Goal: Information Seeking & Learning: Find contact information

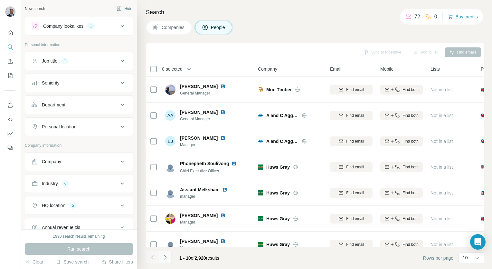
click at [166, 254] on icon "Navigate to next page" at bounding box center [165, 257] width 6 height 6
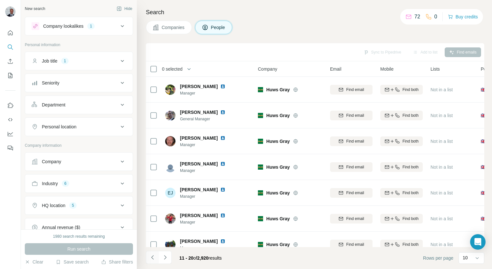
click at [151, 258] on icon "Navigate to previous page" at bounding box center [152, 257] width 6 height 6
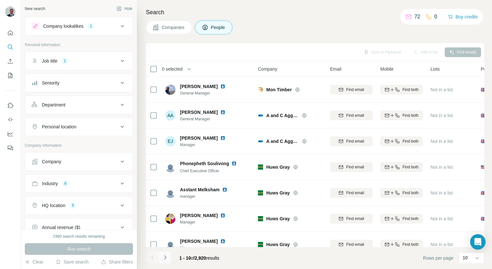
click at [168, 257] on button "Navigate to next page" at bounding box center [165, 257] width 13 height 13
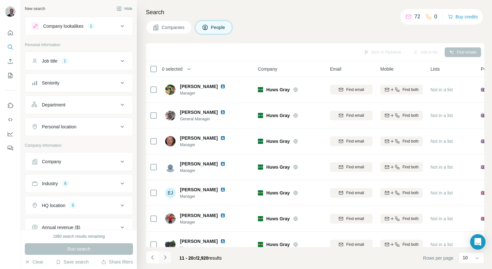
click at [168, 257] on button "Navigate to next page" at bounding box center [165, 257] width 13 height 13
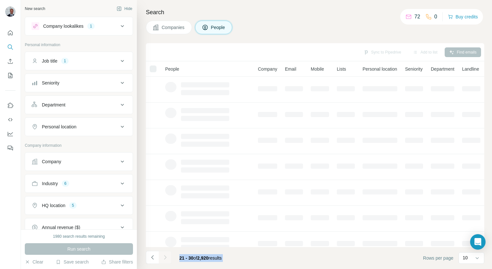
click at [168, 257] on div at bounding box center [165, 257] width 13 height 13
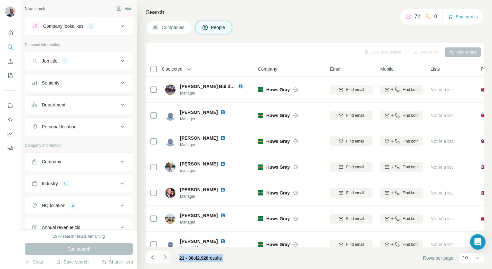
drag, startPoint x: 168, startPoint y: 257, endPoint x: 165, endPoint y: 260, distance: 4.6
click at [165, 260] on icon "Navigate to next page" at bounding box center [165, 257] width 6 height 6
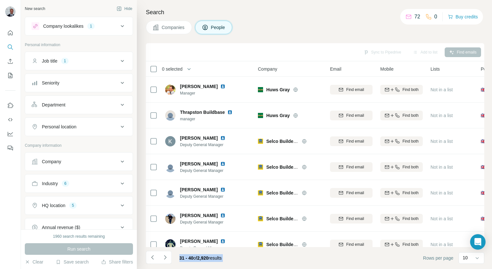
click at [257, 261] on footer "31 - 40 of 2,920 results Rows per page 10" at bounding box center [315, 258] width 339 height 22
click at [164, 257] on icon "Navigate to next page" at bounding box center [165, 257] width 6 height 6
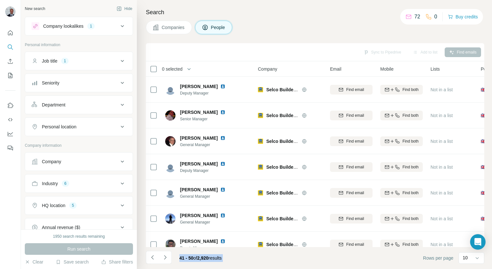
click at [165, 257] on icon "Navigate to next page" at bounding box center [165, 257] width 6 height 6
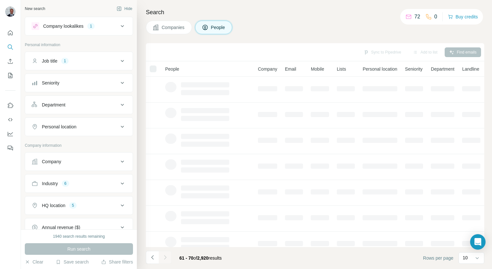
click at [165, 257] on div at bounding box center [165, 257] width 13 height 13
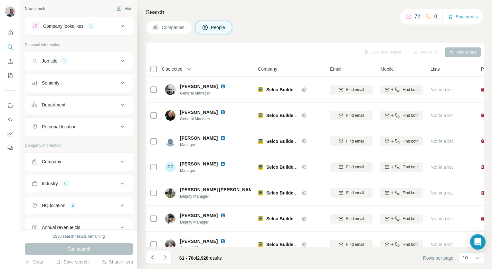
click at [165, 257] on icon "Navigate to next page" at bounding box center [165, 257] width 6 height 6
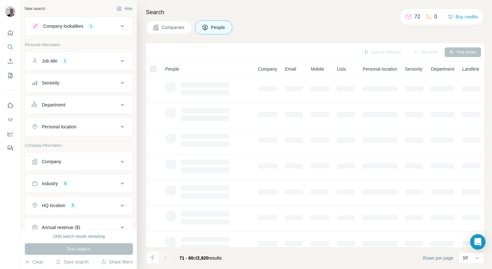
click at [165, 257] on div at bounding box center [165, 257] width 13 height 13
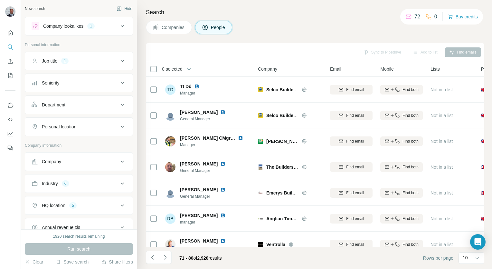
click at [165, 257] on icon "Navigate to next page" at bounding box center [165, 257] width 6 height 6
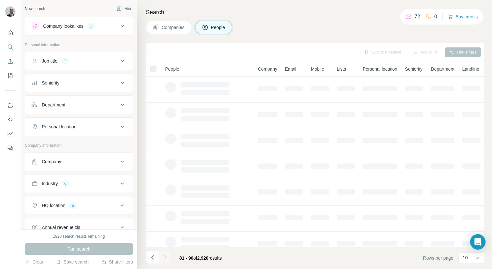
click at [165, 257] on div at bounding box center [165, 257] width 13 height 13
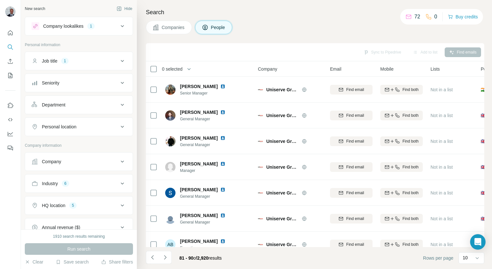
click at [165, 257] on icon "Navigate to next page" at bounding box center [165, 257] width 6 height 6
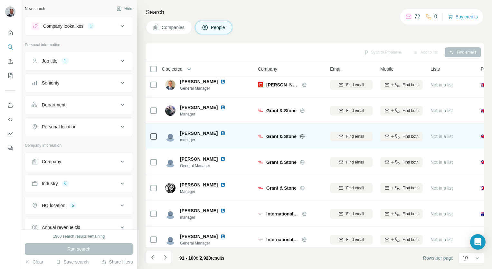
scroll to position [91, 0]
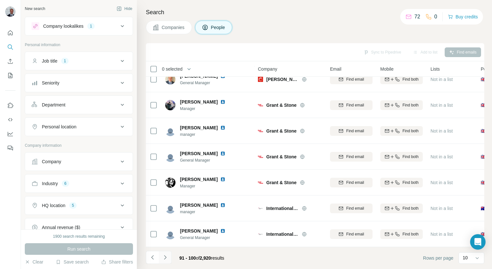
click at [168, 259] on button "Navigate to next page" at bounding box center [165, 257] width 13 height 13
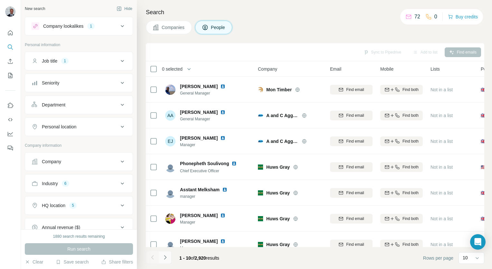
click at [168, 257] on icon "Navigate to next page" at bounding box center [165, 257] width 6 height 6
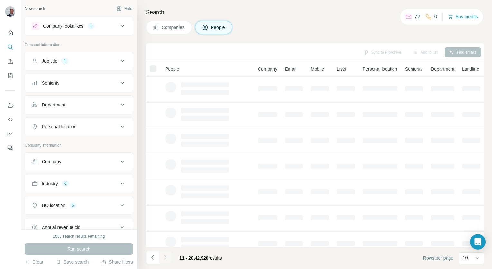
click at [168, 257] on div at bounding box center [165, 257] width 13 height 13
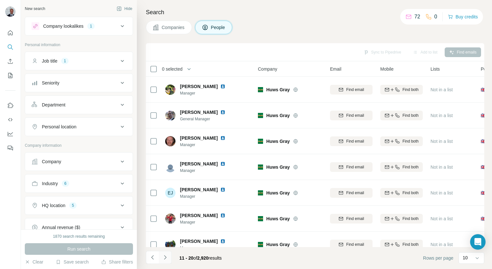
click at [168, 257] on icon "Navigate to next page" at bounding box center [165, 257] width 6 height 6
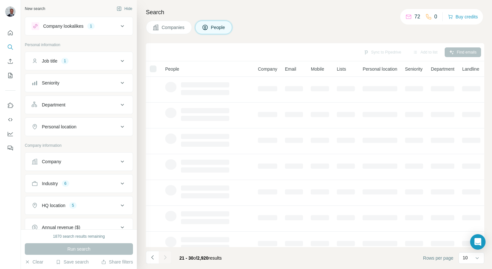
click at [168, 257] on div at bounding box center [165, 257] width 13 height 13
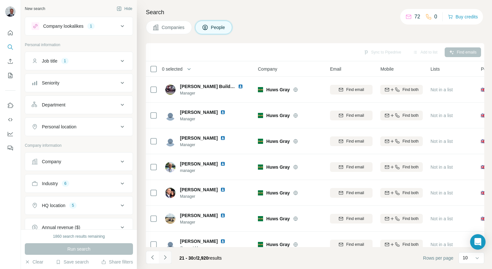
click at [168, 257] on icon "Navigate to next page" at bounding box center [165, 257] width 6 height 6
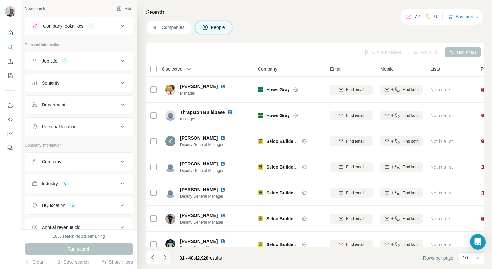
click at [168, 257] on icon "Navigate to next page" at bounding box center [165, 257] width 6 height 6
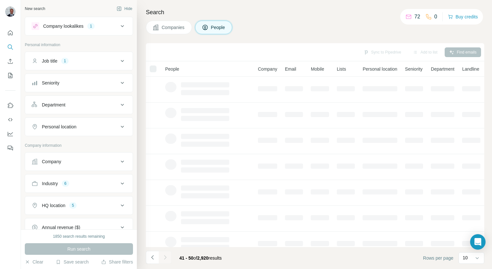
click at [168, 257] on div at bounding box center [165, 257] width 13 height 13
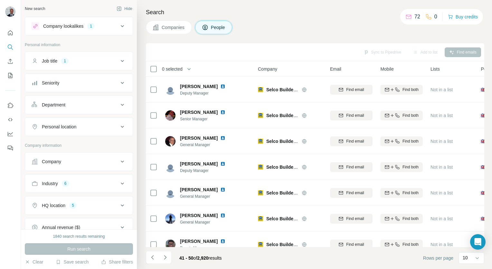
click at [168, 257] on icon "Navigate to next page" at bounding box center [165, 257] width 6 height 6
click at [168, 257] on button "Navigate to next page" at bounding box center [165, 257] width 13 height 13
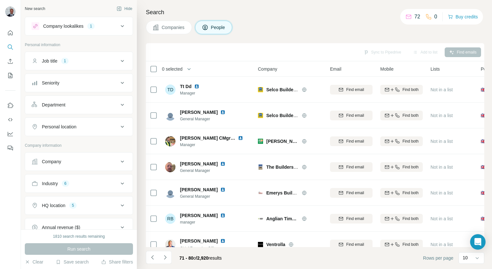
click at [168, 257] on icon "Navigate to next page" at bounding box center [165, 257] width 6 height 6
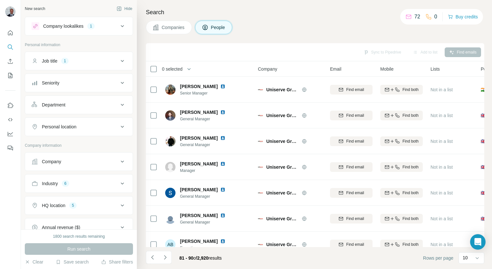
click at [175, 251] on div "81 - 90 of 2,920 results" at bounding box center [200, 258] width 53 height 14
click at [169, 254] on button "Navigate to next page" at bounding box center [165, 257] width 13 height 13
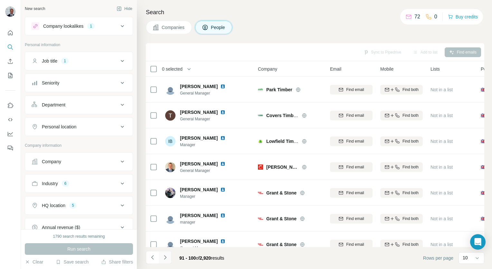
click at [165, 259] on icon "Navigate to next page" at bounding box center [165, 257] width 6 height 6
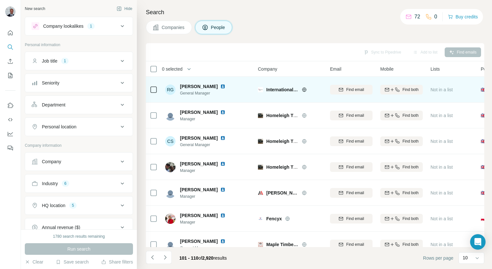
click at [303, 91] on icon at bounding box center [304, 89] width 5 height 5
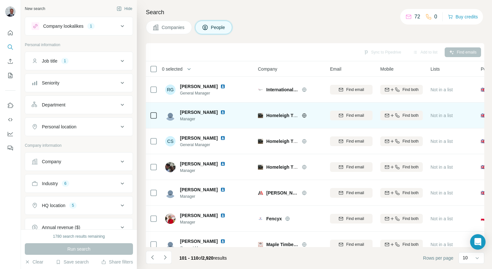
click at [302, 117] on icon at bounding box center [304, 115] width 5 height 5
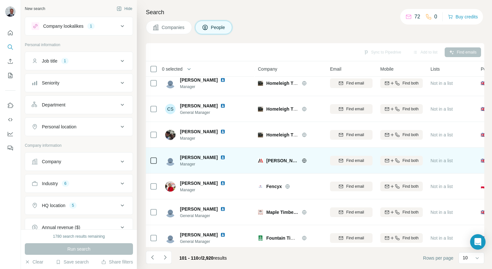
scroll to position [64, 0]
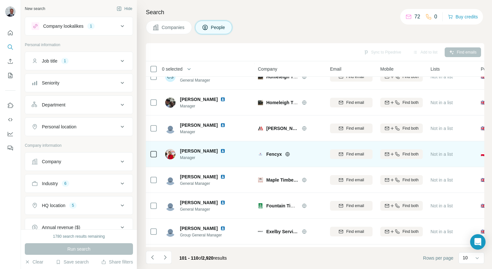
click at [286, 155] on icon at bounding box center [287, 153] width 5 height 5
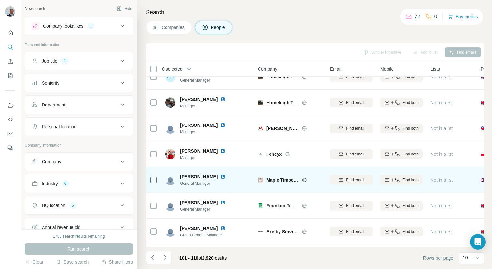
scroll to position [91, 0]
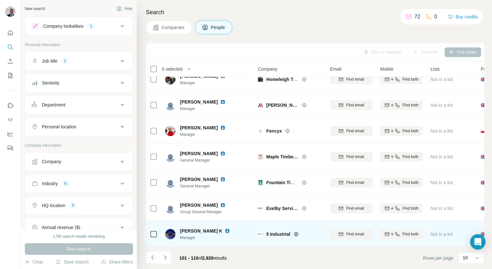
click at [295, 232] on icon at bounding box center [296, 234] width 4 height 4
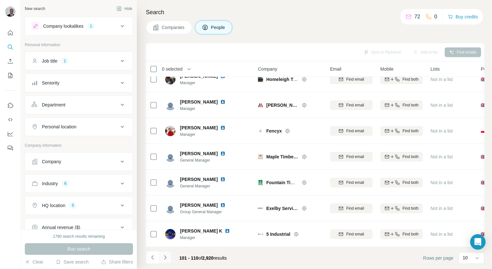
click at [170, 257] on button "Navigate to next page" at bounding box center [165, 257] width 13 height 13
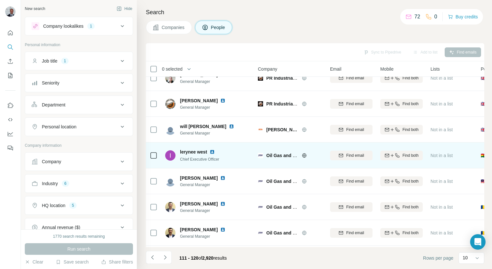
scroll to position [0, 0]
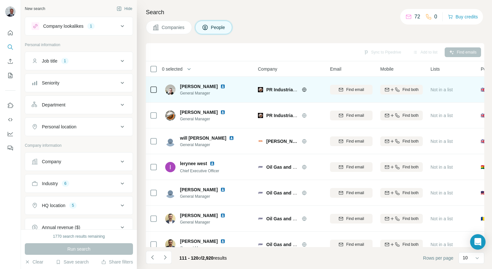
click at [301, 88] on div "PR Industrial Tools Fixings Hire AND Repairs" at bounding box center [294, 89] width 56 height 6
click at [304, 90] on icon at bounding box center [304, 89] width 2 height 4
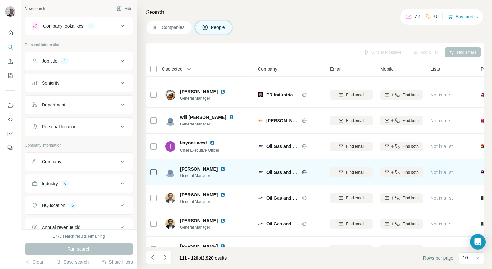
scroll to position [32, 0]
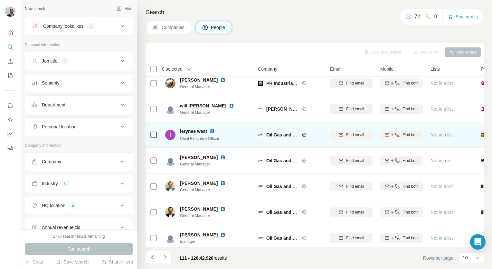
click at [306, 134] on icon at bounding box center [304, 134] width 4 height 4
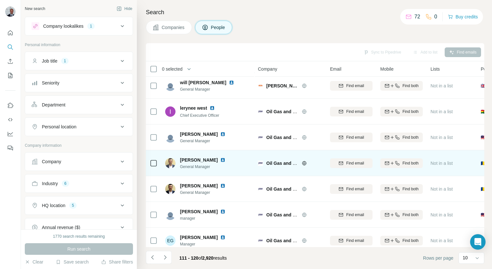
scroll to position [91, 0]
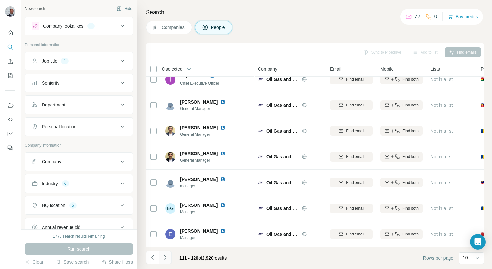
click at [168, 258] on icon "Navigate to next page" at bounding box center [165, 257] width 6 height 6
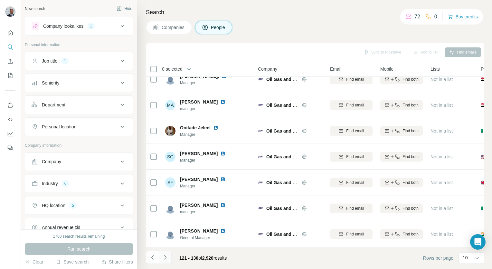
click at [168, 256] on icon "Navigate to next page" at bounding box center [165, 257] width 6 height 6
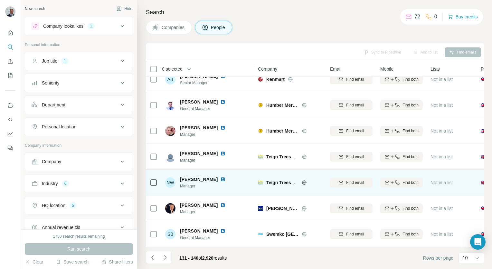
scroll to position [0, 0]
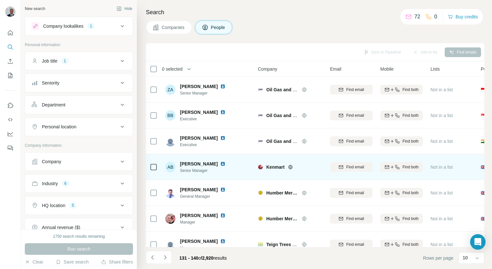
click at [289, 167] on icon at bounding box center [290, 166] width 5 height 5
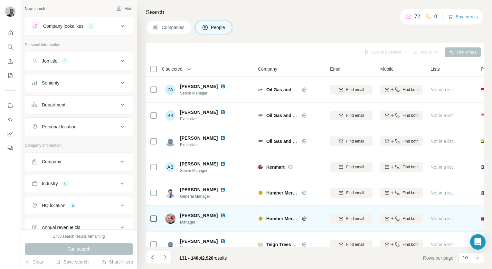
scroll to position [64, 0]
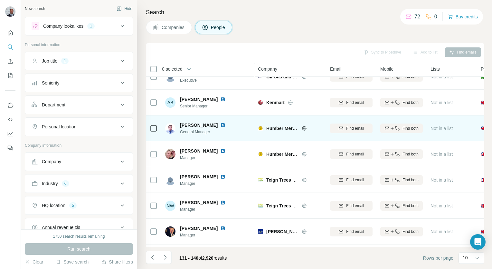
click at [306, 130] on div "Humber Merchants" at bounding box center [294, 128] width 56 height 6
click at [303, 128] on icon at bounding box center [304, 128] width 2 height 4
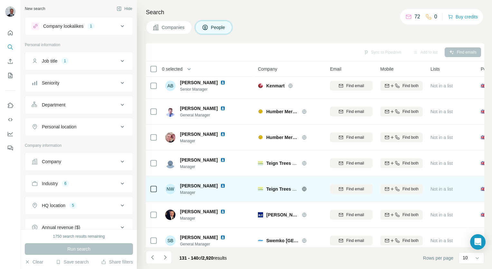
scroll to position [91, 0]
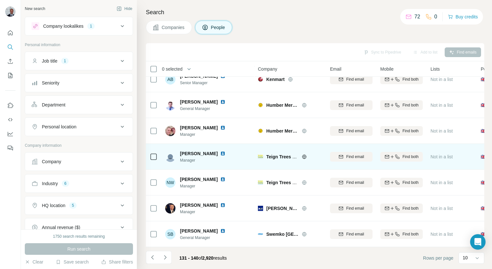
click at [306, 154] on icon at bounding box center [304, 156] width 4 height 4
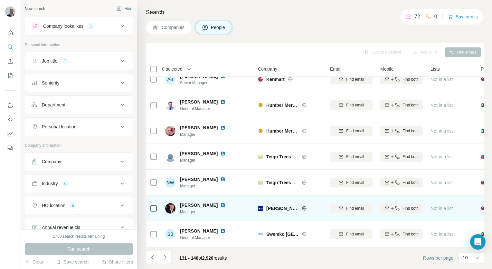
click at [305, 206] on icon at bounding box center [304, 208] width 5 height 5
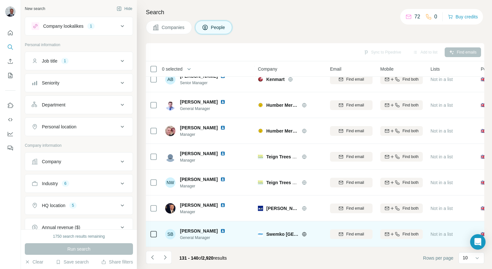
click at [302, 231] on icon at bounding box center [304, 233] width 5 height 5
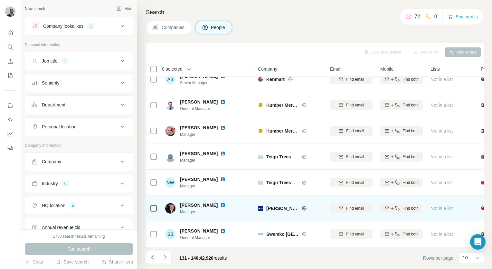
click at [301, 205] on div "[PERSON_NAME] AND [PERSON_NAME]" at bounding box center [294, 208] width 56 height 6
click at [305, 206] on icon at bounding box center [304, 208] width 2 height 4
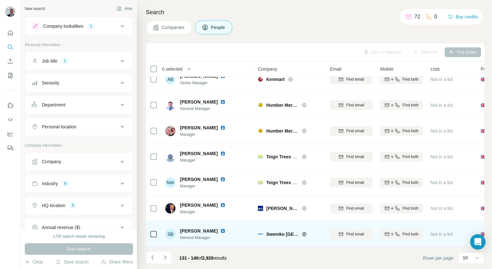
click at [302, 232] on icon at bounding box center [304, 234] width 4 height 4
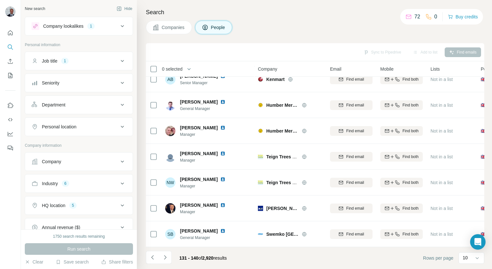
click at [171, 258] on button "Navigate to next page" at bounding box center [165, 257] width 13 height 13
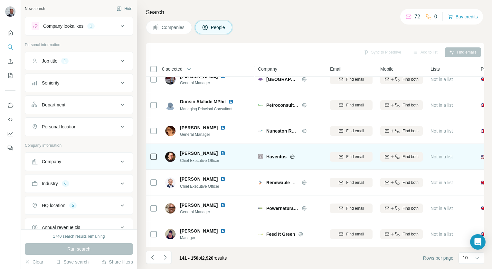
scroll to position [0, 0]
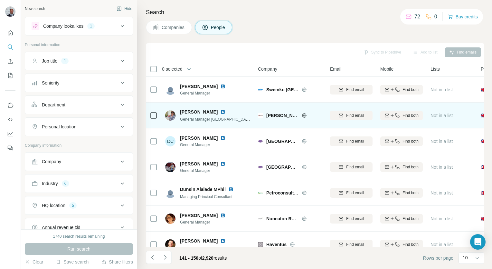
click at [302, 116] on icon at bounding box center [304, 115] width 5 height 5
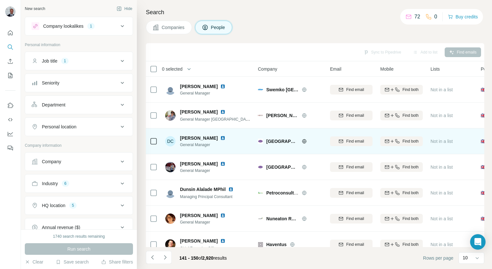
click at [304, 140] on icon at bounding box center [304, 141] width 5 height 5
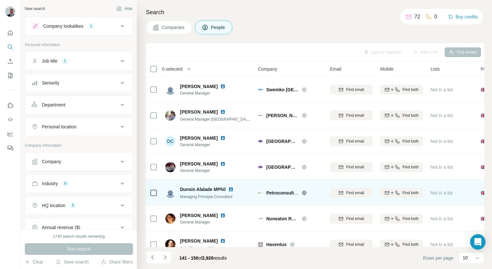
click at [302, 193] on icon at bounding box center [304, 192] width 4 height 4
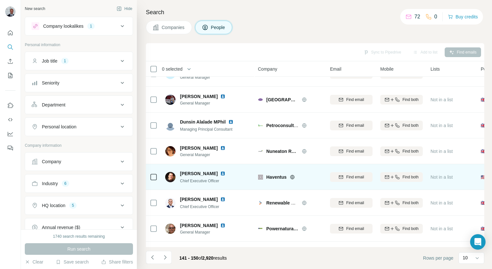
scroll to position [26, 0]
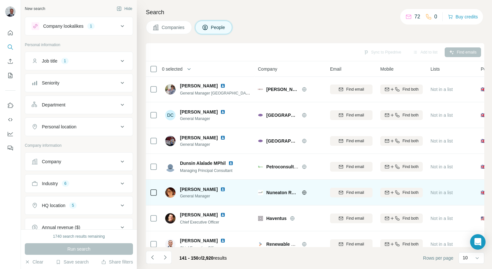
click at [302, 190] on icon at bounding box center [304, 192] width 5 height 5
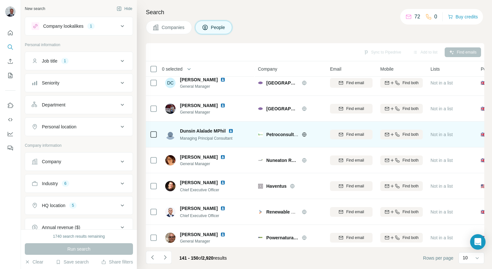
scroll to position [91, 0]
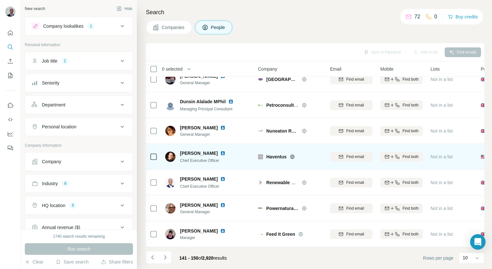
click at [294, 155] on icon at bounding box center [292, 156] width 5 height 5
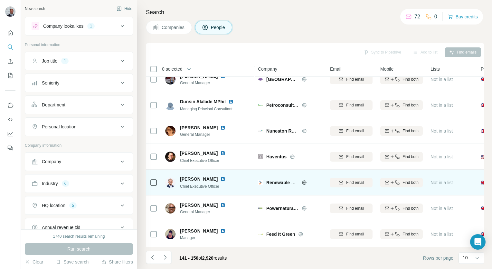
click at [304, 180] on icon at bounding box center [304, 182] width 5 height 5
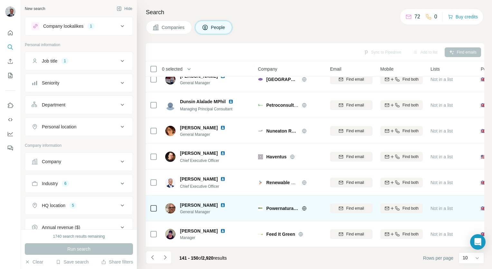
click at [301, 206] on div "Powernaturally" at bounding box center [294, 208] width 56 height 6
click at [306, 206] on icon at bounding box center [304, 208] width 4 height 4
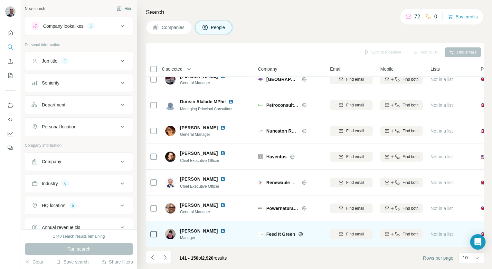
click at [304, 231] on div at bounding box center [308, 233] width 21 height 5
click at [301, 232] on icon at bounding box center [300, 233] width 5 height 5
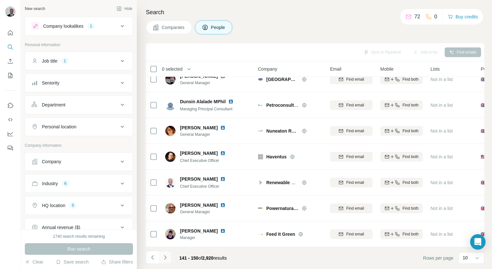
click at [167, 261] on button "Navigate to next page" at bounding box center [165, 257] width 13 height 13
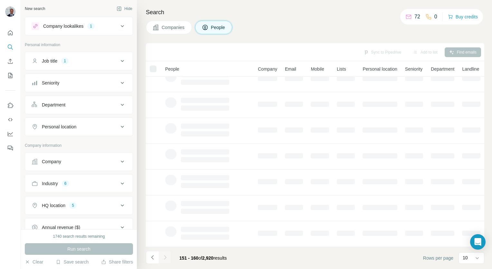
scroll to position [0, 0]
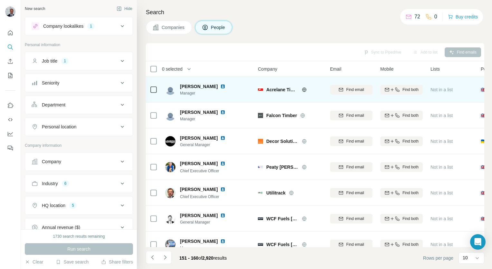
click at [304, 90] on icon at bounding box center [304, 89] width 5 height 5
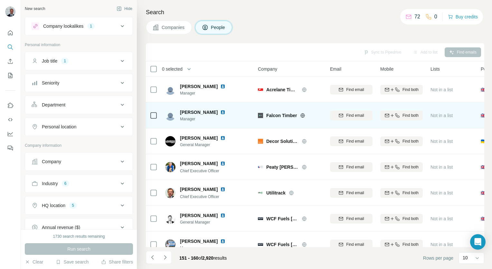
click at [303, 113] on icon at bounding box center [302, 115] width 5 height 5
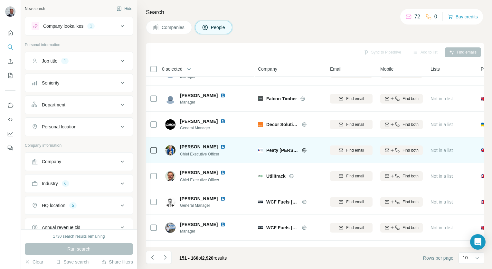
scroll to position [32, 0]
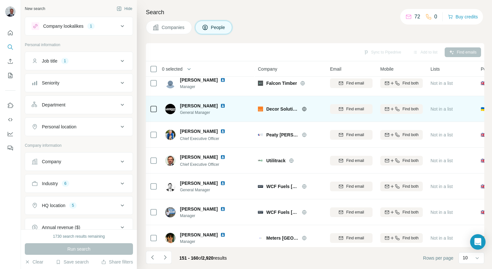
click at [306, 106] on icon at bounding box center [304, 108] width 5 height 5
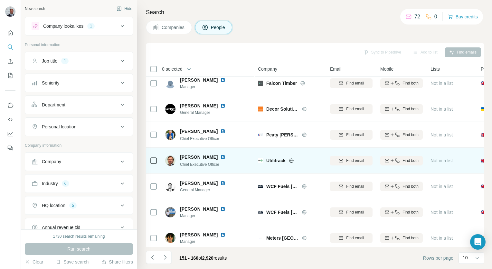
click at [292, 159] on icon at bounding box center [291, 160] width 5 height 5
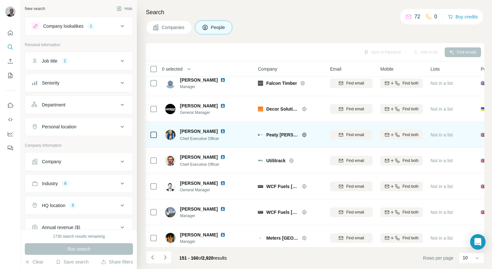
click at [307, 133] on div at bounding box center [312, 134] width 21 height 5
click at [304, 134] on icon at bounding box center [304, 134] width 5 height 5
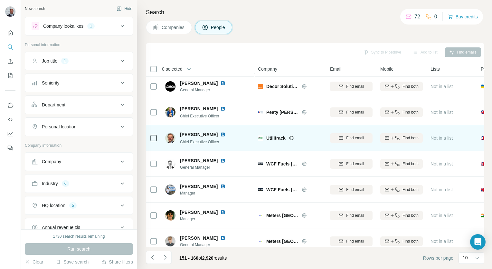
scroll to position [64, 0]
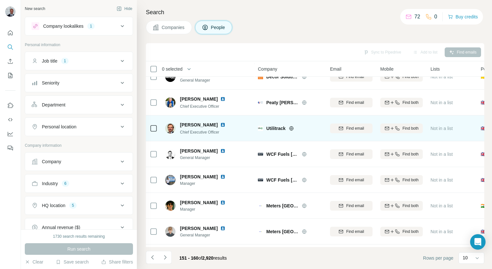
click at [292, 127] on icon at bounding box center [292, 128] width 2 height 4
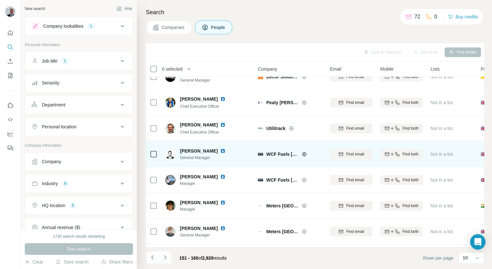
click at [303, 156] on icon at bounding box center [304, 153] width 5 height 5
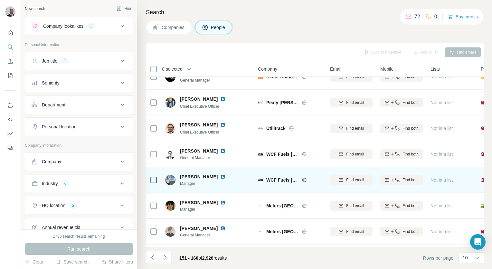
scroll to position [91, 0]
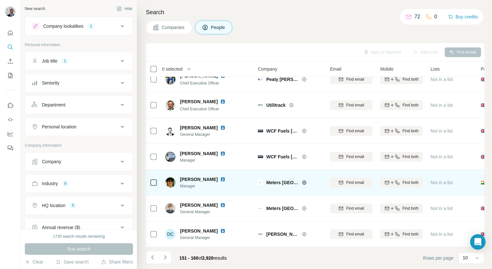
click at [302, 180] on div at bounding box center [312, 182] width 21 height 5
click at [302, 181] on icon at bounding box center [304, 182] width 4 height 4
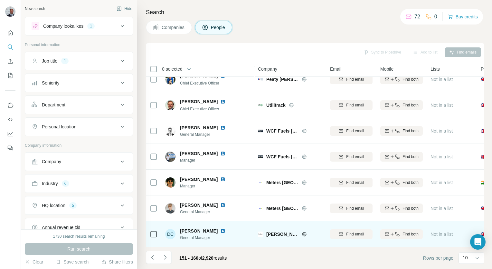
click at [301, 234] on div "[PERSON_NAME]" at bounding box center [294, 234] width 56 height 6
click at [300, 233] on div "[PERSON_NAME]" at bounding box center [294, 234] width 56 height 6
click at [302, 232] on icon at bounding box center [304, 233] width 5 height 5
click at [302, 231] on icon at bounding box center [304, 233] width 5 height 5
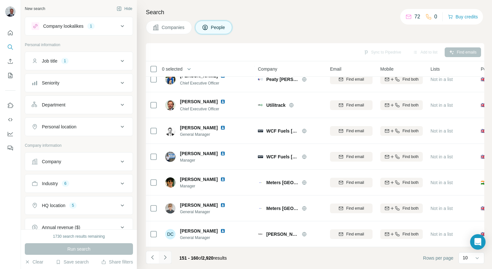
click at [164, 259] on icon "Navigate to next page" at bounding box center [165, 257] width 6 height 6
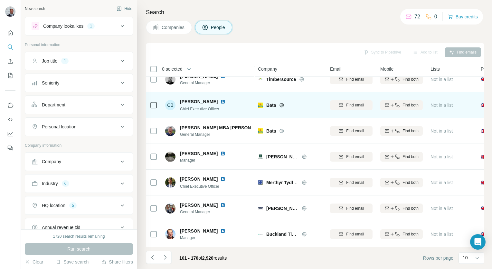
click at [282, 102] on icon at bounding box center [281, 104] width 5 height 5
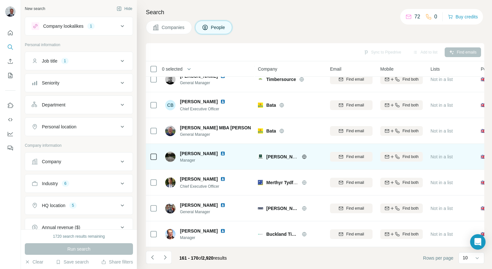
click at [305, 154] on icon at bounding box center [304, 156] width 2 height 4
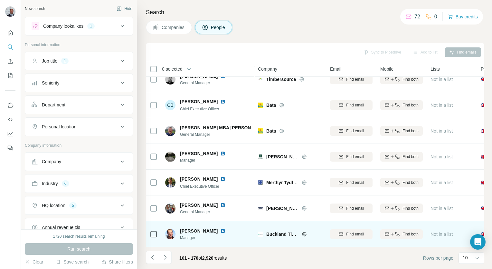
click at [310, 231] on div at bounding box center [312, 233] width 5 height 5
click at [303, 231] on icon at bounding box center [304, 233] width 5 height 5
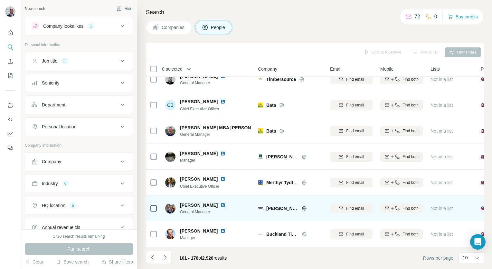
click at [303, 206] on icon at bounding box center [304, 208] width 5 height 5
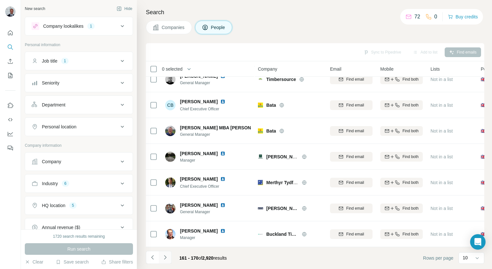
click at [170, 260] on button "Navigate to next page" at bounding box center [165, 257] width 13 height 13
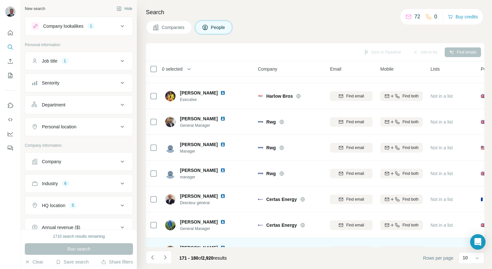
scroll to position [0, 0]
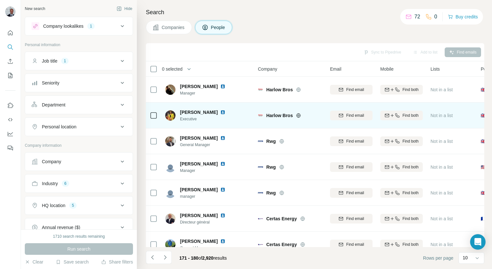
click at [298, 113] on icon at bounding box center [299, 115] width 4 height 4
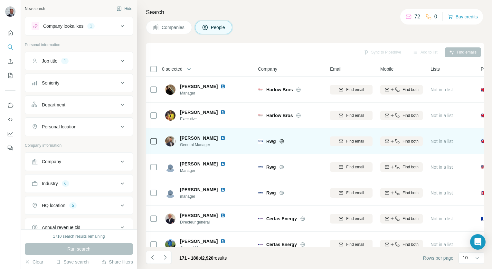
click at [282, 139] on icon at bounding box center [281, 141] width 5 height 5
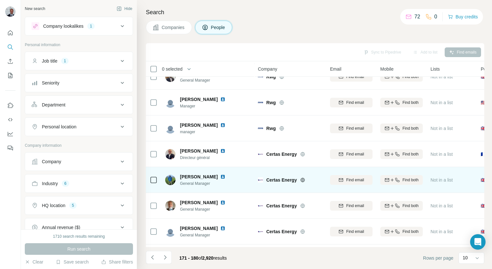
scroll to position [91, 0]
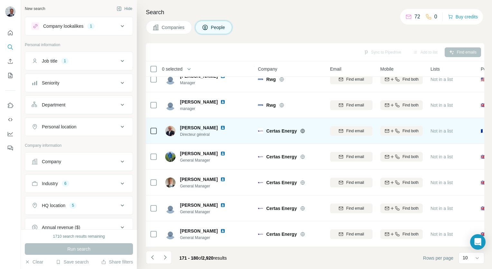
click at [302, 131] on div "Certas Energy" at bounding box center [290, 131] width 64 height 18
click at [303, 128] on icon at bounding box center [302, 130] width 5 height 5
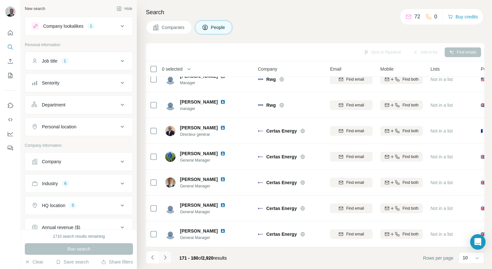
click at [167, 260] on icon "Navigate to next page" at bounding box center [165, 257] width 6 height 6
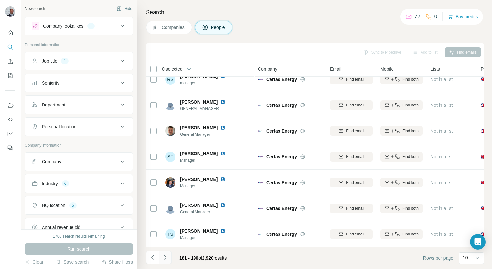
click at [169, 258] on button "Navigate to next page" at bounding box center [165, 257] width 13 height 13
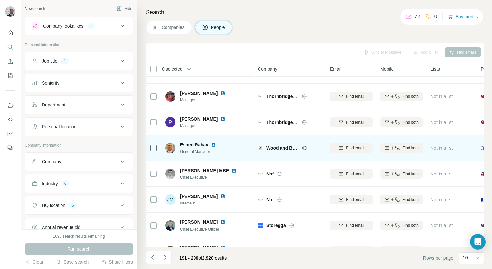
scroll to position [0, 0]
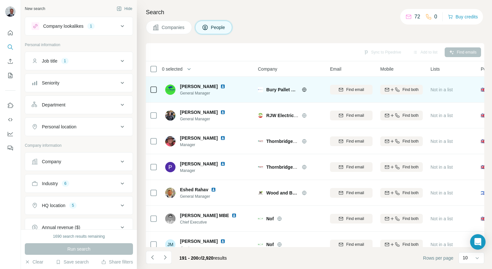
click at [305, 90] on icon at bounding box center [304, 89] width 5 height 5
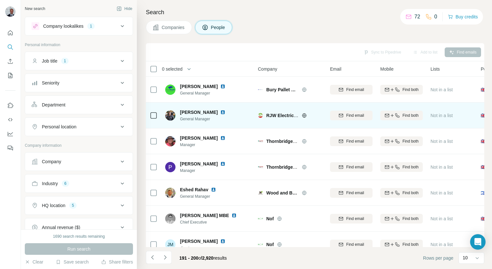
click at [301, 115] on div "RJW Electrical Services" at bounding box center [294, 115] width 56 height 6
click at [305, 117] on icon at bounding box center [304, 115] width 2 height 4
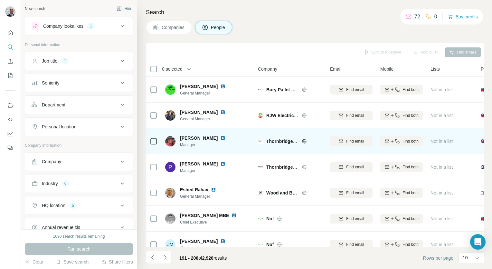
click at [306, 140] on icon at bounding box center [304, 141] width 4 height 4
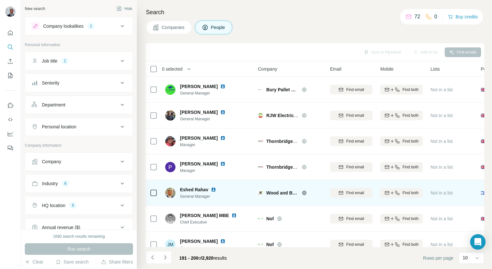
click at [306, 191] on icon at bounding box center [304, 192] width 4 height 4
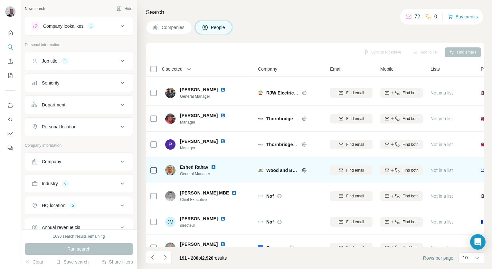
scroll to position [64, 0]
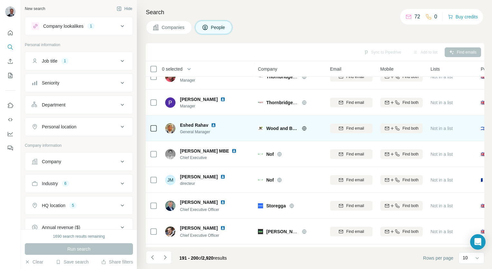
click at [304, 127] on icon at bounding box center [304, 128] width 5 height 5
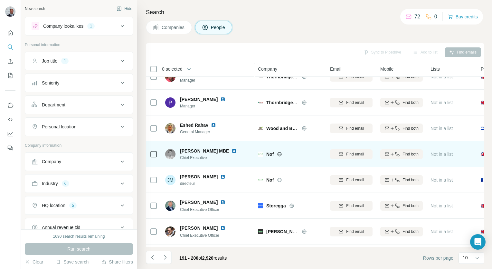
click at [282, 153] on icon at bounding box center [280, 154] width 4 height 4
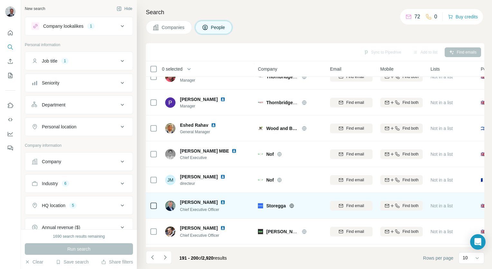
click at [292, 203] on icon at bounding box center [291, 205] width 5 height 5
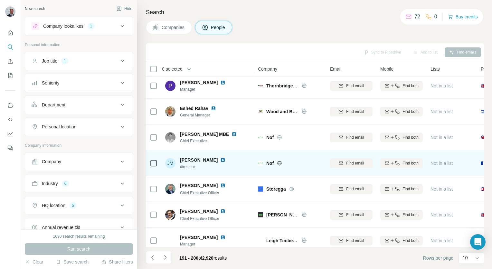
scroll to position [91, 0]
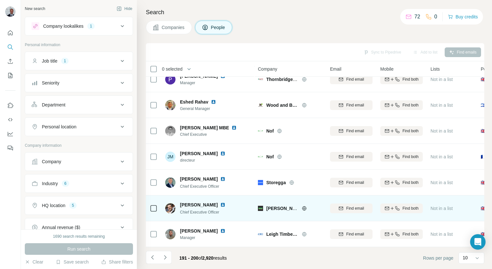
click at [306, 206] on icon at bounding box center [304, 208] width 5 height 5
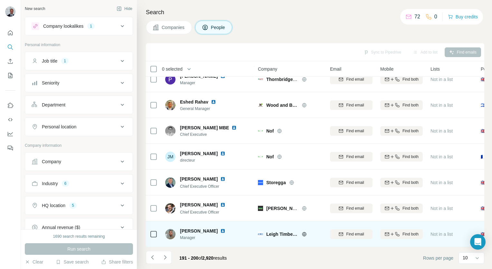
click at [305, 232] on icon at bounding box center [304, 234] width 2 height 4
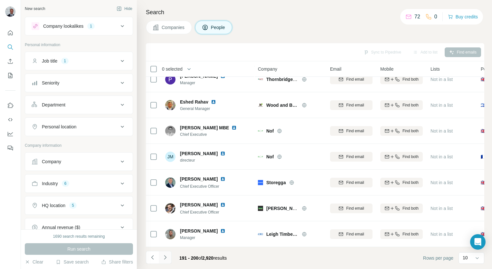
click at [165, 255] on icon "Navigate to next page" at bounding box center [165, 257] width 6 height 6
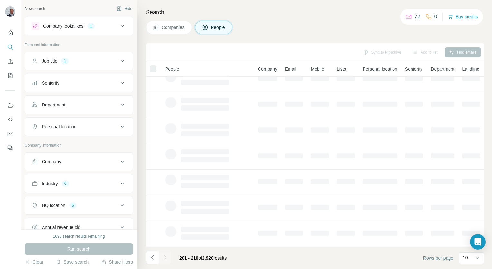
scroll to position [0, 0]
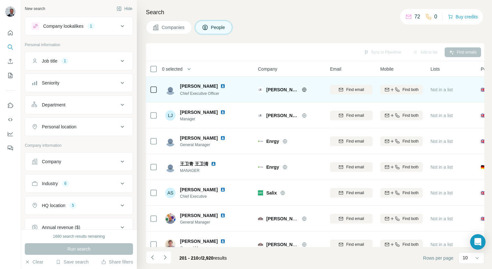
click at [304, 88] on icon at bounding box center [304, 89] width 5 height 5
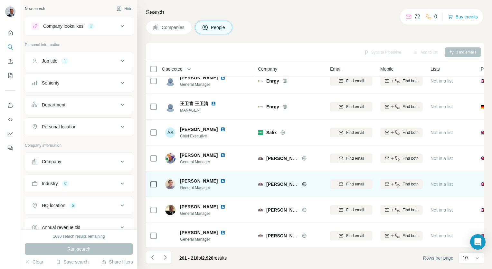
scroll to position [26, 0]
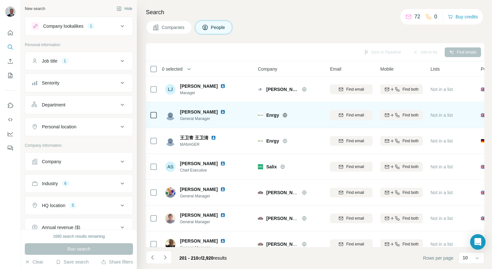
click at [284, 115] on icon at bounding box center [285, 115] width 2 height 4
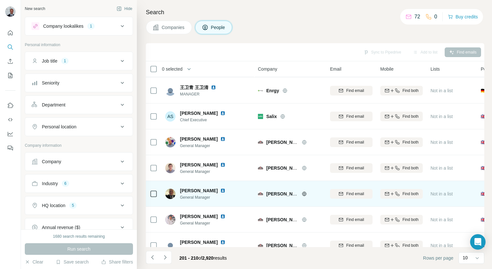
scroll to position [91, 0]
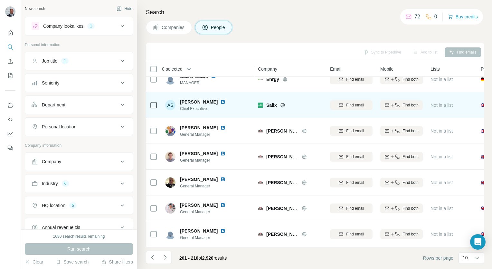
click at [282, 102] on icon at bounding box center [282, 104] width 5 height 5
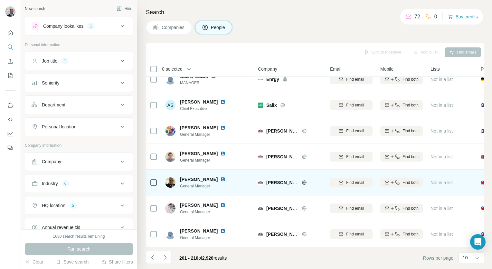
click at [303, 180] on icon at bounding box center [304, 182] width 4 height 4
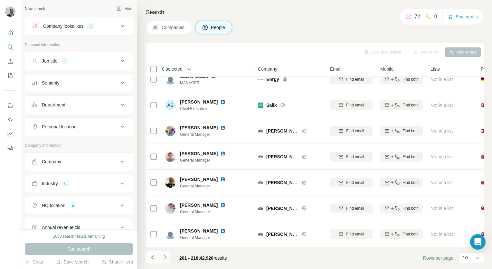
click at [168, 258] on icon "Navigate to next page" at bounding box center [165, 257] width 6 height 6
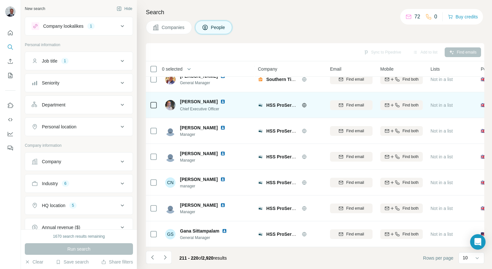
scroll to position [0, 0]
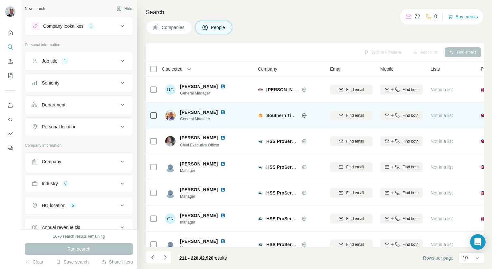
click at [305, 115] on icon at bounding box center [304, 115] width 4 height 0
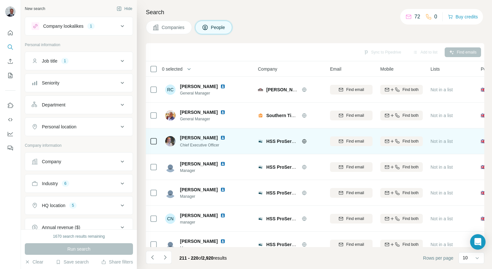
click at [307, 142] on icon at bounding box center [304, 141] width 5 height 5
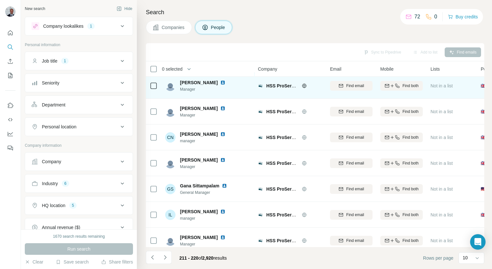
scroll to position [91, 0]
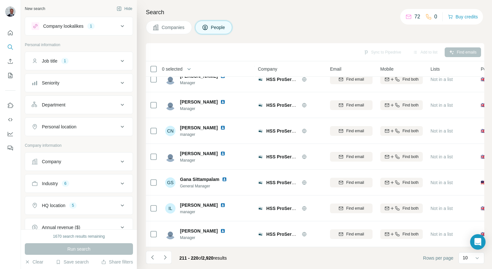
click at [167, 258] on icon "Navigate to next page" at bounding box center [165, 257] width 6 height 6
click at [171, 258] on div "221 - 230 of 2,920 results" at bounding box center [189, 258] width 86 height 14
click at [165, 259] on icon "Navigate to next page" at bounding box center [165, 257] width 6 height 6
click at [166, 253] on button "Navigate to next page" at bounding box center [165, 257] width 13 height 13
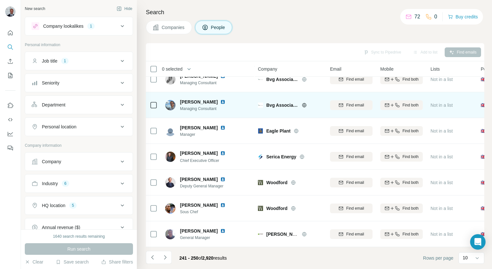
scroll to position [0, 0]
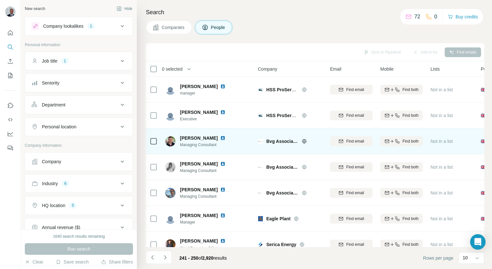
click at [303, 141] on icon at bounding box center [304, 141] width 2 height 4
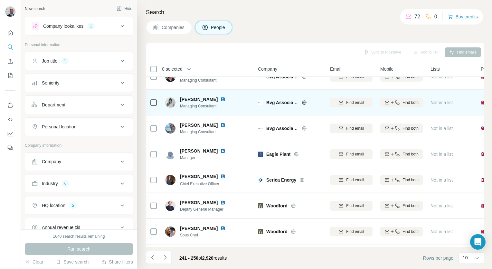
scroll to position [91, 0]
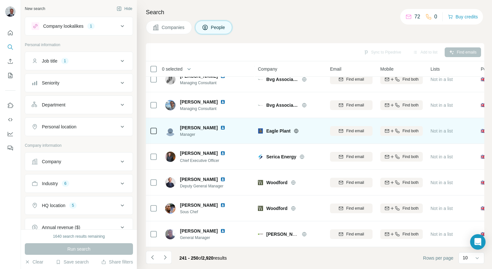
click at [295, 129] on icon at bounding box center [296, 131] width 4 height 4
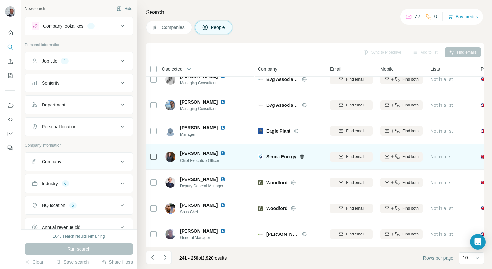
click at [302, 153] on div "Serica Energy" at bounding box center [294, 156] width 56 height 6
click at [302, 154] on icon at bounding box center [302, 156] width 5 height 5
click at [301, 155] on icon at bounding box center [302, 156] width 5 height 5
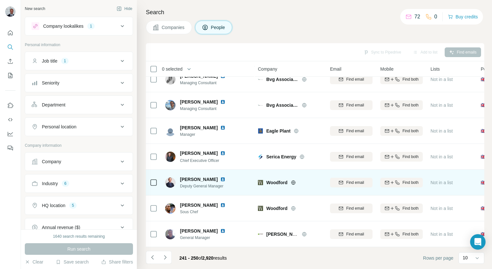
click at [294, 180] on icon at bounding box center [293, 182] width 5 height 5
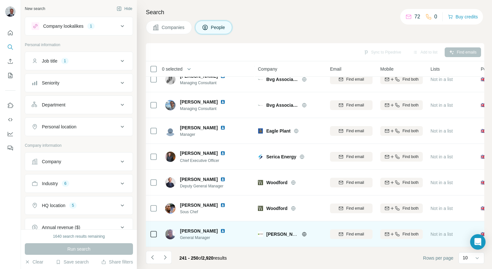
click at [304, 232] on icon at bounding box center [304, 234] width 2 height 4
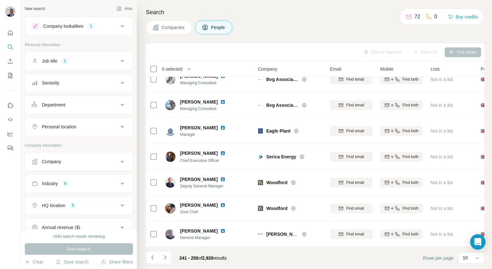
click at [161, 257] on button "Navigate to next page" at bounding box center [165, 257] width 13 height 13
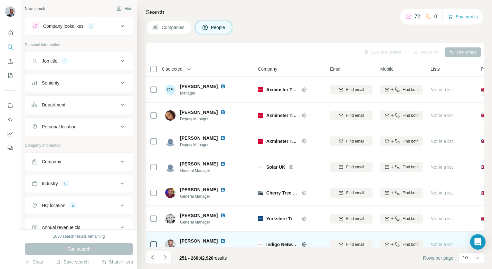
scroll to position [0, 0]
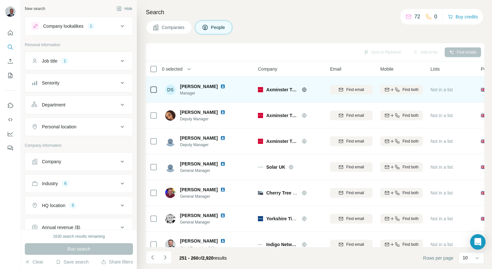
click at [304, 87] on icon at bounding box center [304, 89] width 5 height 5
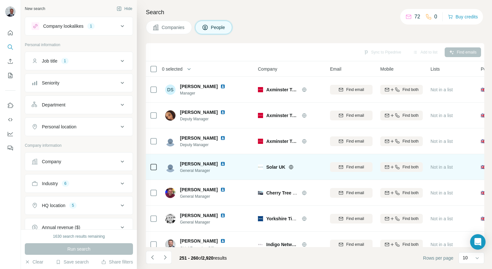
click at [291, 168] on icon at bounding box center [291, 166] width 5 height 5
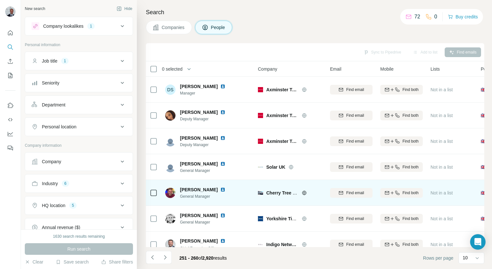
click at [306, 190] on icon at bounding box center [304, 192] width 5 height 5
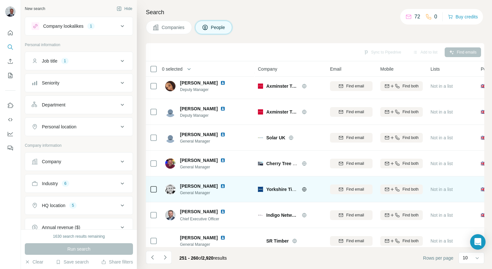
scroll to position [91, 0]
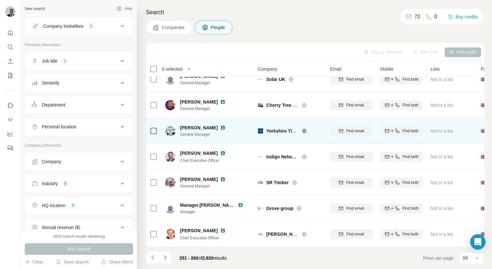
click at [306, 128] on icon at bounding box center [304, 130] width 5 height 5
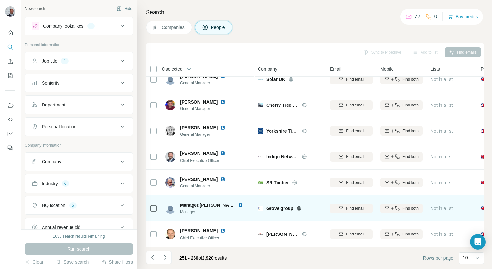
click at [300, 205] on div "Grove group" at bounding box center [294, 208] width 56 height 6
click at [300, 206] on icon at bounding box center [299, 208] width 4 height 4
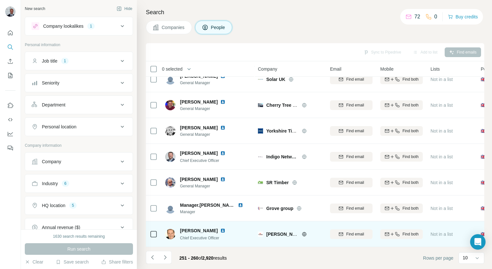
click at [302, 232] on icon at bounding box center [304, 233] width 5 height 5
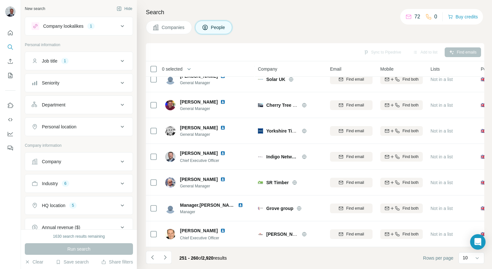
click at [176, 259] on div "251 - 260 of 2,920 results" at bounding box center [203, 258] width 58 height 14
click at [170, 256] on button "Navigate to next page" at bounding box center [165, 257] width 13 height 13
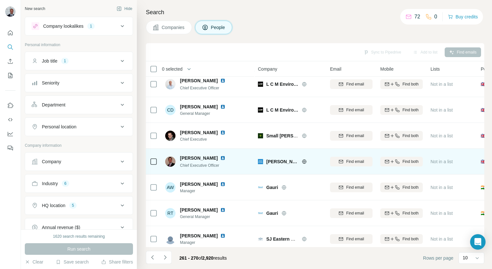
scroll to position [0, 0]
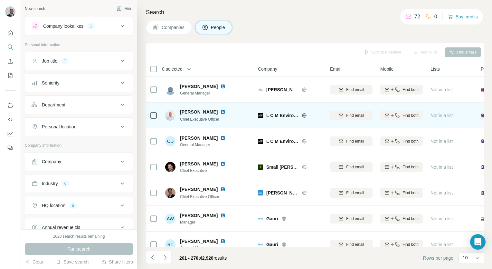
click at [305, 113] on icon at bounding box center [304, 115] width 4 height 4
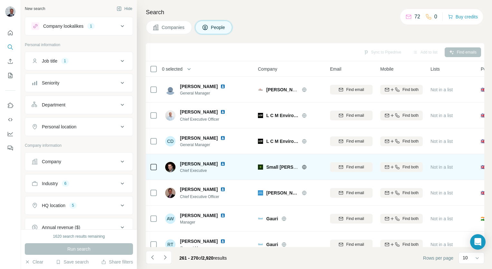
scroll to position [32, 0]
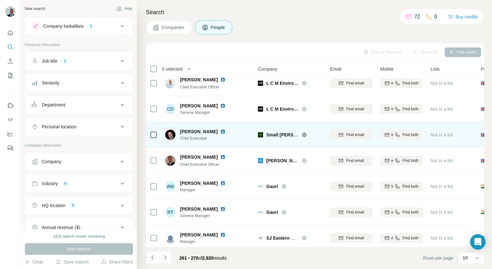
click at [303, 133] on icon at bounding box center [304, 134] width 5 height 5
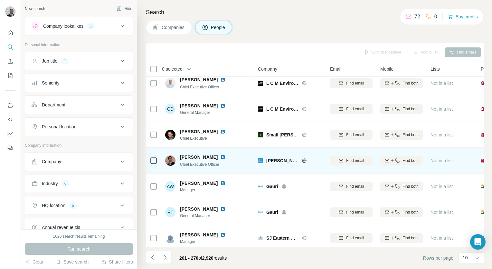
click at [302, 161] on icon at bounding box center [304, 160] width 4 height 4
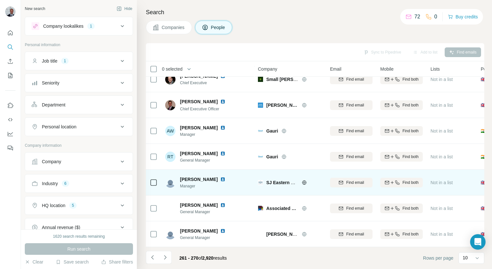
scroll to position [91, 0]
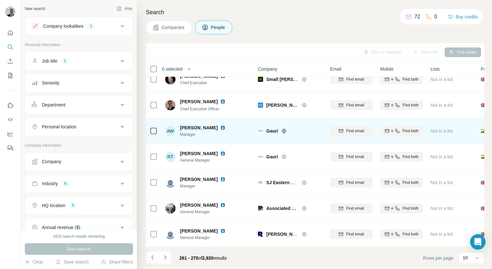
click at [283, 128] on icon at bounding box center [284, 130] width 5 height 5
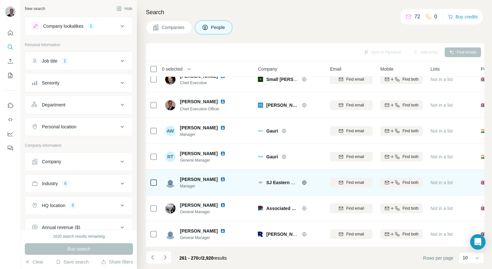
click at [301, 179] on div "SJ Eastern Carpentry AND Joinery" at bounding box center [294, 182] width 56 height 6
click at [304, 182] on icon at bounding box center [304, 182] width 4 height 0
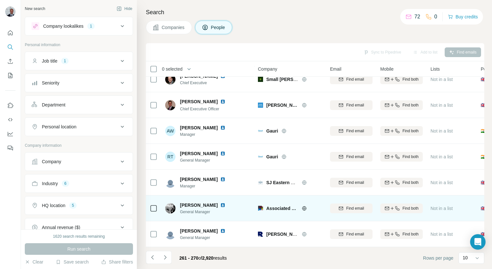
click at [303, 206] on icon at bounding box center [304, 208] width 2 height 4
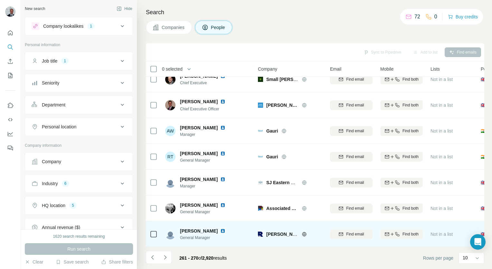
click at [305, 232] on icon at bounding box center [304, 234] width 4 height 4
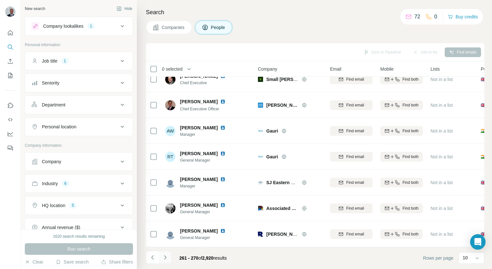
click at [167, 257] on icon "Navigate to next page" at bounding box center [165, 257] width 6 height 6
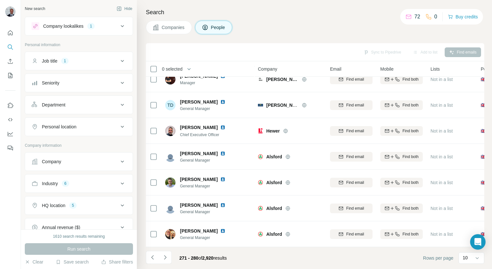
scroll to position [0, 0]
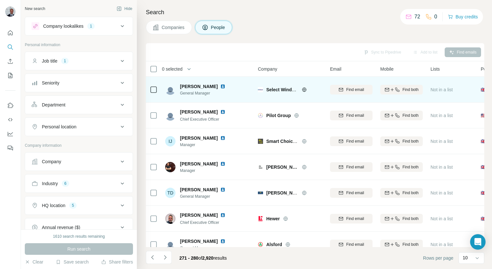
click at [304, 92] on div "Select Windows Home Improvements)Limited" at bounding box center [294, 89] width 56 height 6
click at [304, 89] on icon at bounding box center [304, 89] width 2 height 4
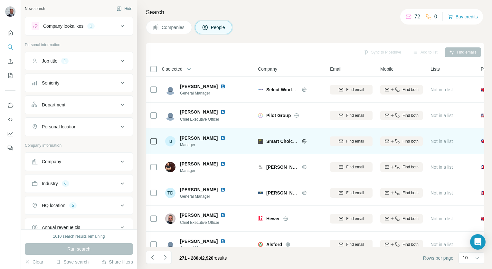
click at [303, 141] on icon at bounding box center [304, 141] width 2 height 4
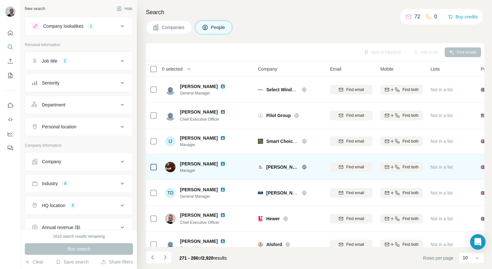
click at [305, 167] on icon at bounding box center [304, 166] width 5 height 5
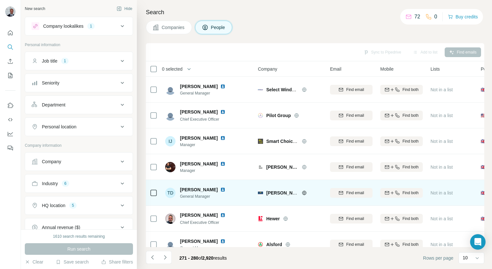
click at [305, 195] on icon at bounding box center [304, 192] width 5 height 5
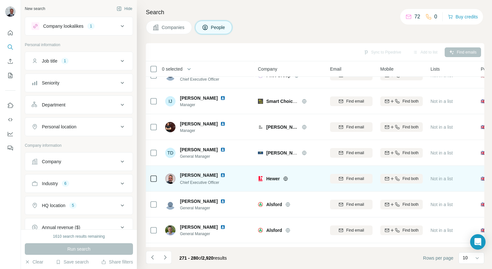
scroll to position [91, 0]
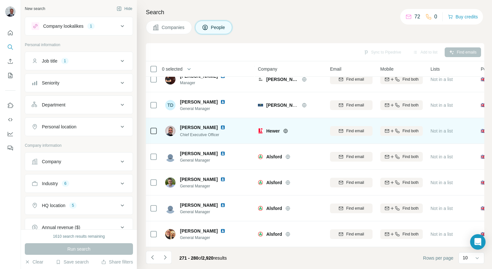
click at [285, 129] on icon at bounding box center [285, 131] width 4 height 4
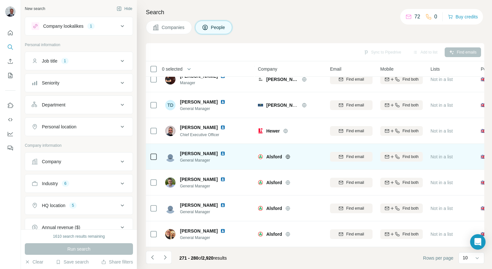
click at [288, 154] on icon at bounding box center [287, 156] width 5 height 5
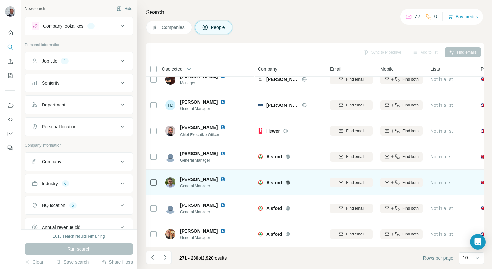
click at [285, 179] on div "Alsford" at bounding box center [294, 182] width 56 height 6
click at [285, 180] on icon at bounding box center [287, 182] width 5 height 5
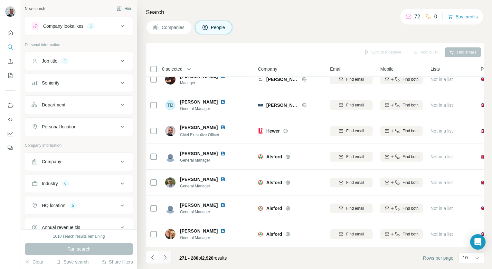
click at [164, 256] on icon "Navigate to next page" at bounding box center [165, 257] width 6 height 6
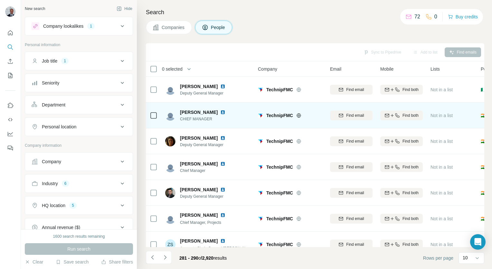
scroll to position [0, 0]
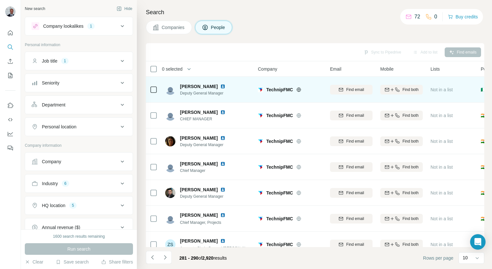
click at [301, 89] on icon at bounding box center [298, 89] width 5 height 5
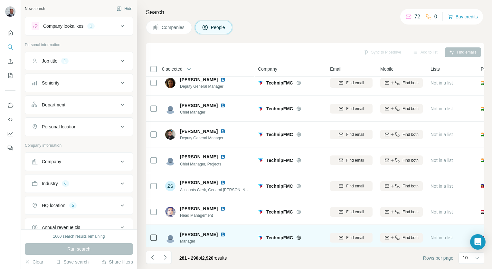
scroll to position [91, 0]
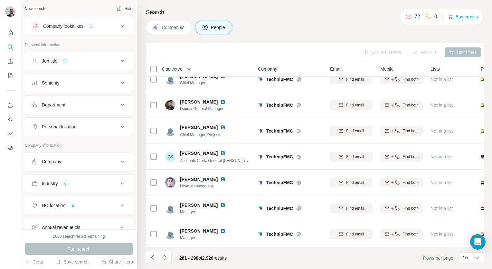
click at [168, 255] on button "Navigate to next page" at bounding box center [165, 257] width 13 height 13
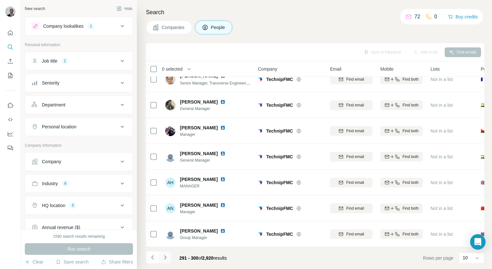
click at [167, 258] on icon "Navigate to next page" at bounding box center [165, 257] width 6 height 6
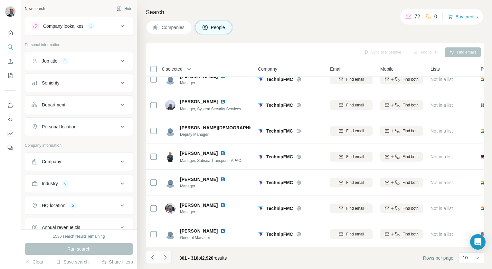
click at [164, 254] on icon "Navigate to next page" at bounding box center [165, 257] width 6 height 6
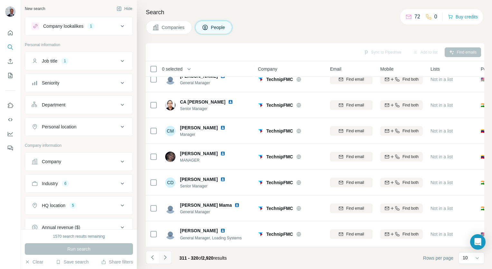
click at [164, 254] on icon "Navigate to next page" at bounding box center [165, 257] width 6 height 6
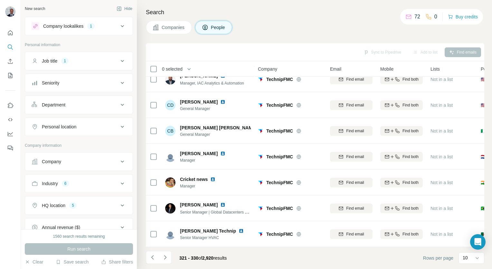
click at [164, 257] on icon "Navigate to next page" at bounding box center [165, 257] width 6 height 6
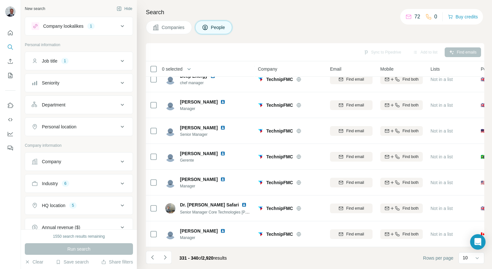
click at [164, 257] on icon "Navigate to next page" at bounding box center [165, 257] width 6 height 6
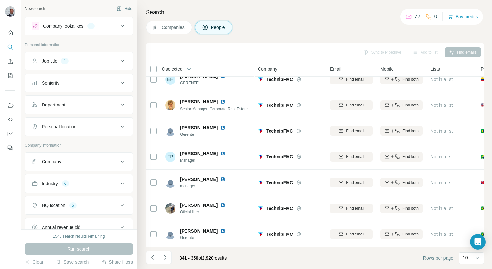
click at [164, 257] on icon "Navigate to next page" at bounding box center [165, 257] width 6 height 6
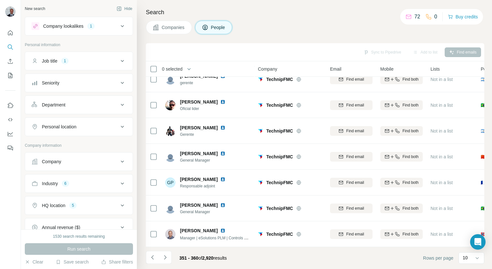
click at [164, 257] on icon "Navigate to next page" at bounding box center [165, 257] width 6 height 6
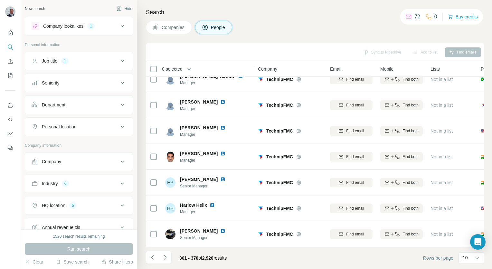
click at [164, 257] on icon "Navigate to next page" at bounding box center [165, 257] width 6 height 6
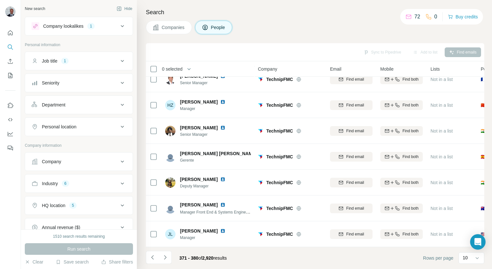
click at [165, 257] on icon "Navigate to next page" at bounding box center [165, 257] width 6 height 6
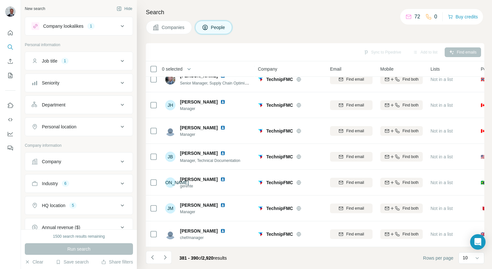
click at [165, 257] on icon "Navigate to next page" at bounding box center [165, 257] width 6 height 6
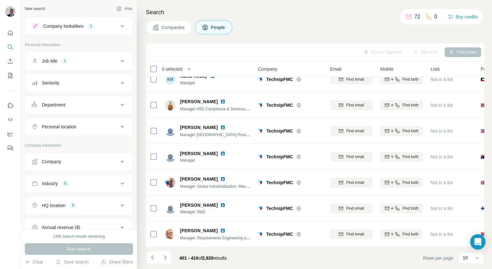
click at [165, 257] on icon "Navigate to next page" at bounding box center [165, 257] width 6 height 6
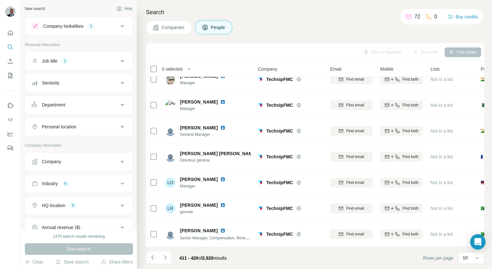
click at [165, 257] on icon "Navigate to next page" at bounding box center [165, 257] width 6 height 6
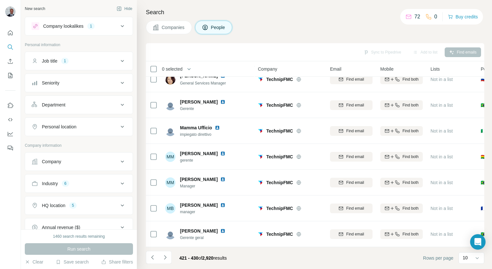
click at [165, 257] on icon "Navigate to next page" at bounding box center [165, 257] width 6 height 6
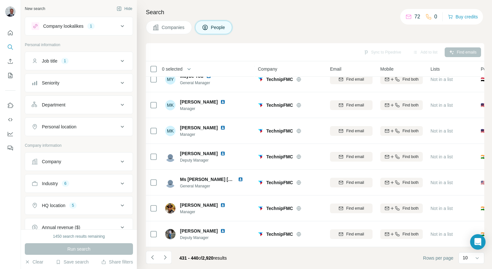
click at [165, 257] on icon "Navigate to next page" at bounding box center [165, 257] width 6 height 6
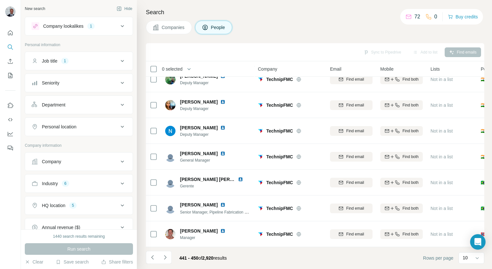
click at [165, 257] on icon "Navigate to next page" at bounding box center [165, 257] width 6 height 6
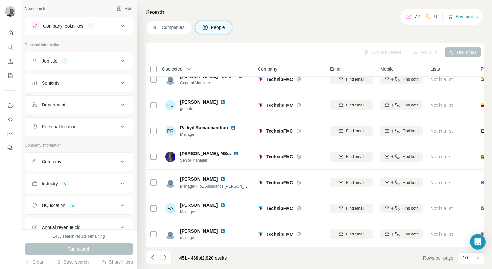
click at [165, 257] on icon "Navigate to next page" at bounding box center [165, 257] width 6 height 6
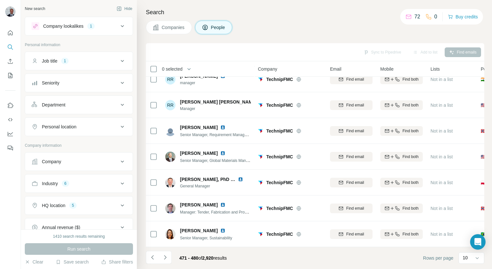
click at [165, 257] on icon "Navigate to next page" at bounding box center [165, 257] width 6 height 6
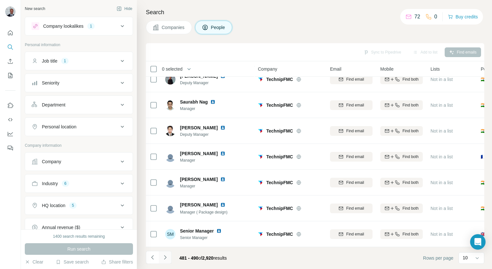
click at [168, 255] on button "Navigate to next page" at bounding box center [165, 257] width 13 height 13
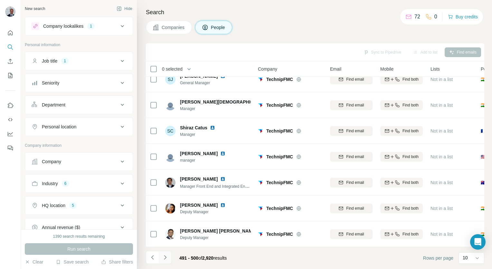
click at [168, 255] on button "Navigate to next page" at bounding box center [165, 257] width 13 height 13
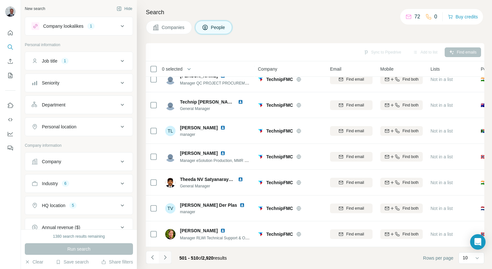
click at [168, 255] on button "Navigate to next page" at bounding box center [165, 257] width 13 height 13
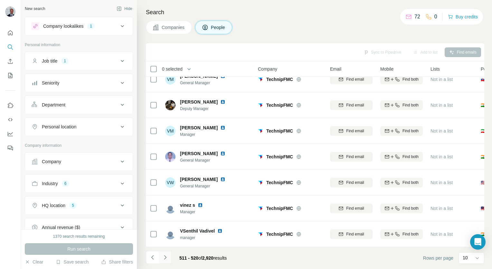
click at [168, 255] on button "Navigate to next page" at bounding box center [165, 257] width 13 height 13
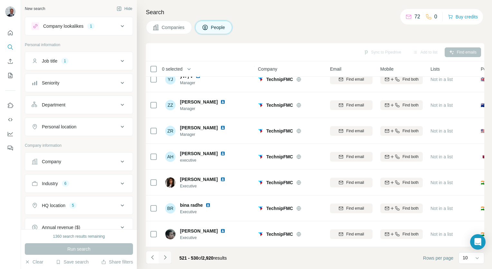
click at [168, 255] on button "Navigate to next page" at bounding box center [165, 257] width 13 height 13
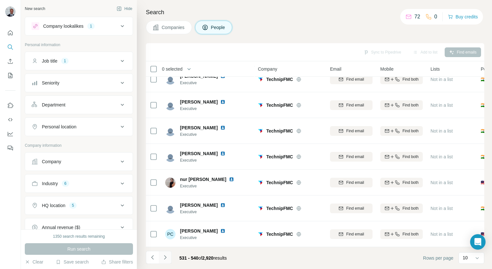
click at [168, 255] on button "Navigate to next page" at bounding box center [165, 257] width 13 height 13
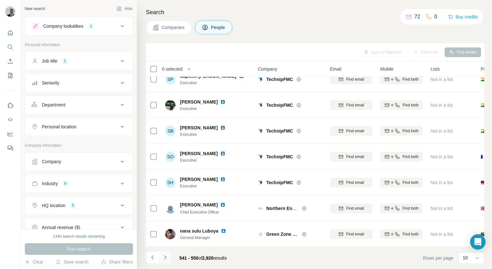
click at [168, 255] on button "Navigate to next page" at bounding box center [165, 257] width 13 height 13
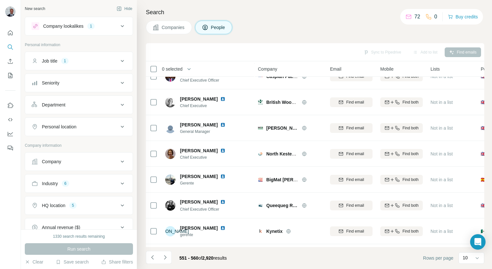
scroll to position [0, 0]
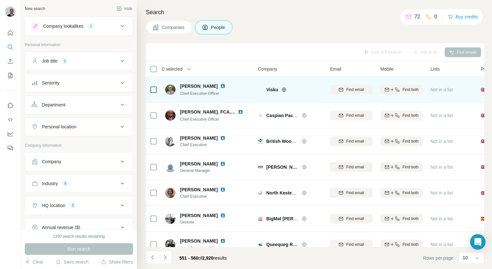
click at [287, 89] on div at bounding box center [292, 89] width 21 height 5
click at [285, 90] on icon at bounding box center [284, 89] width 2 height 4
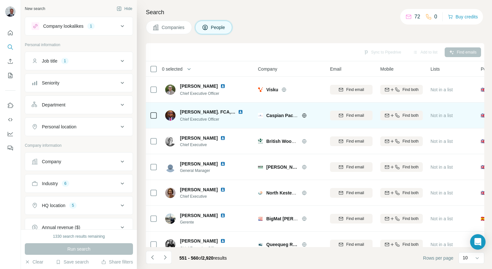
click at [305, 119] on div "Caspian Pacific Group" at bounding box center [290, 115] width 64 height 18
click at [304, 114] on icon at bounding box center [304, 115] width 5 height 5
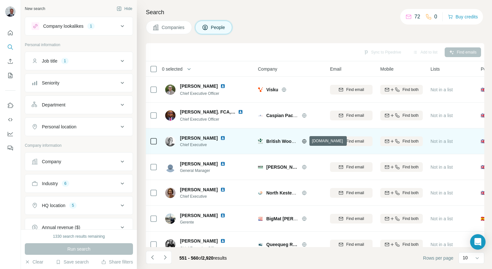
click at [303, 143] on icon at bounding box center [304, 141] width 5 height 5
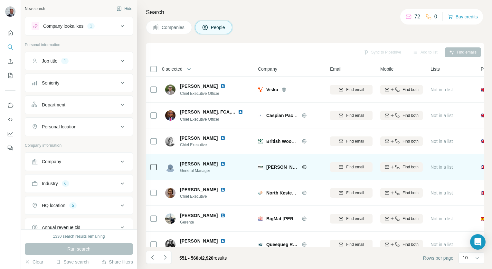
click at [304, 169] on icon at bounding box center [304, 166] width 5 height 5
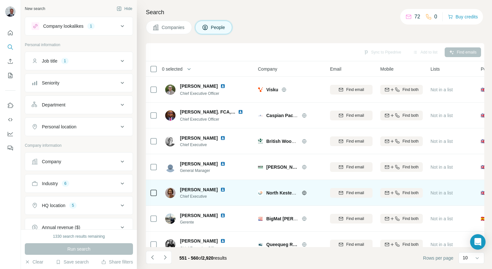
click at [303, 195] on icon at bounding box center [304, 192] width 5 height 5
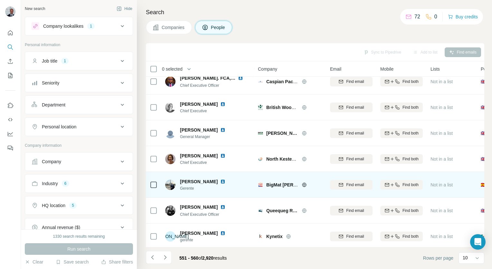
scroll to position [91, 0]
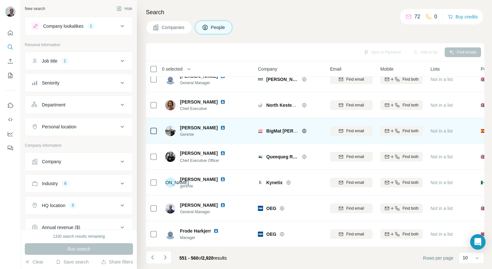
click at [306, 129] on icon at bounding box center [304, 131] width 4 height 4
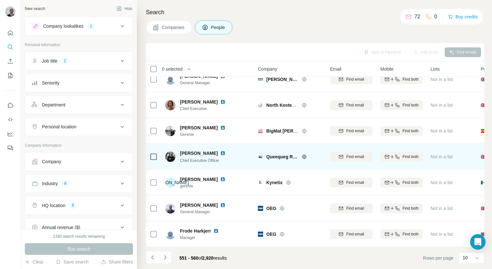
click at [307, 154] on icon at bounding box center [304, 156] width 5 height 5
click at [306, 157] on div "Queequeg Renewables" at bounding box center [290, 157] width 64 height 18
click at [305, 154] on icon at bounding box center [304, 156] width 5 height 5
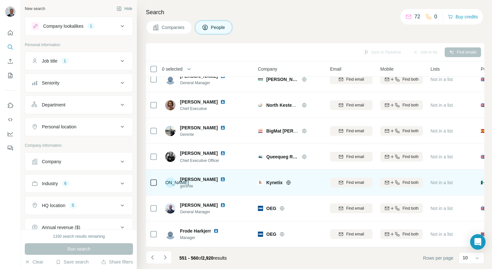
click at [289, 180] on icon at bounding box center [289, 182] width 2 height 4
click at [288, 180] on icon at bounding box center [288, 182] width 5 height 5
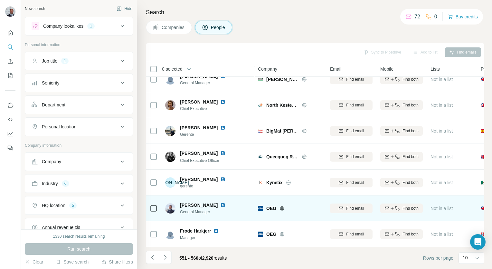
click at [284, 206] on icon at bounding box center [282, 208] width 5 height 5
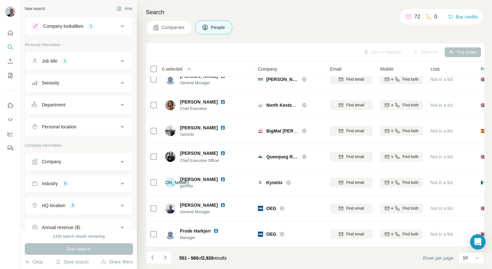
click at [166, 257] on icon "Navigate to next page" at bounding box center [165, 257] width 6 height 6
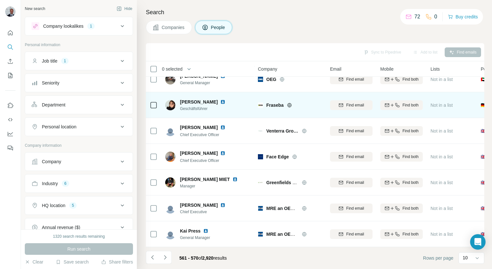
click at [289, 102] on icon at bounding box center [289, 104] width 5 height 5
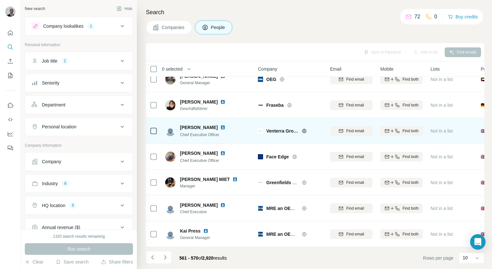
click at [304, 128] on icon at bounding box center [304, 130] width 5 height 5
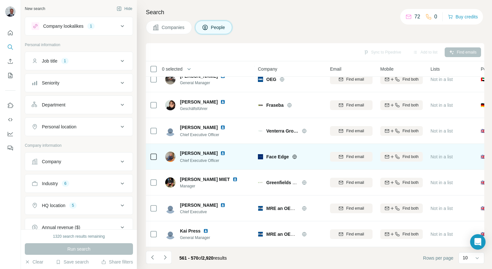
click at [299, 154] on div at bounding box center [302, 156] width 21 height 5
click at [295, 154] on icon at bounding box center [294, 156] width 5 height 5
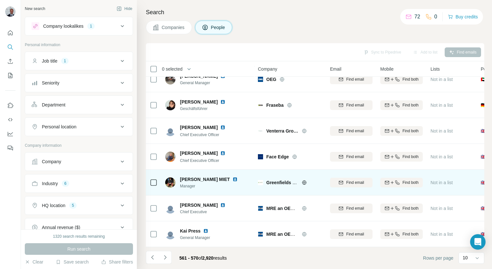
click at [305, 180] on icon at bounding box center [304, 182] width 2 height 4
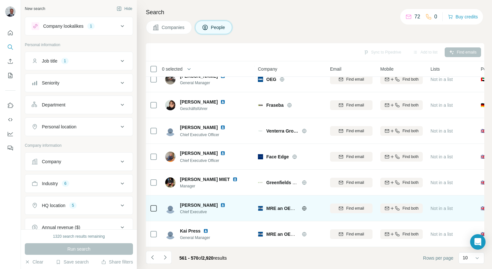
click at [304, 207] on icon at bounding box center [304, 208] width 4 height 4
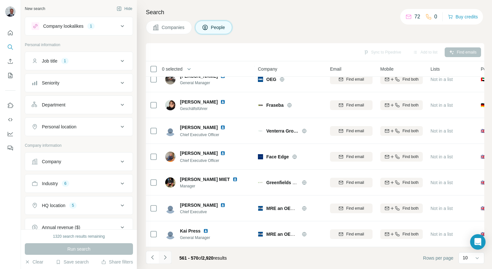
click at [170, 258] on button "Navigate to next page" at bounding box center [165, 257] width 13 height 13
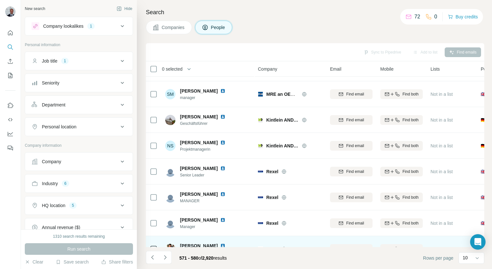
scroll to position [0, 0]
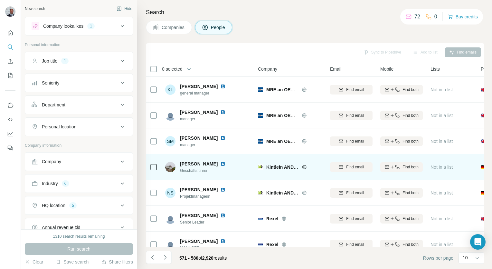
click at [306, 169] on icon at bounding box center [304, 166] width 5 height 5
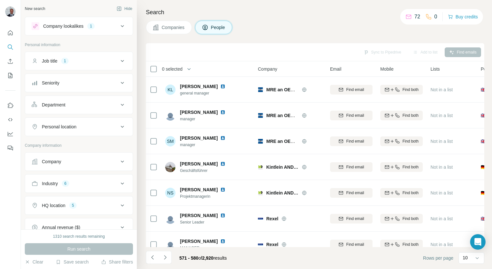
scroll to position [91, 0]
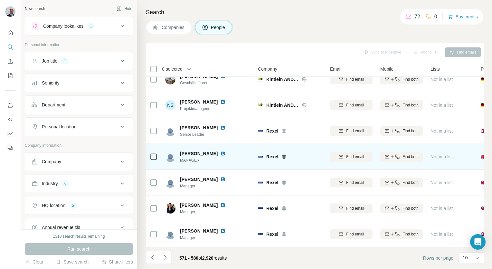
click at [283, 154] on icon at bounding box center [284, 156] width 2 height 4
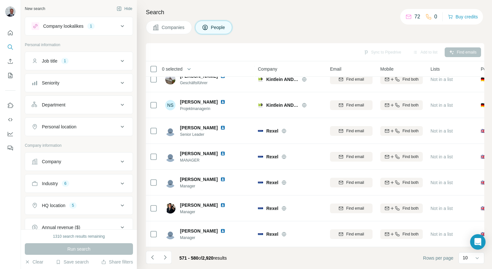
click at [172, 257] on div "571 - 580 of 2,920 results" at bounding box center [189, 258] width 86 height 14
click at [169, 259] on button "Navigate to next page" at bounding box center [165, 257] width 13 height 13
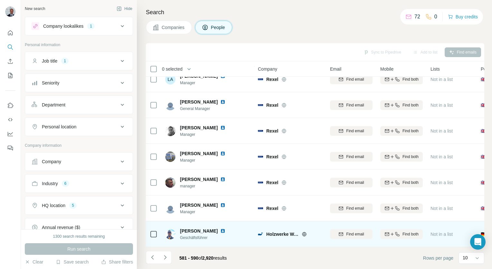
click at [301, 231] on div "Holzwerke Waal" at bounding box center [294, 234] width 56 height 6
click at [303, 234] on icon at bounding box center [304, 234] width 4 height 0
click at [168, 229] on img at bounding box center [170, 234] width 10 height 10
drag, startPoint x: 178, startPoint y: 226, endPoint x: 209, endPoint y: 229, distance: 30.7
click at [209, 229] on div "[PERSON_NAME] Geschäftsführer" at bounding box center [199, 233] width 68 height 13
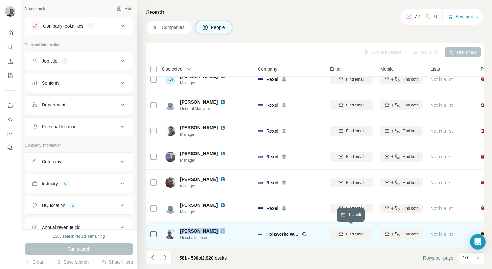
click at [361, 231] on span "Find email" at bounding box center [355, 234] width 18 height 6
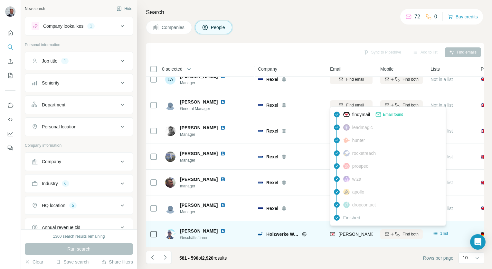
click at [364, 231] on span "[PERSON_NAME][EMAIL_ADDRESS][DOMAIN_NAME]" at bounding box center [395, 233] width 113 height 5
click at [350, 232] on span "[PERSON_NAME][EMAIL_ADDRESS][DOMAIN_NAME]" at bounding box center [395, 233] width 113 height 5
click at [359, 231] on span "[PERSON_NAME][EMAIL_ADDRESS][DOMAIN_NAME]" at bounding box center [395, 233] width 113 height 5
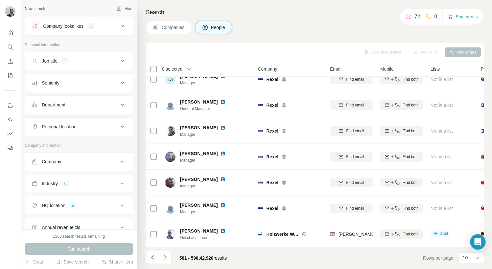
click at [348, 70] on div "Email" at bounding box center [351, 68] width 43 height 7
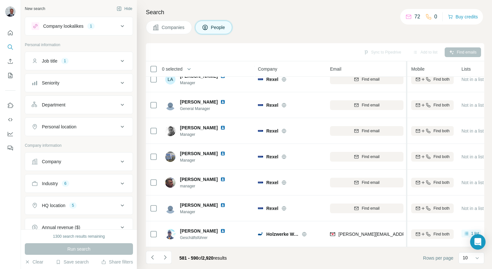
drag, startPoint x: 376, startPoint y: 69, endPoint x: 403, endPoint y: 68, distance: 27.1
click at [405, 68] on div at bounding box center [406, 197] width 3 height 273
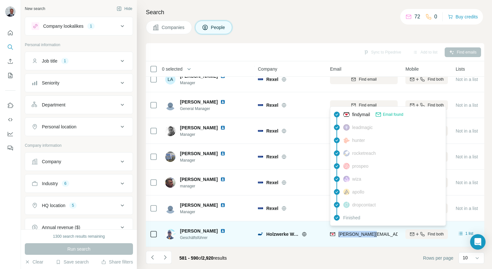
drag, startPoint x: 380, startPoint y: 231, endPoint x: 339, endPoint y: 230, distance: 41.2
click at [339, 230] on div "[PERSON_NAME][EMAIL_ADDRESS][DOMAIN_NAME]" at bounding box center [364, 234] width 68 height 18
drag, startPoint x: 339, startPoint y: 230, endPoint x: 352, endPoint y: 232, distance: 13.3
copy span "[PERSON_NAME][EMAIL_ADDRESS][DOMAIN_NAME]"
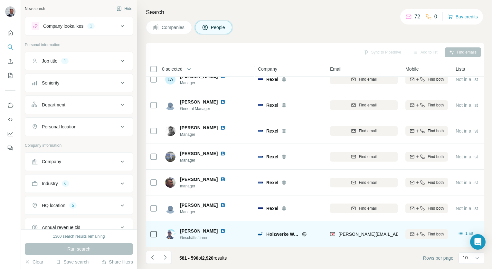
click at [285, 231] on span "Holzwerke Waal" at bounding box center [282, 234] width 32 height 6
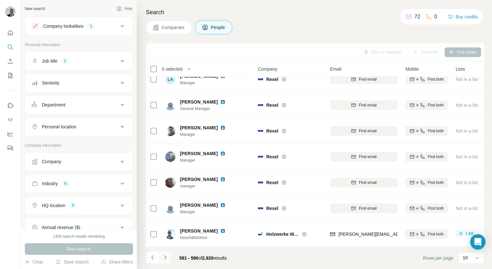
click at [166, 255] on icon "Navigate to next page" at bounding box center [165, 257] width 6 height 6
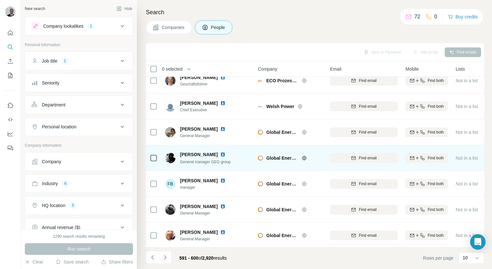
scroll to position [0, 0]
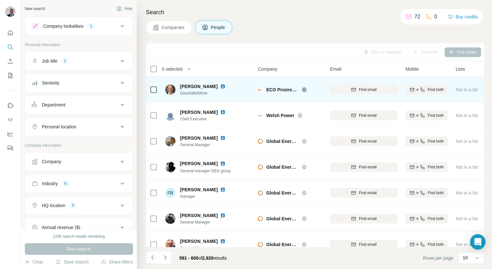
click at [305, 90] on icon at bounding box center [304, 89] width 2 height 4
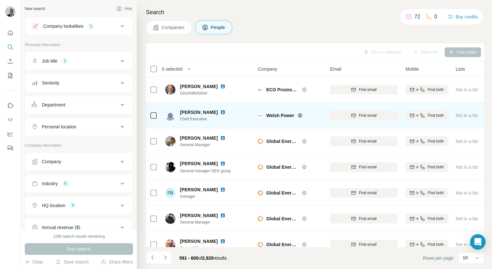
click at [299, 115] on icon at bounding box center [300, 115] width 4 height 0
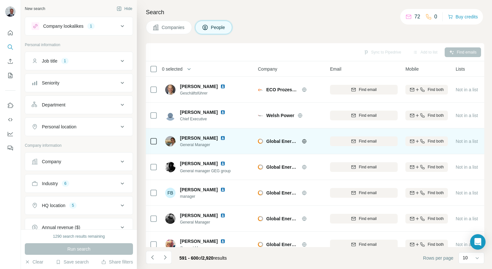
click at [305, 140] on icon at bounding box center [304, 141] width 2 height 4
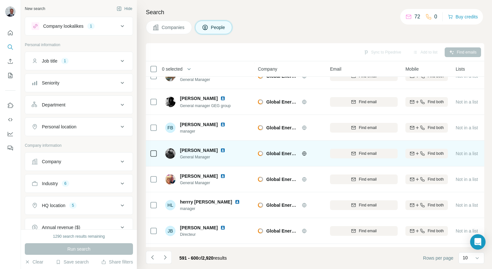
scroll to position [91, 0]
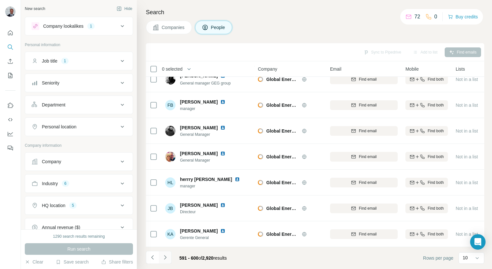
click at [167, 260] on icon "Navigate to next page" at bounding box center [165, 257] width 6 height 6
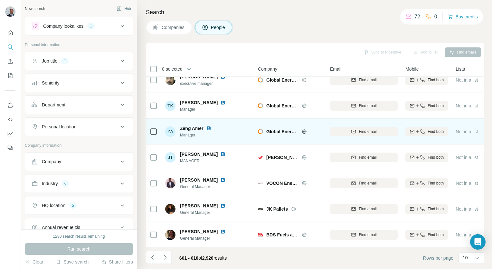
scroll to position [0, 0]
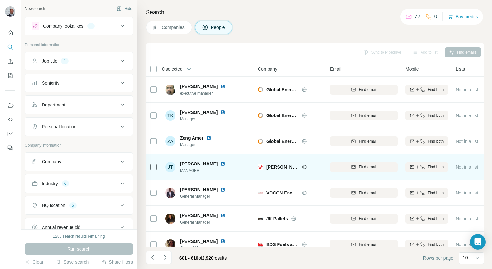
click at [304, 168] on icon at bounding box center [304, 166] width 5 height 5
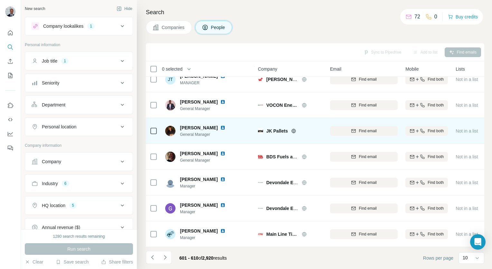
scroll to position [91, 0]
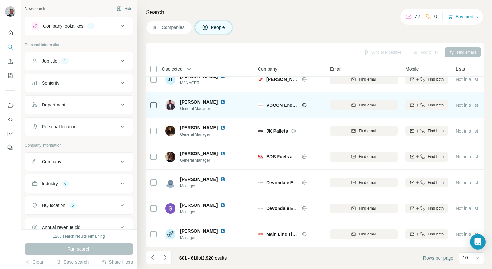
click at [305, 102] on icon at bounding box center [304, 104] width 5 height 5
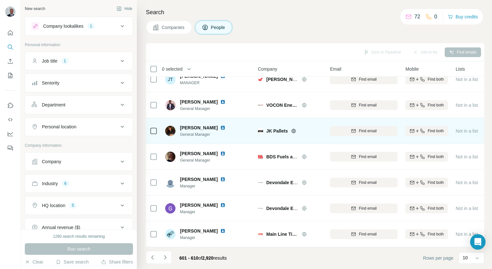
click at [294, 129] on icon at bounding box center [294, 131] width 2 height 4
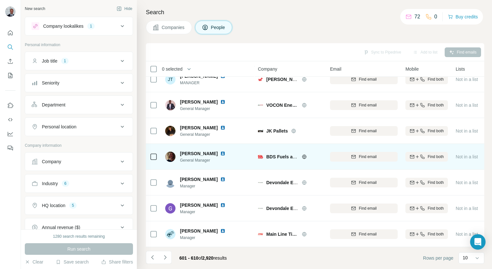
click at [305, 154] on icon at bounding box center [304, 156] width 5 height 5
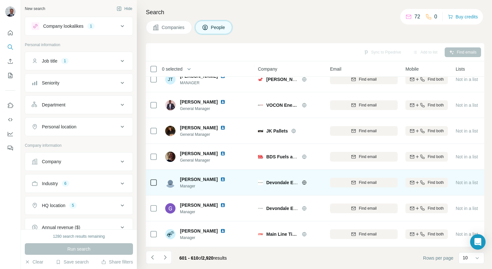
click at [302, 180] on icon at bounding box center [304, 182] width 5 height 5
click at [305, 180] on icon at bounding box center [304, 182] width 2 height 4
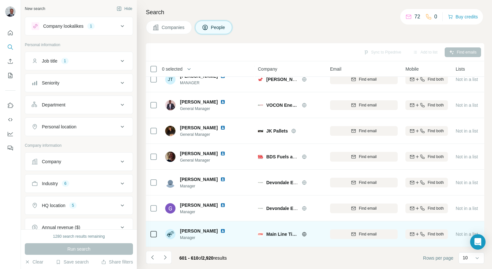
click at [304, 231] on icon at bounding box center [304, 233] width 5 height 5
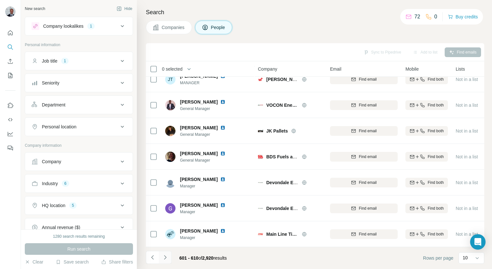
click at [168, 257] on button "Navigate to next page" at bounding box center [165, 257] width 13 height 13
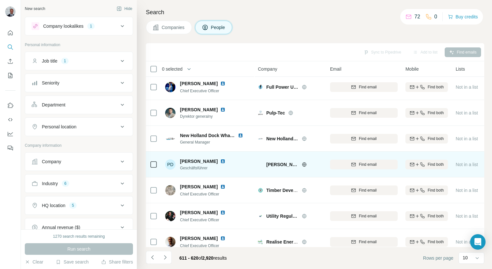
scroll to position [0, 0]
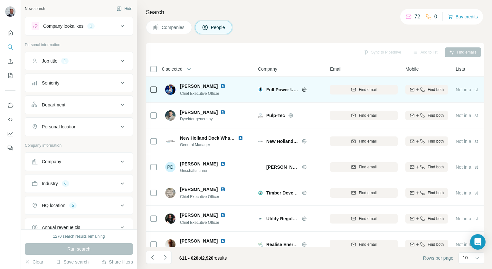
click at [305, 87] on icon at bounding box center [304, 89] width 4 height 4
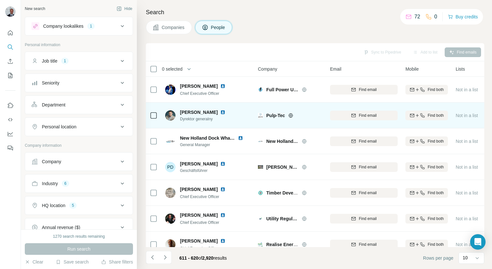
click at [290, 117] on icon at bounding box center [290, 115] width 5 height 5
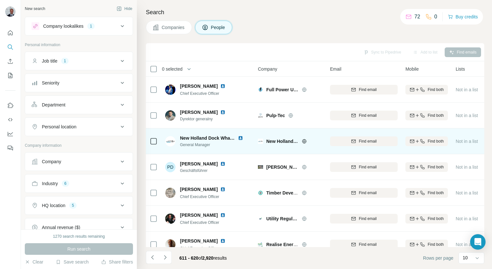
click at [304, 139] on icon at bounding box center [304, 141] width 4 height 4
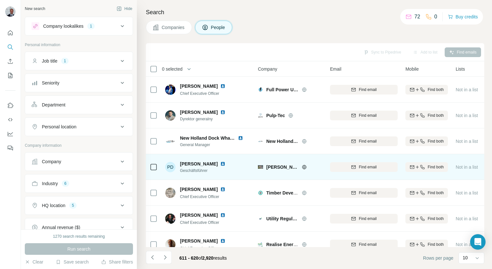
click at [305, 166] on icon at bounding box center [304, 166] width 5 height 5
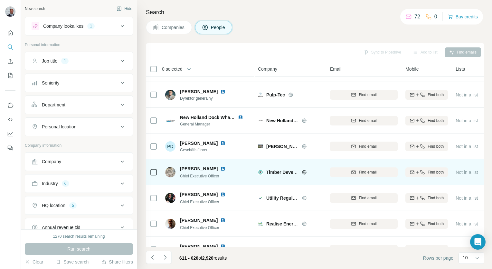
scroll to position [32, 0]
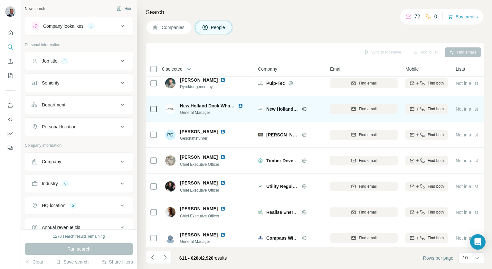
click at [308, 109] on div at bounding box center [312, 108] width 21 height 5
click at [305, 108] on icon at bounding box center [304, 109] width 2 height 4
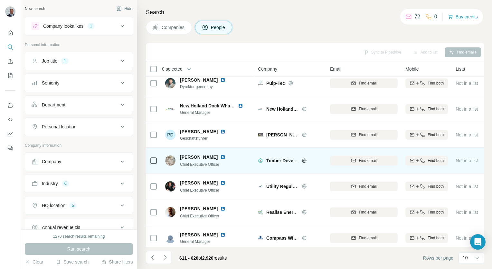
click at [305, 162] on icon at bounding box center [304, 160] width 5 height 5
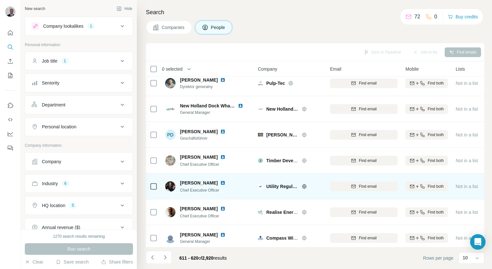
click at [303, 187] on icon at bounding box center [304, 186] width 5 height 5
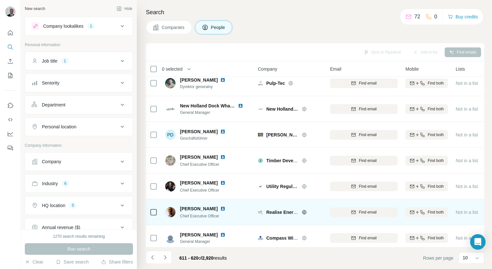
click at [303, 212] on icon at bounding box center [304, 212] width 2 height 4
click at [304, 211] on icon at bounding box center [304, 211] width 5 height 5
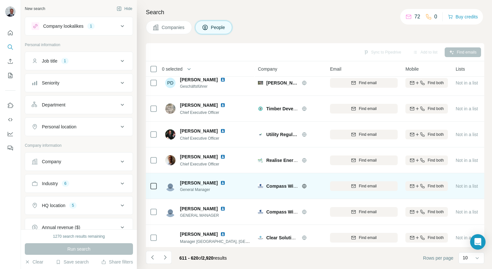
scroll to position [91, 0]
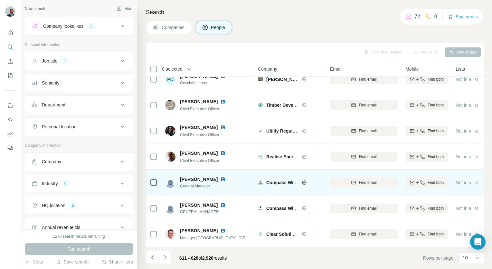
click at [303, 180] on icon at bounding box center [304, 182] width 5 height 5
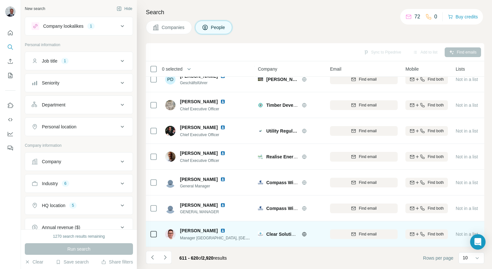
click at [303, 231] on icon at bounding box center [304, 233] width 5 height 5
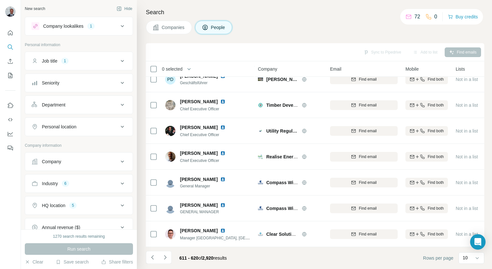
click at [168, 256] on icon "Navigate to next page" at bounding box center [165, 257] width 6 height 6
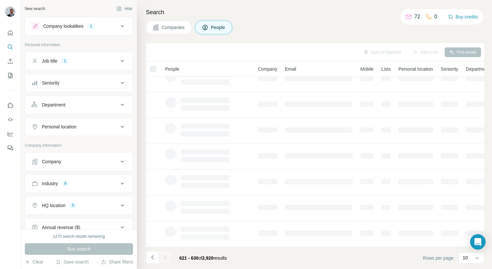
scroll to position [0, 0]
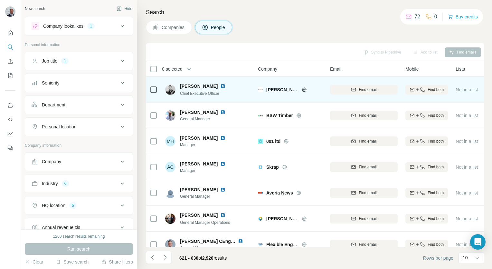
click at [302, 90] on icon at bounding box center [304, 89] width 5 height 5
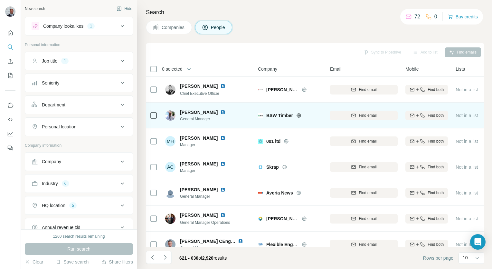
click at [302, 116] on icon at bounding box center [298, 115] width 5 height 5
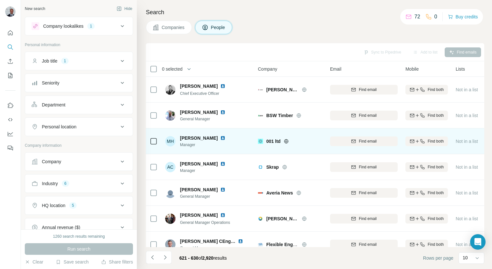
click at [287, 139] on icon at bounding box center [287, 141] width 2 height 4
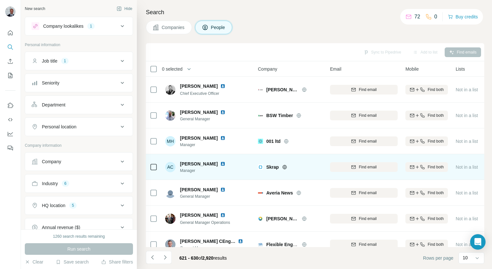
click at [287, 166] on icon at bounding box center [284, 166] width 5 height 5
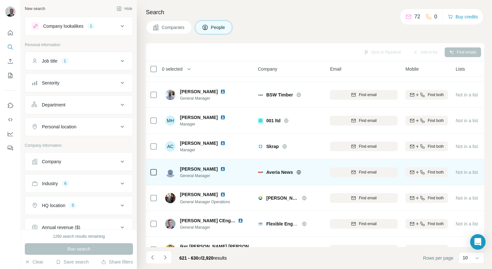
scroll to position [64, 0]
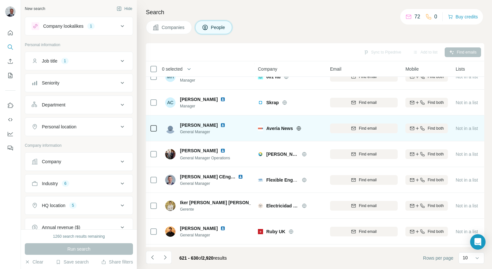
click at [302, 129] on icon at bounding box center [298, 128] width 5 height 5
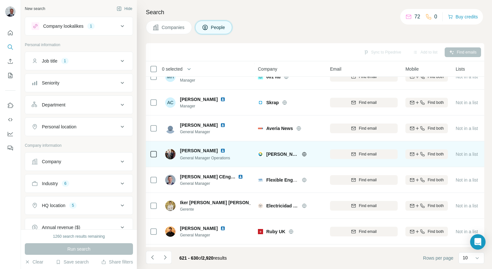
click at [303, 152] on icon at bounding box center [304, 154] width 4 height 4
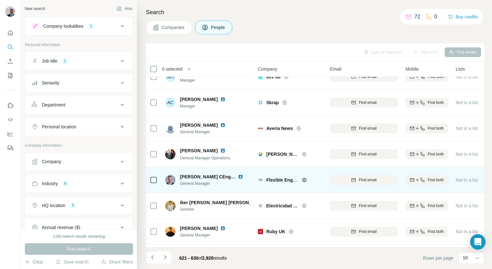
click at [304, 180] on icon at bounding box center [304, 179] width 5 height 5
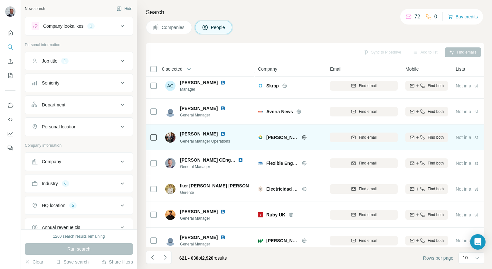
scroll to position [91, 0]
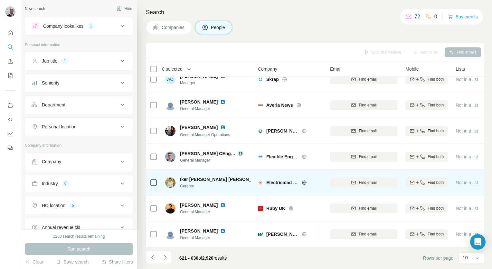
click at [303, 180] on icon at bounding box center [304, 182] width 5 height 5
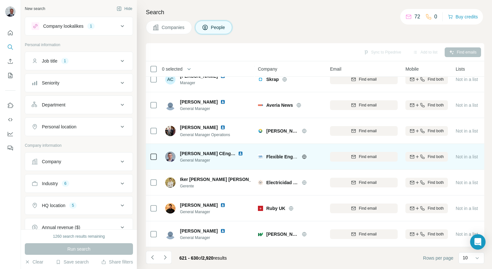
click at [306, 155] on icon at bounding box center [304, 156] width 5 height 5
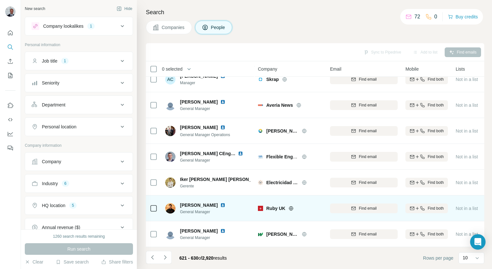
click at [291, 206] on icon at bounding box center [292, 208] width 2 height 4
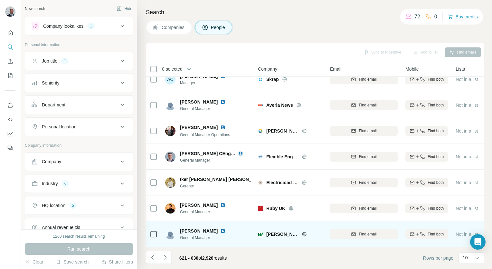
click at [305, 233] on div "[PERSON_NAME] Timber" at bounding box center [294, 234] width 56 height 6
click at [304, 231] on icon at bounding box center [304, 233] width 5 height 5
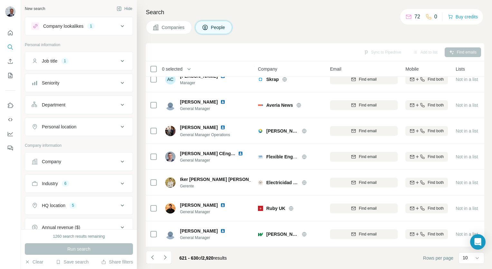
click at [167, 257] on icon "Navigate to next page" at bounding box center [165, 257] width 6 height 6
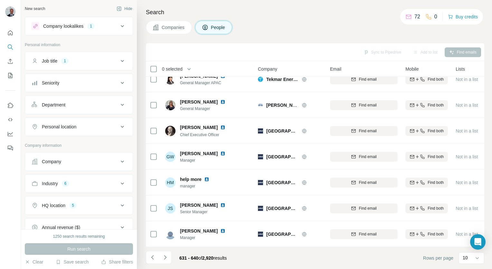
scroll to position [0, 0]
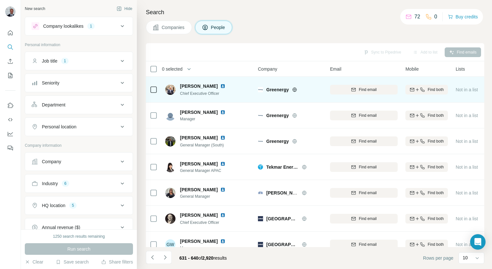
click at [293, 90] on icon at bounding box center [294, 89] width 5 height 5
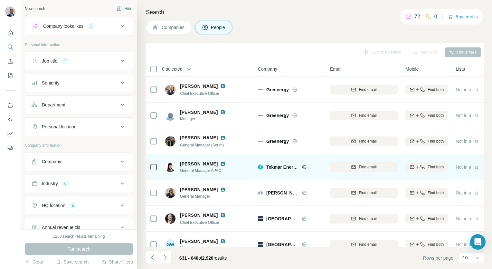
click at [305, 168] on icon at bounding box center [304, 167] width 2 height 4
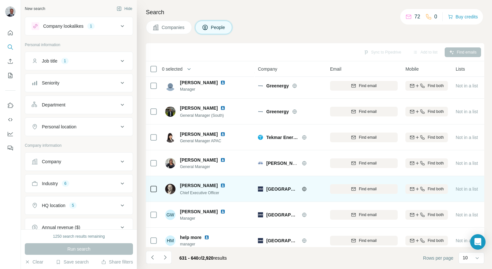
scroll to position [64, 0]
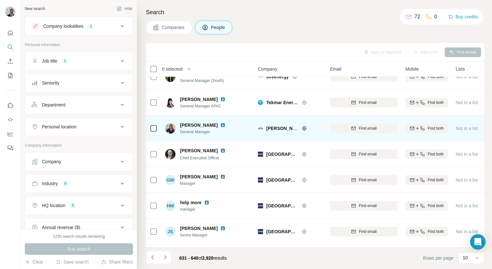
click at [303, 129] on icon at bounding box center [304, 128] width 5 height 5
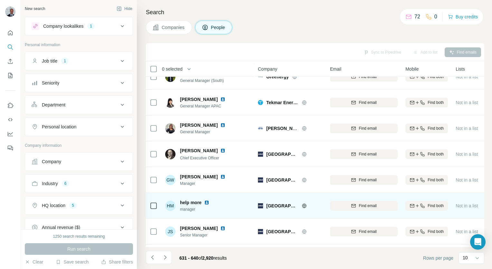
scroll to position [91, 0]
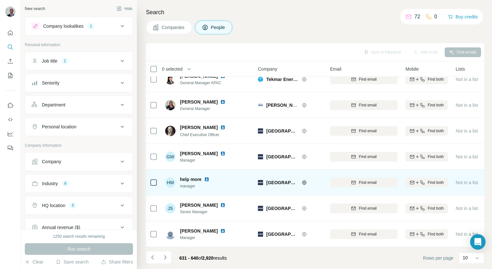
click at [302, 180] on icon at bounding box center [304, 182] width 4 height 4
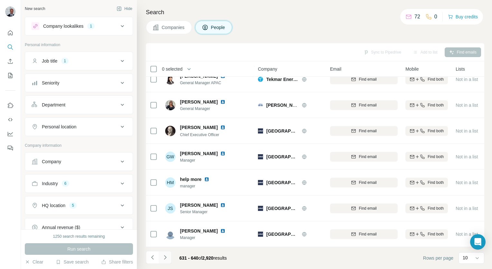
click at [162, 256] on icon "Navigate to next page" at bounding box center [165, 257] width 6 height 6
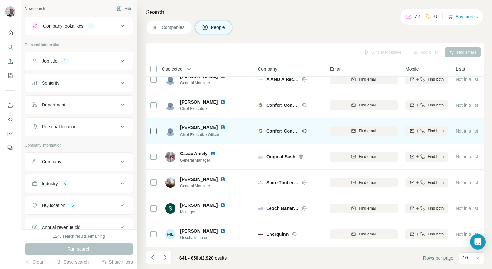
scroll to position [0, 0]
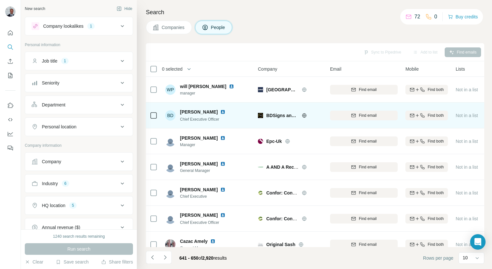
click at [306, 113] on icon at bounding box center [304, 115] width 5 height 5
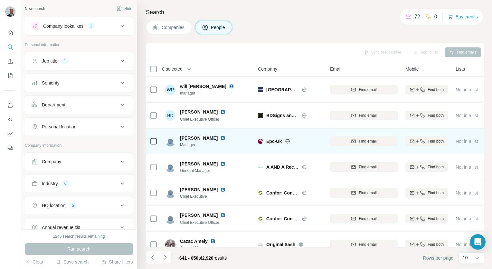
click at [289, 140] on icon at bounding box center [287, 141] width 5 height 5
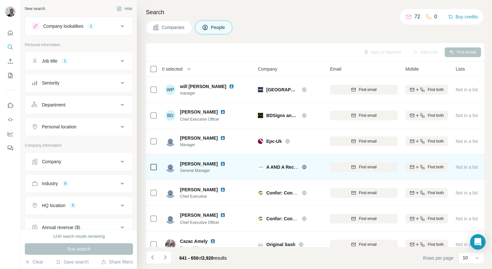
click at [308, 167] on div at bounding box center [312, 166] width 21 height 5
click at [304, 168] on icon at bounding box center [304, 167] width 2 height 4
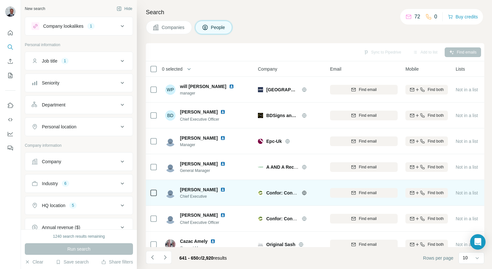
click at [305, 192] on icon at bounding box center [304, 192] width 5 height 5
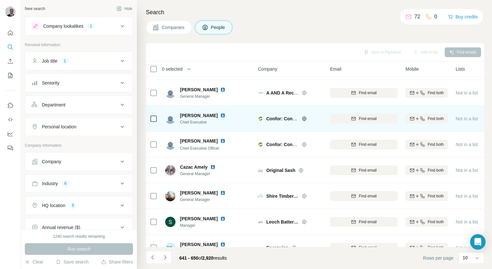
scroll to position [91, 0]
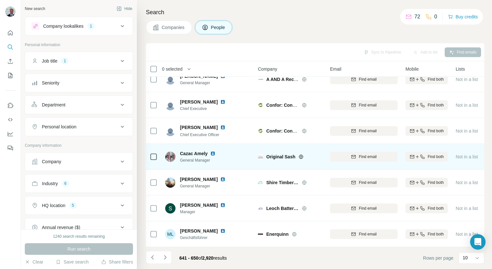
click at [302, 154] on icon at bounding box center [301, 156] width 5 height 5
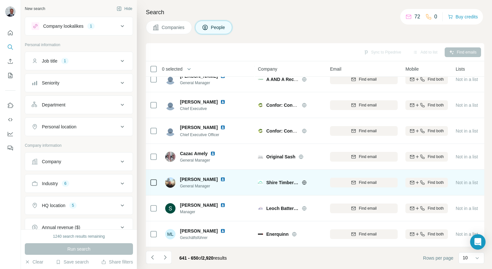
click at [304, 180] on icon at bounding box center [304, 182] width 2 height 4
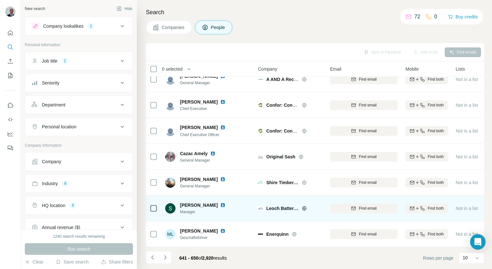
click at [304, 206] on icon at bounding box center [304, 208] width 5 height 5
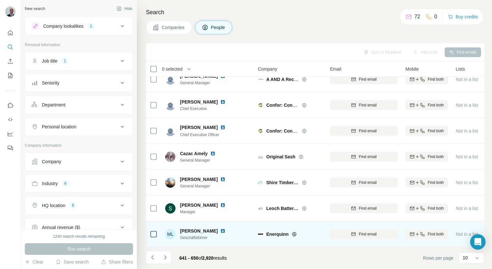
click at [293, 231] on icon at bounding box center [294, 233] width 5 height 5
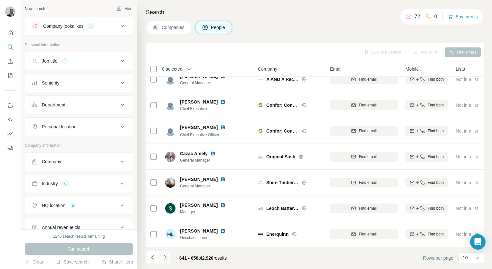
click at [168, 258] on button "Navigate to next page" at bounding box center [165, 257] width 13 height 13
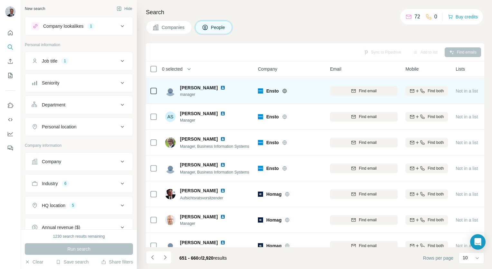
scroll to position [0, 0]
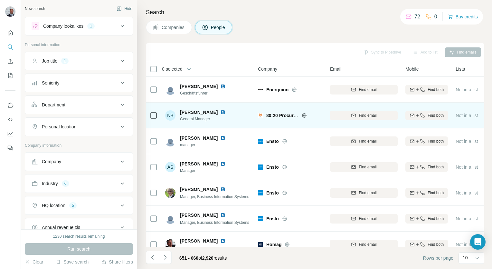
click at [303, 114] on icon at bounding box center [304, 115] width 4 height 4
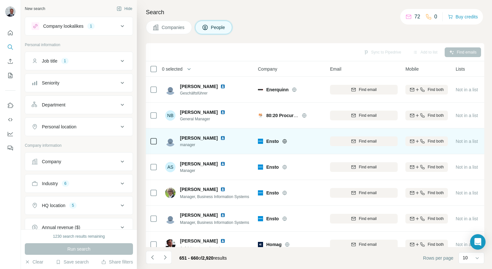
click at [278, 141] on span "Ensto" at bounding box center [272, 141] width 13 height 6
click at [282, 140] on div "Ensto" at bounding box center [294, 141] width 56 height 6
click at [283, 142] on icon at bounding box center [285, 141] width 4 height 4
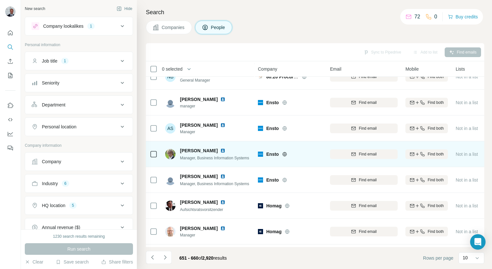
scroll to position [91, 0]
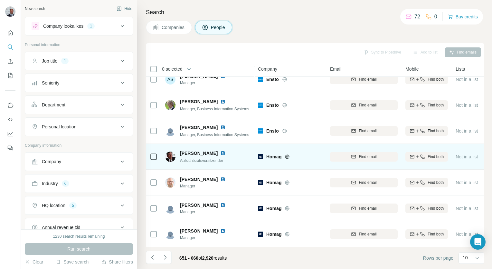
click at [288, 155] on icon at bounding box center [287, 156] width 5 height 5
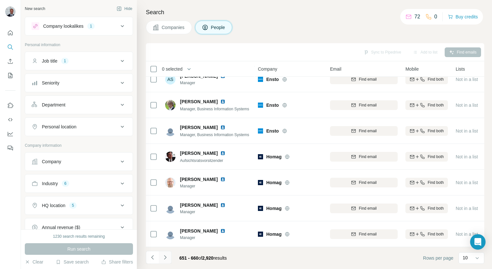
click at [168, 255] on icon "Navigate to next page" at bounding box center [165, 257] width 6 height 6
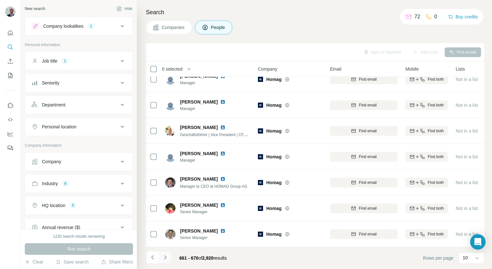
click at [166, 256] on icon "Navigate to next page" at bounding box center [165, 257] width 6 height 6
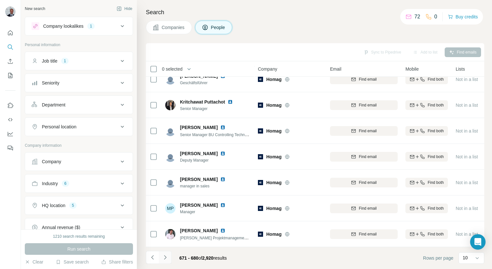
click at [164, 257] on icon "Navigate to next page" at bounding box center [165, 257] width 6 height 6
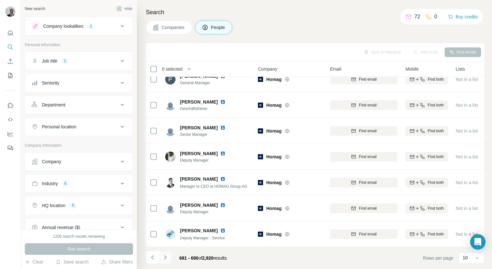
click at [162, 260] on icon "Navigate to next page" at bounding box center [165, 257] width 6 height 6
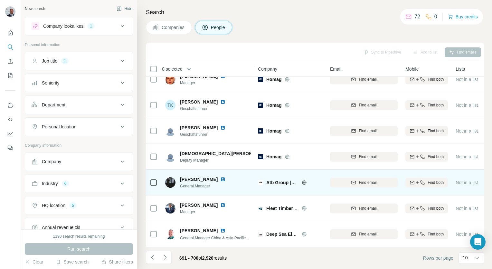
click at [302, 180] on icon at bounding box center [304, 182] width 5 height 5
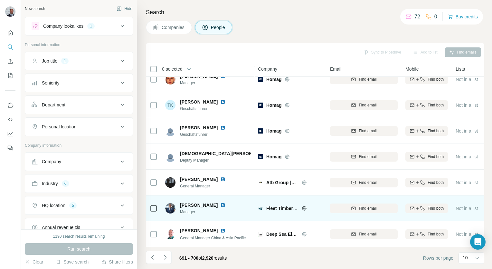
click at [304, 207] on icon at bounding box center [304, 208] width 4 height 4
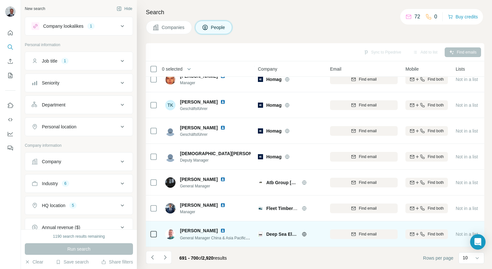
click at [304, 231] on icon at bounding box center [304, 233] width 5 height 5
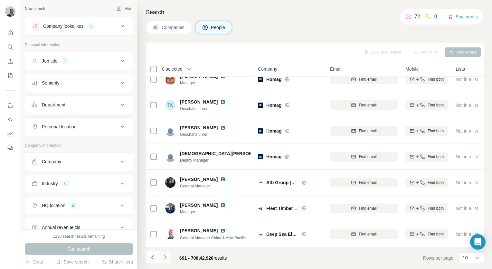
click at [168, 259] on icon "Navigate to next page" at bounding box center [165, 257] width 6 height 6
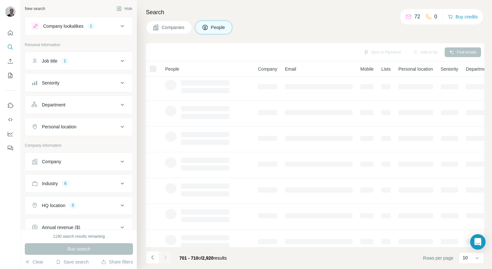
scroll to position [0, 0]
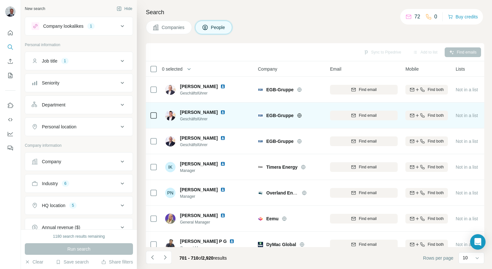
click at [298, 115] on icon at bounding box center [299, 115] width 5 height 5
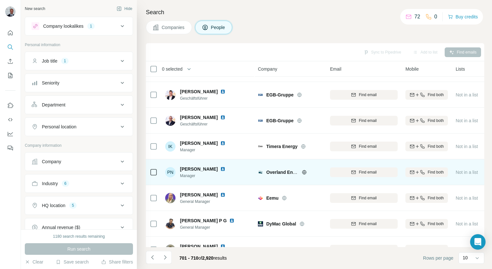
scroll to position [32, 0]
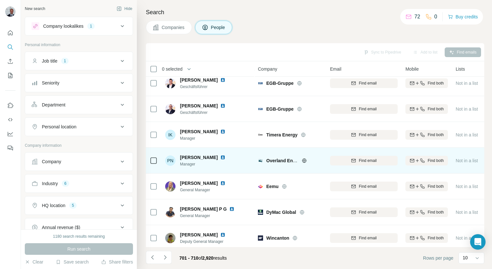
click at [302, 158] on div "Overland Environmental Services" at bounding box center [294, 160] width 56 height 6
click at [304, 159] on icon at bounding box center [304, 160] width 5 height 5
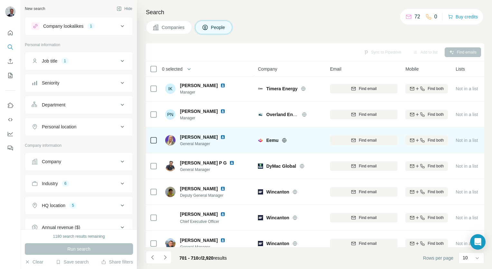
scroll to position [91, 0]
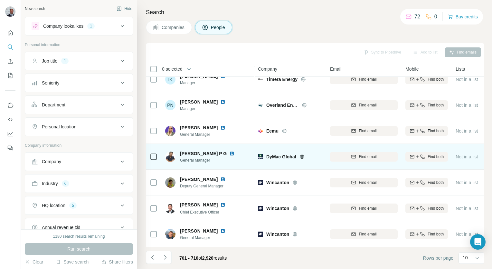
click at [300, 154] on icon at bounding box center [302, 156] width 4 height 4
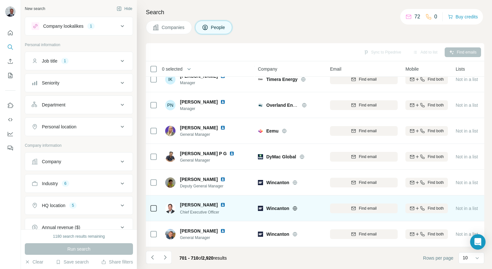
click at [296, 206] on icon at bounding box center [295, 208] width 5 height 5
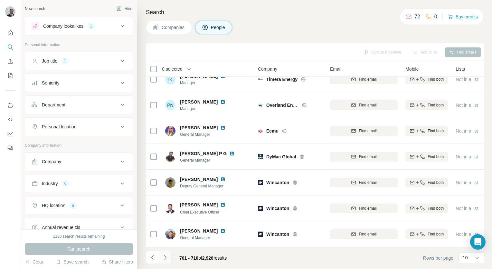
click at [168, 258] on icon "Navigate to next page" at bounding box center [165, 257] width 6 height 6
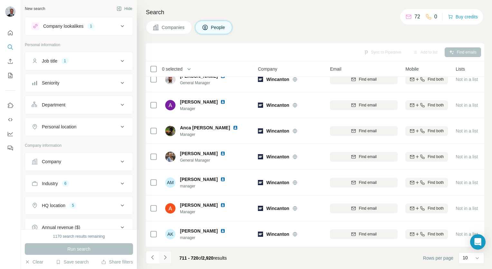
click at [170, 256] on button "Navigate to next page" at bounding box center [165, 257] width 13 height 13
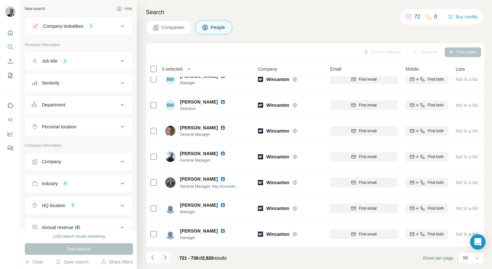
click at [168, 257] on button "Navigate to next page" at bounding box center [165, 257] width 13 height 13
click at [161, 256] on button "Navigate to next page" at bounding box center [165, 257] width 13 height 13
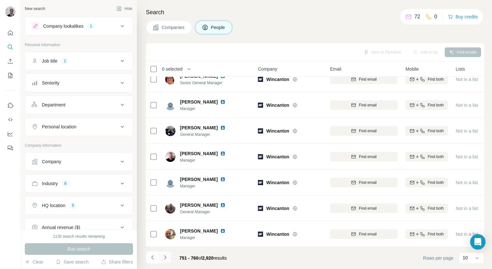
click at [165, 257] on icon "Navigate to next page" at bounding box center [165, 257] width 6 height 6
click at [166, 260] on icon "Navigate to next page" at bounding box center [165, 257] width 6 height 6
click at [167, 257] on icon "Navigate to next page" at bounding box center [165, 257] width 6 height 6
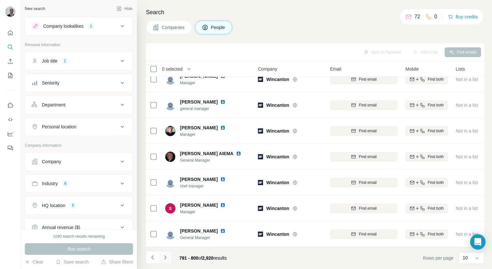
click at [168, 258] on button "Navigate to next page" at bounding box center [165, 257] width 13 height 13
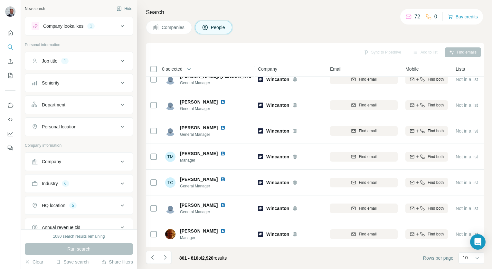
click at [165, 257] on icon "Navigate to next page" at bounding box center [165, 257] width 2 height 4
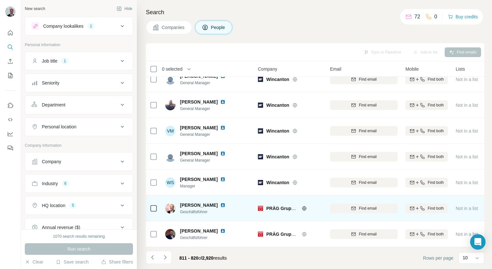
click at [303, 206] on icon at bounding box center [304, 208] width 5 height 5
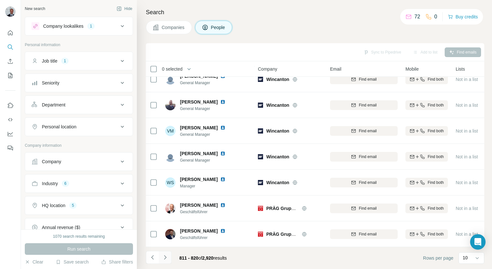
click at [165, 258] on icon "Navigate to next page" at bounding box center [165, 257] width 2 height 4
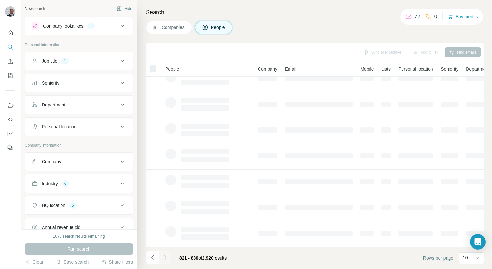
scroll to position [0, 0]
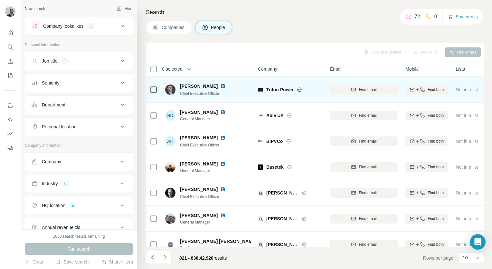
click at [299, 91] on icon at bounding box center [299, 89] width 4 height 4
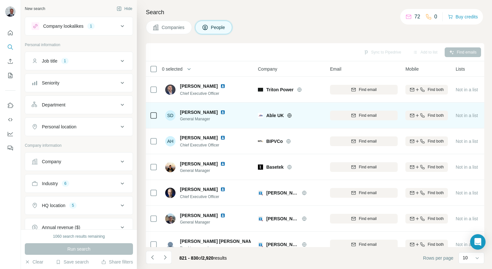
click at [290, 115] on icon at bounding box center [289, 115] width 5 height 5
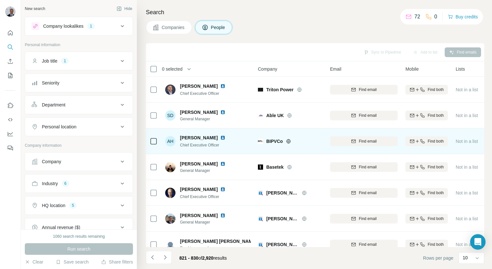
click at [292, 140] on div at bounding box center [296, 141] width 21 height 5
click at [289, 142] on icon at bounding box center [288, 141] width 5 height 5
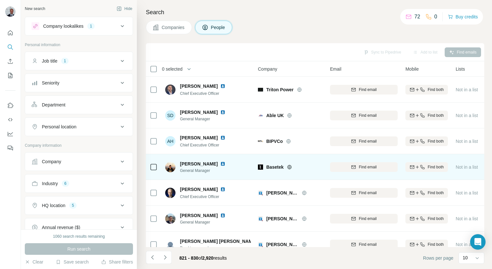
click at [290, 166] on icon at bounding box center [289, 166] width 5 height 5
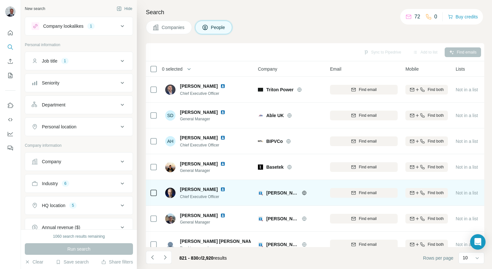
click at [302, 192] on icon at bounding box center [304, 192] width 5 height 5
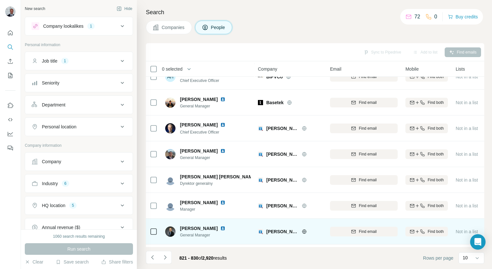
scroll to position [91, 0]
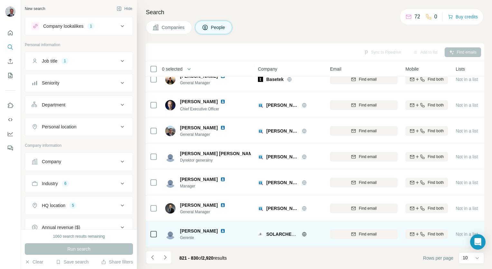
click at [305, 232] on icon at bounding box center [304, 234] width 4 height 4
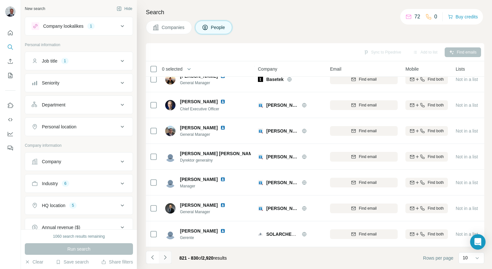
click at [168, 259] on icon "Navigate to next page" at bounding box center [165, 257] width 6 height 6
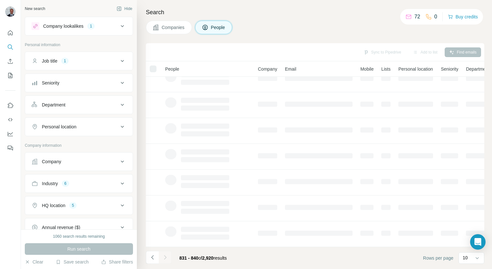
scroll to position [0, 0]
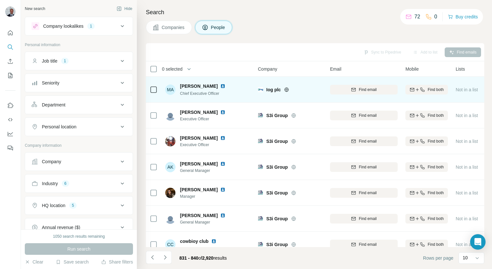
click at [287, 88] on icon at bounding box center [286, 89] width 5 height 5
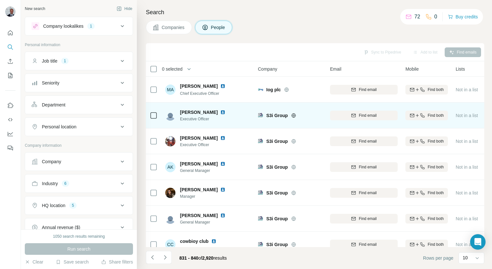
click at [294, 113] on icon at bounding box center [294, 115] width 2 height 4
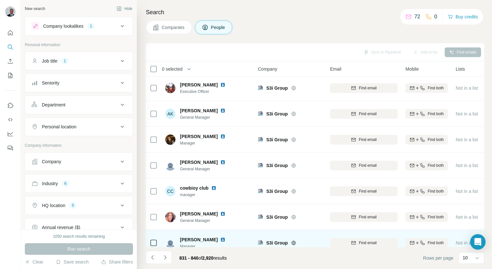
scroll to position [91, 0]
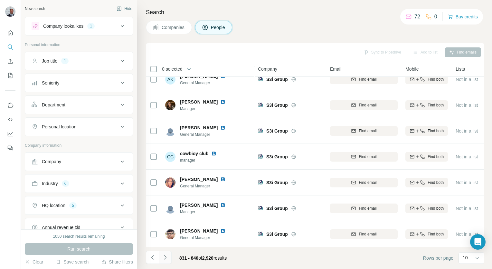
click at [166, 258] on icon "Navigate to next page" at bounding box center [165, 257] width 6 height 6
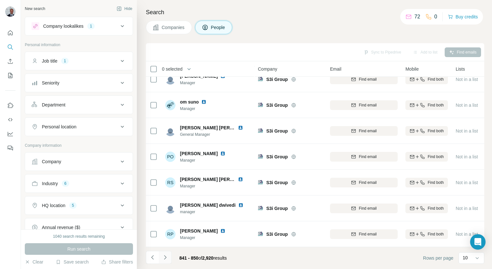
click at [170, 254] on button "Navigate to next page" at bounding box center [165, 257] width 13 height 13
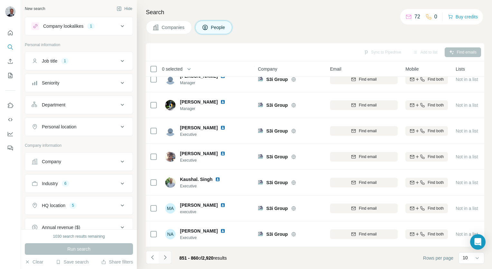
click at [169, 260] on button "Navigate to next page" at bounding box center [165, 257] width 13 height 13
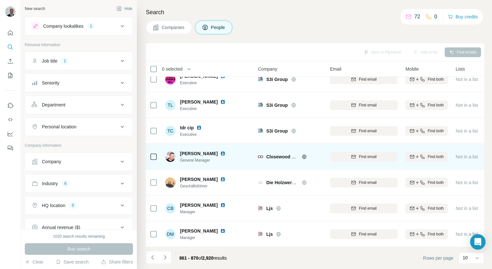
click at [304, 154] on icon at bounding box center [304, 156] width 5 height 5
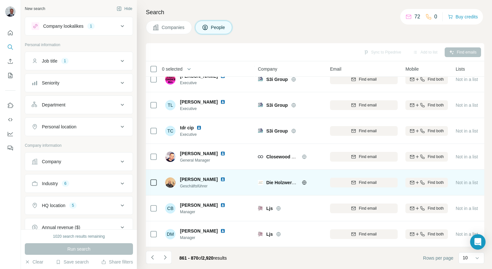
click at [306, 180] on icon at bounding box center [304, 182] width 5 height 5
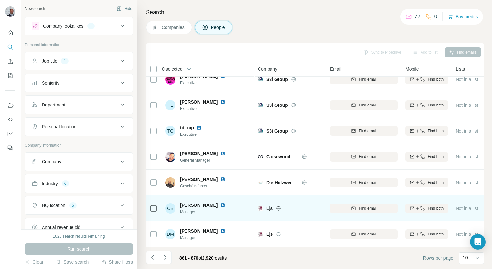
click at [278, 206] on icon at bounding box center [279, 208] width 2 height 4
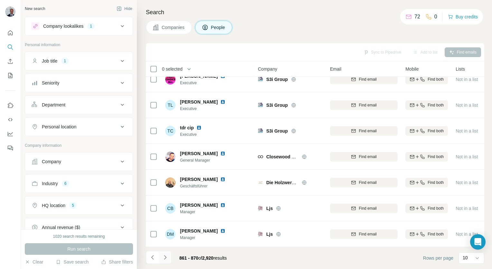
click at [165, 257] on icon "Navigate to next page" at bounding box center [165, 257] width 6 height 6
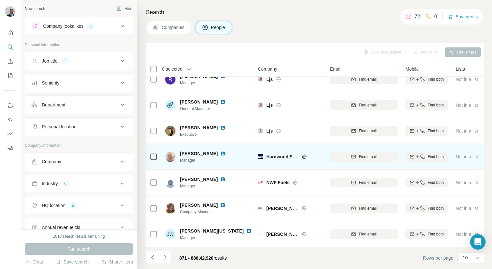
click at [305, 155] on icon at bounding box center [304, 156] width 5 height 5
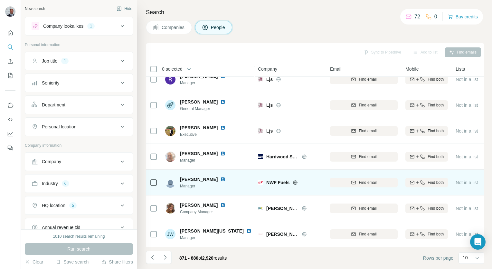
click at [296, 180] on icon at bounding box center [296, 182] width 2 height 4
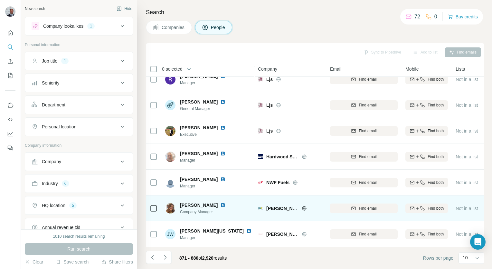
click at [303, 206] on icon at bounding box center [304, 208] width 5 height 5
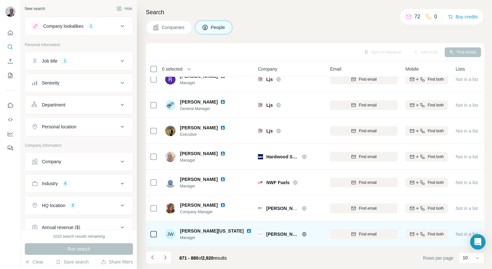
click at [302, 231] on icon at bounding box center [304, 233] width 5 height 5
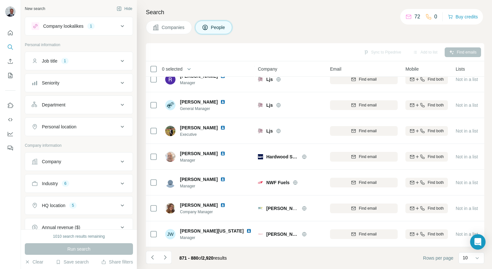
click at [169, 256] on button "Navigate to next page" at bounding box center [165, 257] width 13 height 13
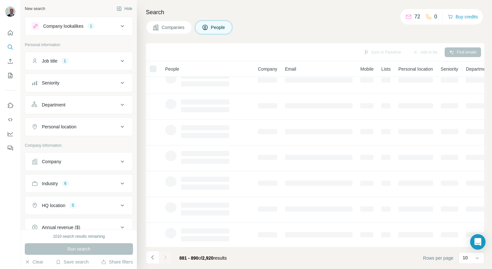
scroll to position [0, 0]
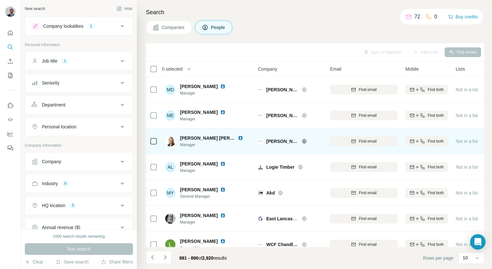
click at [302, 139] on icon at bounding box center [304, 141] width 5 height 5
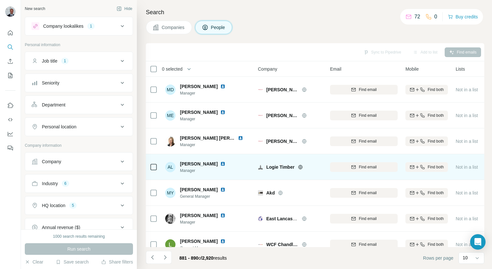
click at [299, 166] on icon at bounding box center [300, 166] width 5 height 5
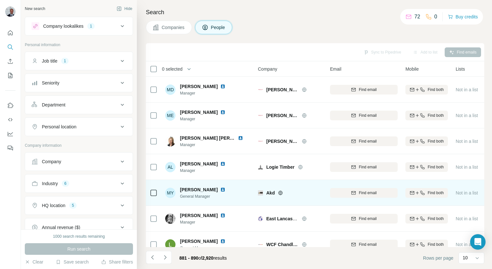
click at [279, 193] on icon at bounding box center [281, 192] width 4 height 4
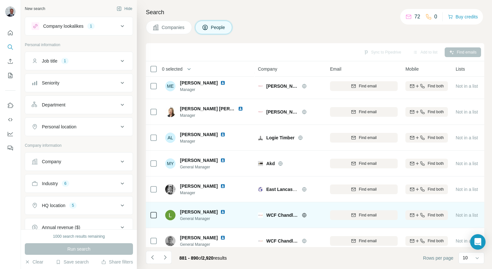
scroll to position [64, 0]
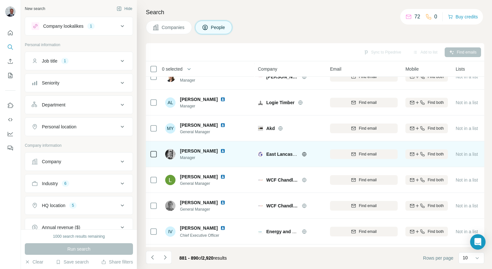
click at [304, 154] on icon at bounding box center [304, 153] width 5 height 5
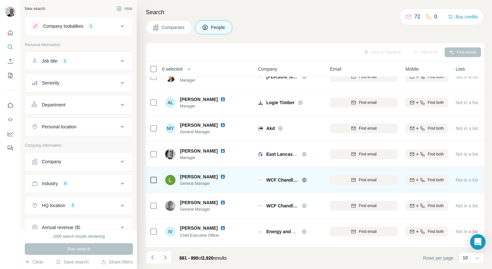
click at [305, 177] on icon at bounding box center [304, 179] width 5 height 5
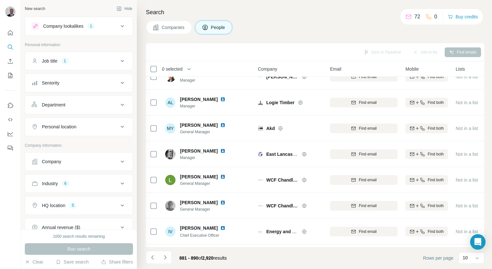
scroll to position [91, 0]
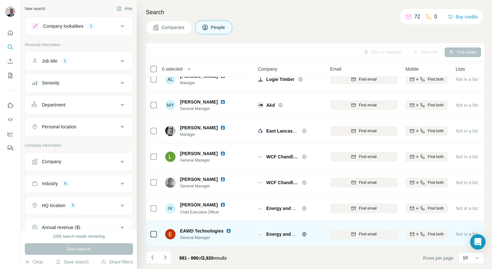
click at [304, 231] on icon at bounding box center [304, 233] width 5 height 5
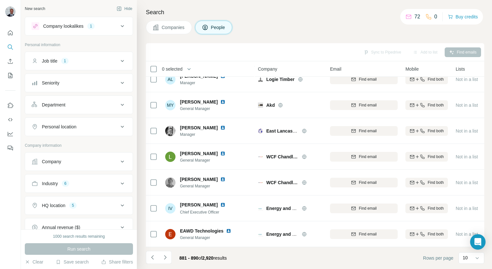
click at [172, 258] on div "881 - 890 of 2,920 results" at bounding box center [189, 258] width 86 height 14
click at [166, 258] on icon "Navigate to next page" at bounding box center [165, 257] width 6 height 6
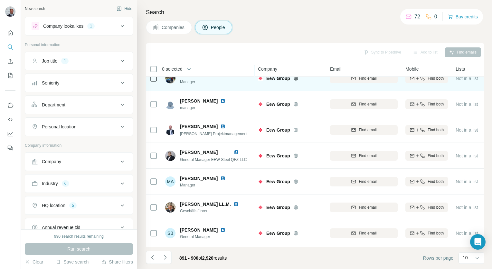
scroll to position [0, 0]
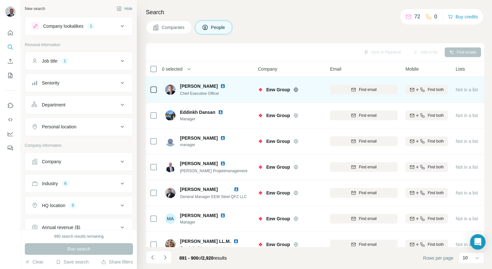
click at [297, 86] on div "Eew Group" at bounding box center [294, 89] width 56 height 6
click at [298, 91] on icon at bounding box center [295, 89] width 5 height 5
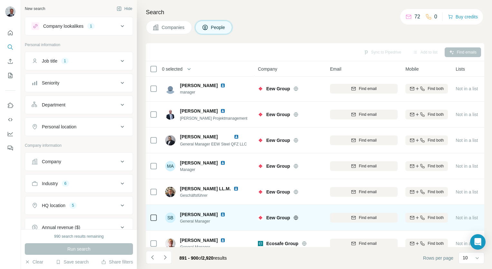
scroll to position [91, 0]
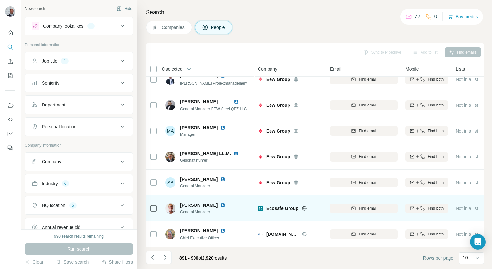
click at [304, 206] on icon at bounding box center [304, 208] width 5 height 5
click at [303, 206] on icon at bounding box center [304, 208] width 5 height 5
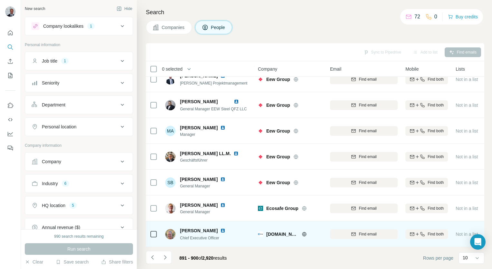
click at [302, 231] on icon at bounding box center [304, 233] width 5 height 5
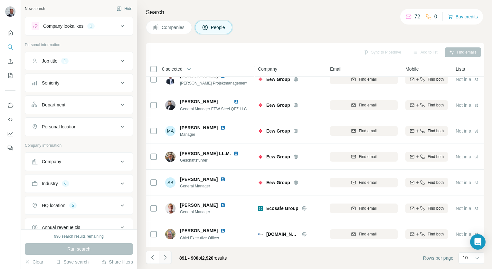
click at [164, 257] on icon "Navigate to next page" at bounding box center [165, 257] width 6 height 6
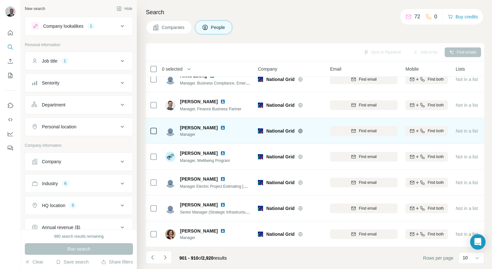
scroll to position [0, 0]
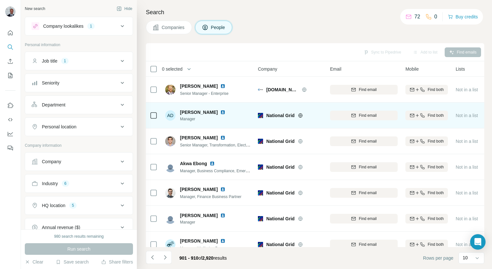
click at [299, 115] on icon at bounding box center [300, 115] width 5 height 5
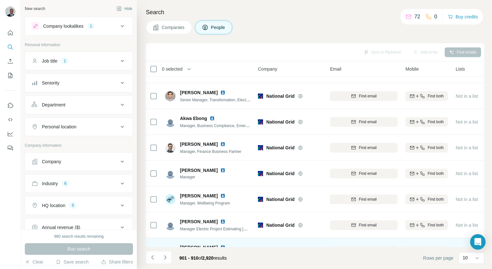
scroll to position [91, 0]
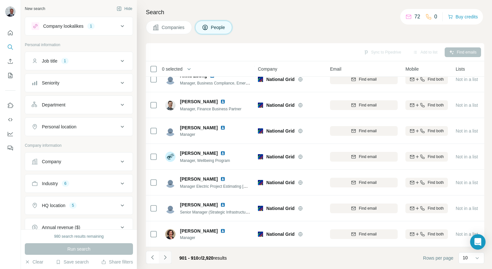
click at [165, 257] on icon "Navigate to next page" at bounding box center [165, 257] width 6 height 6
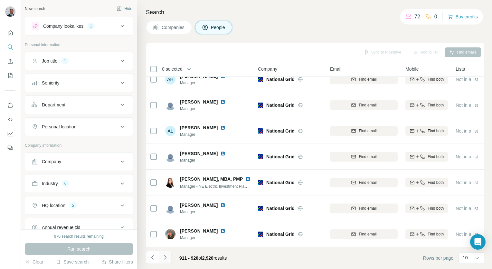
click at [168, 254] on icon "Navigate to next page" at bounding box center [165, 257] width 6 height 6
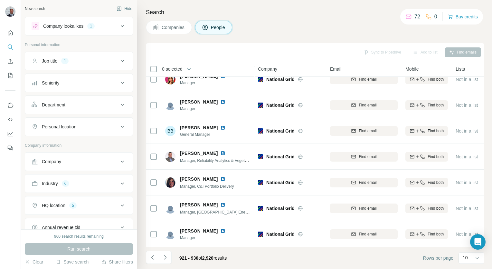
click at [159, 257] on button "Navigate to next page" at bounding box center [165, 257] width 13 height 13
click at [164, 256] on icon "Navigate to next page" at bounding box center [165, 257] width 6 height 6
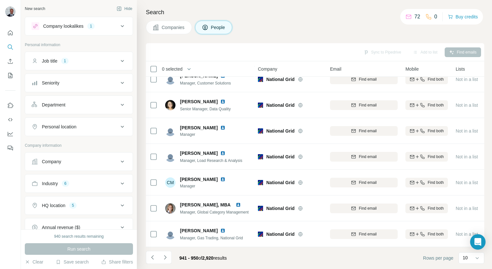
click at [162, 257] on icon "Navigate to next page" at bounding box center [165, 257] width 6 height 6
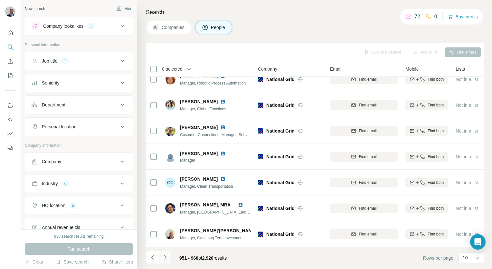
click at [167, 258] on icon "Navigate to next page" at bounding box center [165, 257] width 6 height 6
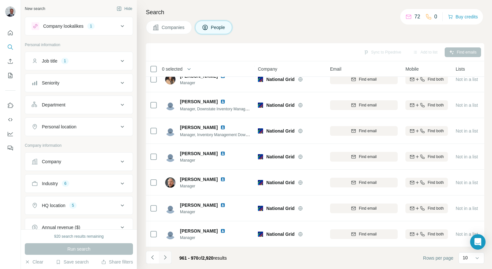
click at [169, 259] on button "Navigate to next page" at bounding box center [165, 257] width 13 height 13
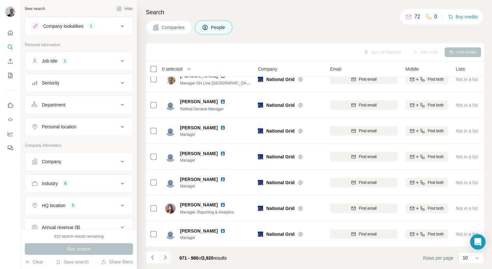
click at [169, 258] on button "Navigate to next page" at bounding box center [165, 257] width 13 height 13
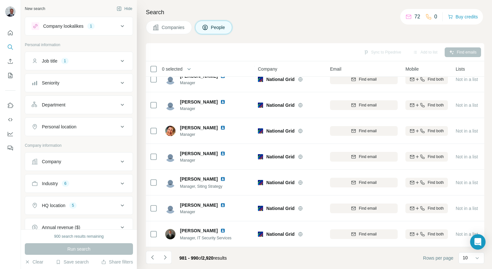
click at [167, 258] on icon "Navigate to next page" at bounding box center [165, 257] width 6 height 6
click at [169, 257] on button "Navigate to next page" at bounding box center [165, 257] width 13 height 13
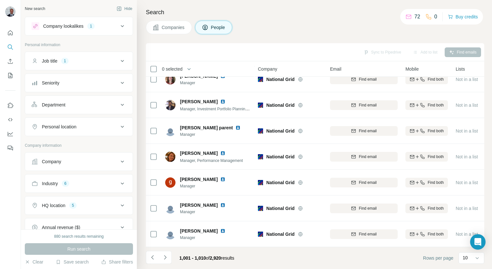
click at [168, 257] on icon "Navigate to next page" at bounding box center [165, 257] width 6 height 6
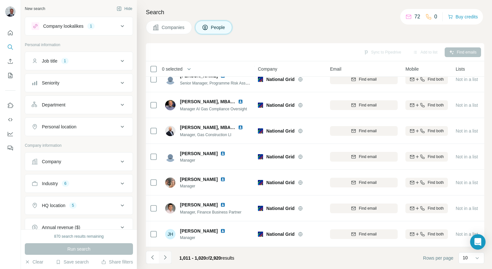
click at [171, 256] on button "Navigate to next page" at bounding box center [165, 257] width 13 height 13
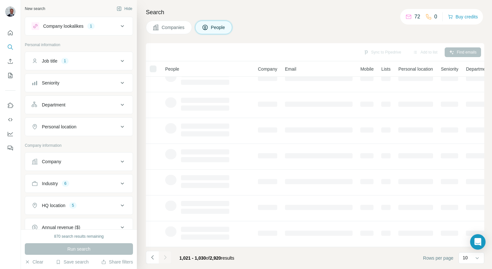
scroll to position [0, 0]
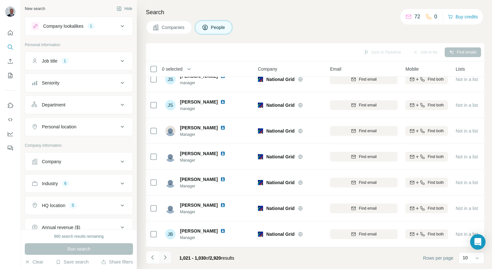
click at [169, 256] on button "Navigate to next page" at bounding box center [165, 257] width 13 height 13
click at [166, 256] on icon "Navigate to next page" at bounding box center [165, 257] width 6 height 6
click at [167, 253] on button "Navigate to next page" at bounding box center [165, 257] width 13 height 13
click at [167, 257] on icon "Navigate to next page" at bounding box center [165, 257] width 6 height 6
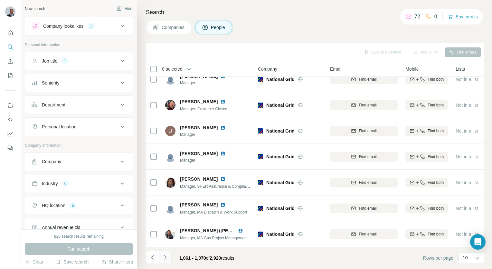
click at [165, 258] on icon "Navigate to next page" at bounding box center [165, 257] width 2 height 4
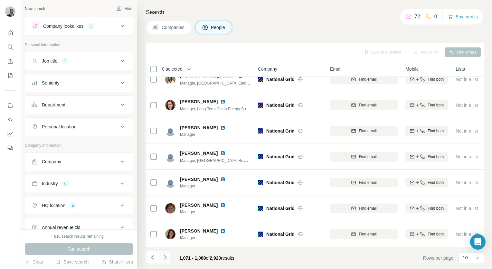
click at [170, 257] on button "Navigate to next page" at bounding box center [165, 257] width 13 height 13
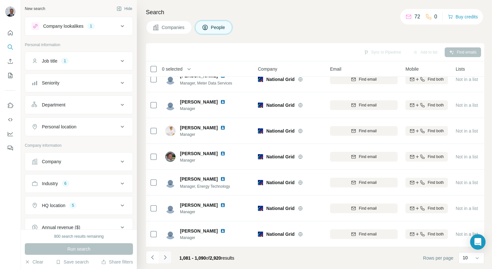
click at [169, 256] on button "Navigate to next page" at bounding box center [165, 257] width 13 height 13
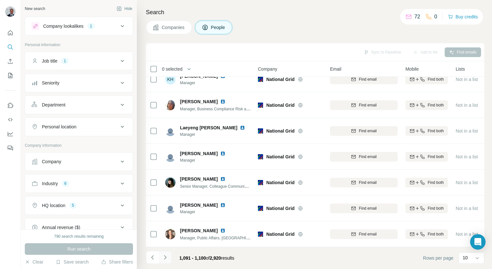
click at [167, 259] on icon "Navigate to next page" at bounding box center [165, 257] width 6 height 6
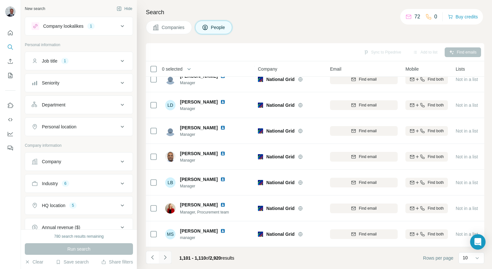
click at [168, 257] on icon "Navigate to next page" at bounding box center [165, 257] width 6 height 6
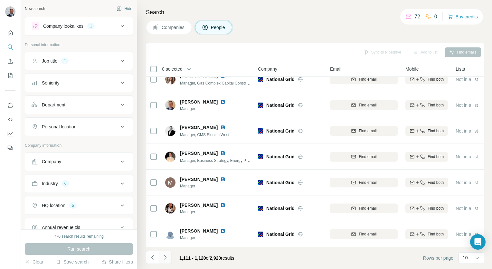
click at [169, 260] on button "Navigate to next page" at bounding box center [165, 257] width 13 height 13
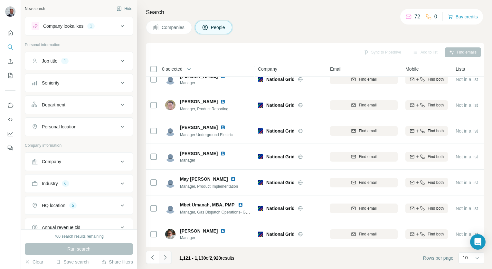
click at [166, 261] on button "Navigate to next page" at bounding box center [165, 257] width 13 height 13
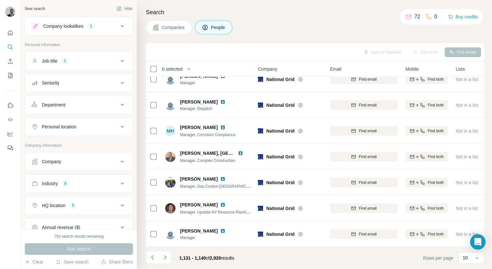
drag, startPoint x: 168, startPoint y: 256, endPoint x: 171, endPoint y: 254, distance: 3.8
click at [168, 255] on icon "Navigate to next page" at bounding box center [165, 257] width 6 height 6
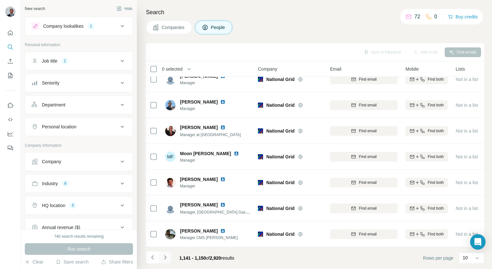
click at [170, 259] on button "Navigate to next page" at bounding box center [165, 257] width 13 height 13
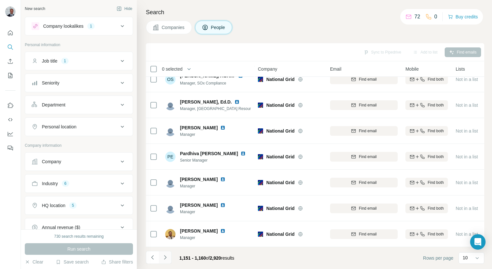
click at [163, 260] on button "Navigate to next page" at bounding box center [165, 257] width 13 height 13
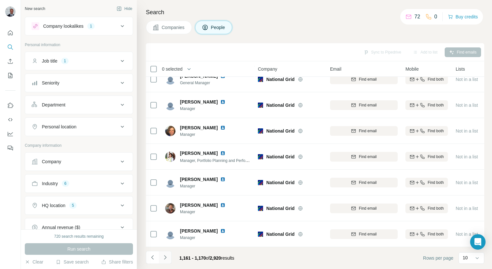
click at [169, 254] on button "Navigate to next page" at bounding box center [165, 257] width 13 height 13
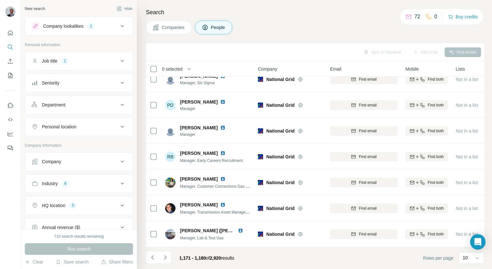
click at [161, 260] on button "Navigate to next page" at bounding box center [165, 257] width 13 height 13
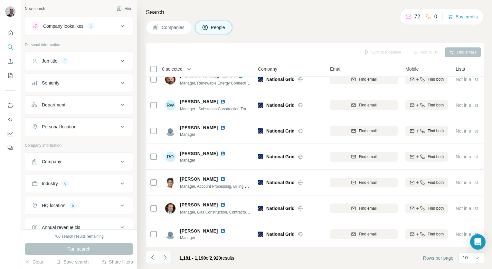
click at [165, 256] on icon "Navigate to next page" at bounding box center [165, 257] width 6 height 6
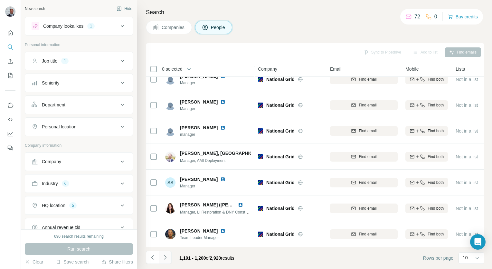
click at [170, 255] on button "Navigate to next page" at bounding box center [165, 257] width 13 height 13
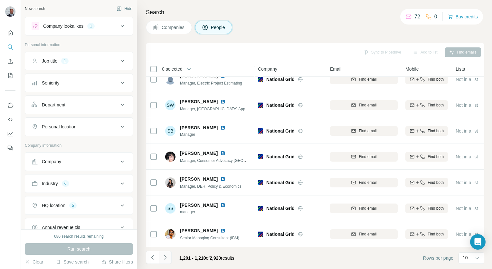
click at [167, 261] on button "Navigate to next page" at bounding box center [165, 257] width 13 height 13
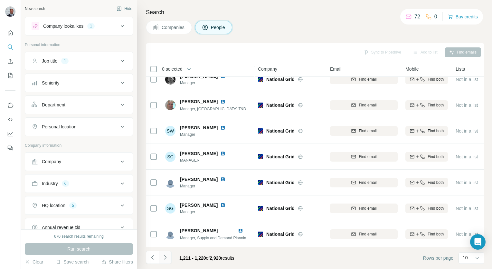
click at [166, 256] on icon "Navigate to next page" at bounding box center [165, 257] width 6 height 6
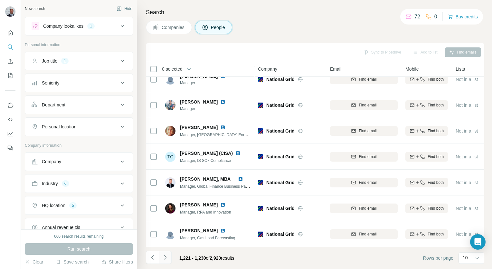
click at [167, 258] on icon "Navigate to next page" at bounding box center [165, 257] width 6 height 6
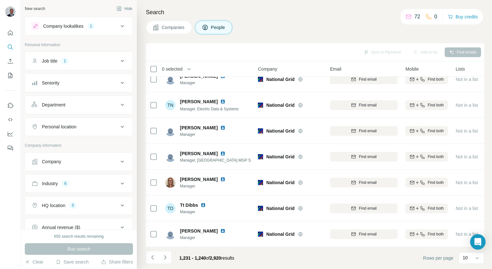
click at [166, 259] on icon "Navigate to next page" at bounding box center [165, 257] width 6 height 6
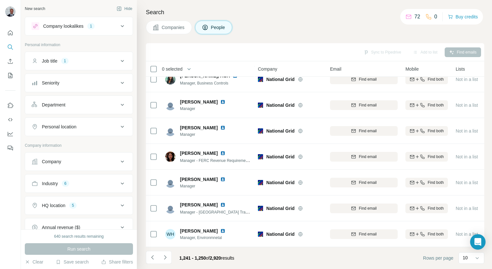
click at [166, 258] on icon "Navigate to next page" at bounding box center [165, 257] width 6 height 6
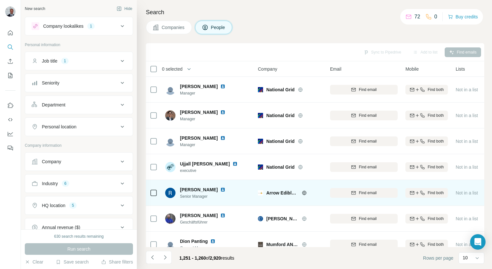
click at [299, 195] on div "Arrow Edible Oils" at bounding box center [294, 192] width 56 height 6
click at [307, 193] on icon at bounding box center [304, 192] width 5 height 5
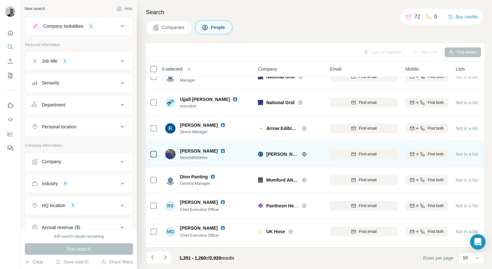
click at [302, 154] on icon at bounding box center [304, 153] width 5 height 5
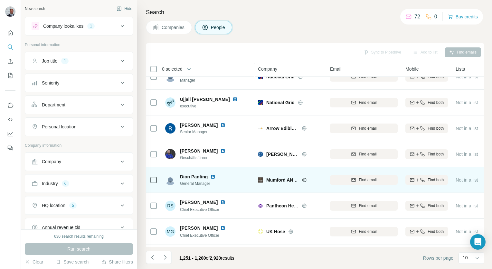
click at [307, 180] on icon at bounding box center [304, 179] width 5 height 5
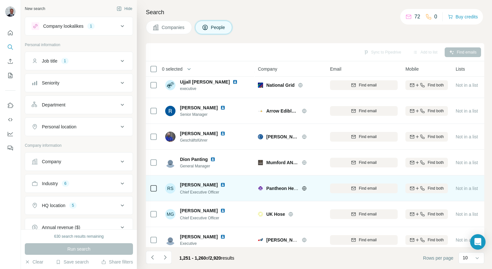
scroll to position [91, 0]
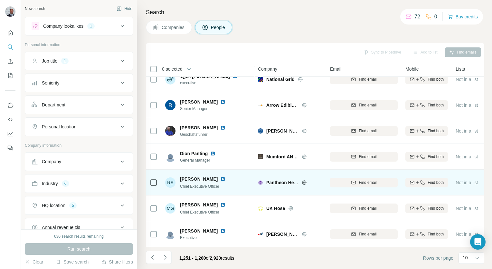
click at [305, 180] on icon at bounding box center [304, 182] width 2 height 4
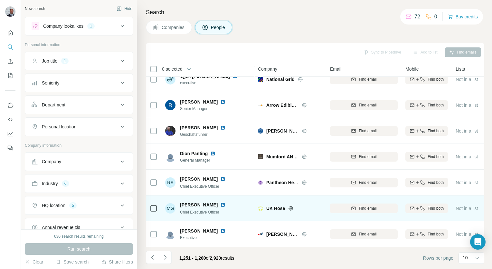
click at [293, 206] on icon at bounding box center [290, 208] width 5 height 5
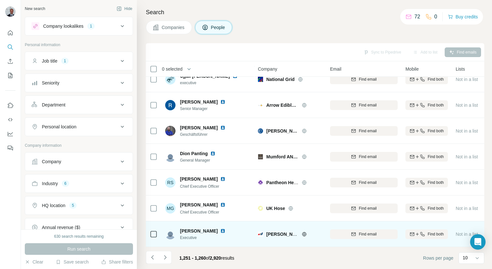
click at [304, 232] on icon at bounding box center [304, 234] width 2 height 4
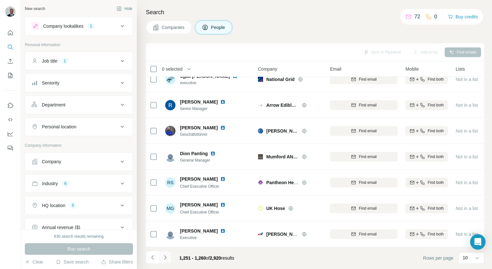
click at [169, 256] on button "Navigate to next page" at bounding box center [165, 257] width 13 height 13
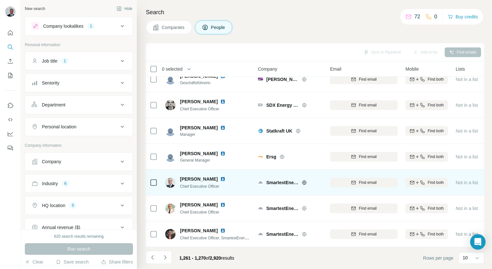
scroll to position [0, 0]
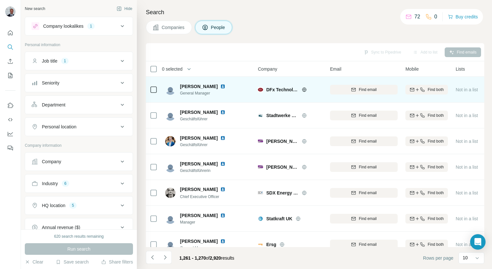
click at [304, 90] on icon at bounding box center [304, 89] width 5 height 5
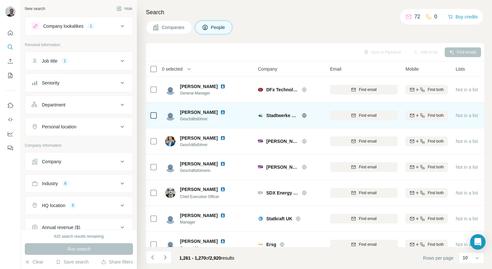
click at [302, 117] on icon at bounding box center [304, 115] width 5 height 5
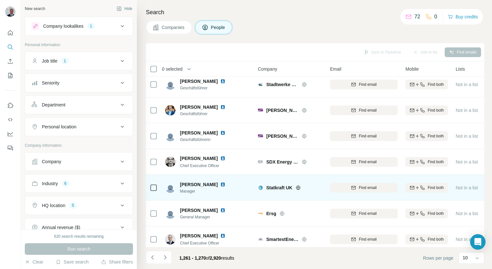
scroll to position [64, 0]
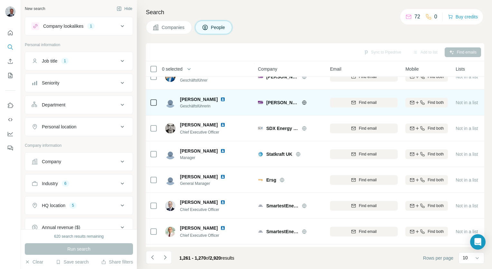
click at [302, 102] on icon at bounding box center [304, 102] width 5 height 5
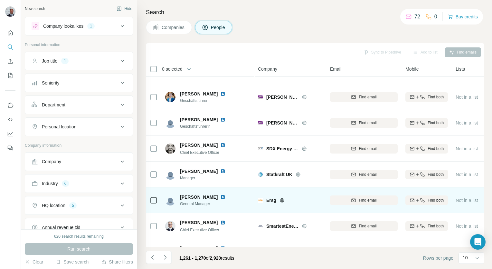
scroll to position [91, 0]
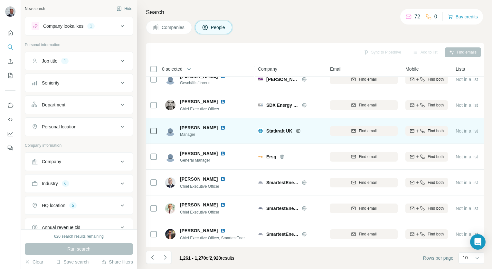
click at [302, 130] on div at bounding box center [306, 130] width 21 height 5
click at [300, 129] on icon at bounding box center [298, 131] width 4 height 4
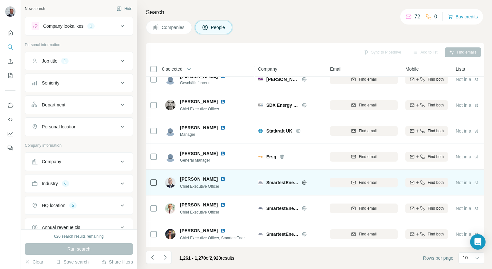
click at [303, 180] on icon at bounding box center [304, 182] width 4 height 4
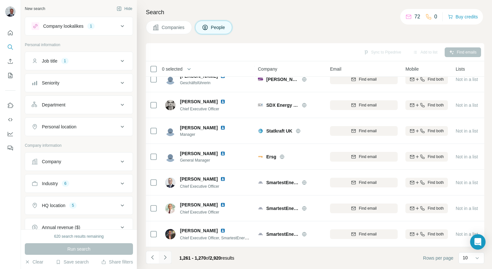
click at [161, 257] on button "Navigate to next page" at bounding box center [165, 257] width 13 height 13
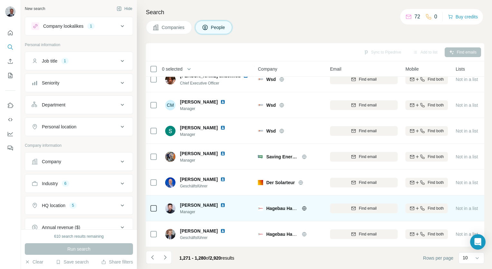
scroll to position [0, 0]
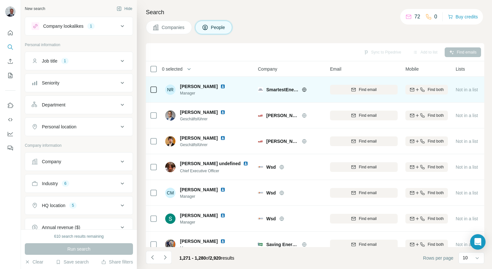
click at [303, 90] on icon at bounding box center [304, 89] width 5 height 5
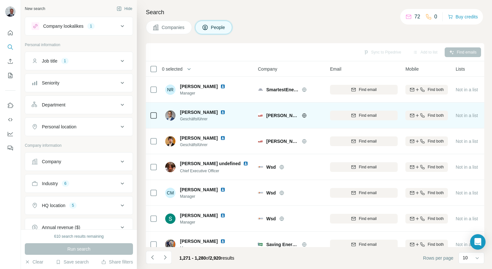
click at [303, 114] on icon at bounding box center [304, 115] width 2 height 4
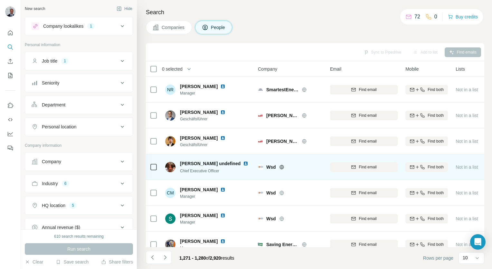
click at [279, 168] on div "Wsd" at bounding box center [294, 167] width 56 height 6
click at [280, 167] on icon at bounding box center [281, 166] width 5 height 5
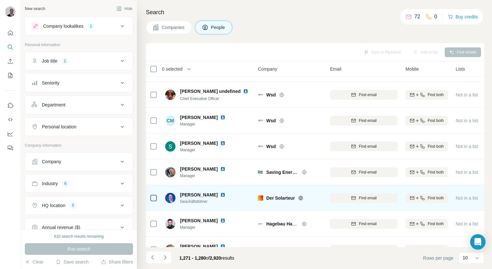
scroll to position [91, 0]
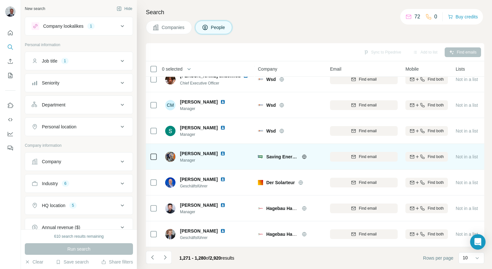
click at [302, 154] on icon at bounding box center [304, 156] width 5 height 5
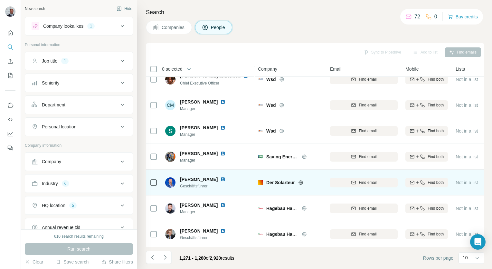
click at [302, 180] on icon at bounding box center [301, 182] width 4 height 4
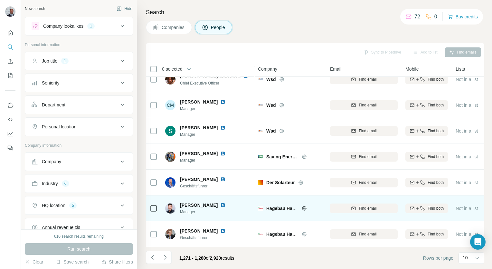
click at [302, 206] on icon at bounding box center [304, 208] width 4 height 4
click at [304, 206] on icon at bounding box center [304, 208] width 5 height 5
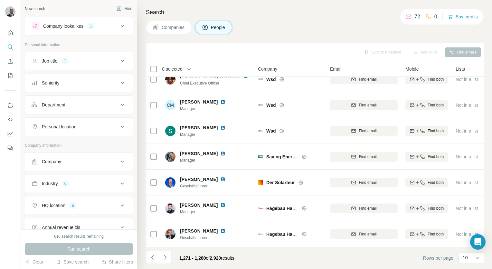
click at [170, 255] on button "Navigate to next page" at bounding box center [165, 257] width 13 height 13
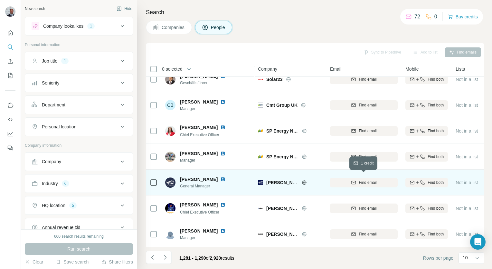
scroll to position [0, 0]
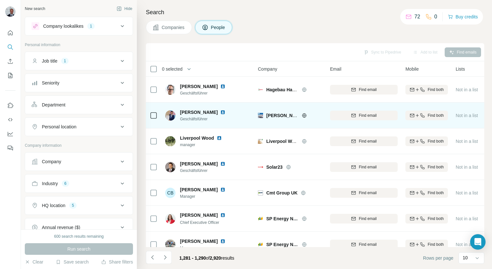
click at [305, 114] on icon at bounding box center [304, 115] width 5 height 5
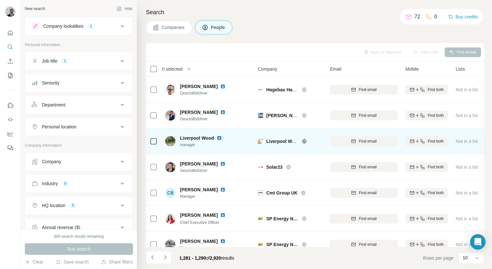
click at [303, 140] on icon at bounding box center [304, 141] width 5 height 5
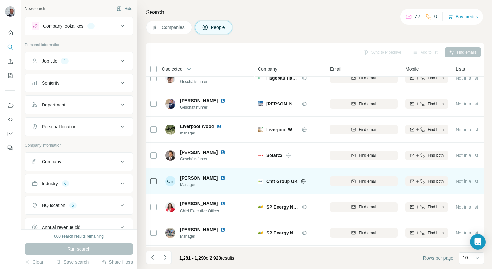
scroll to position [32, 0]
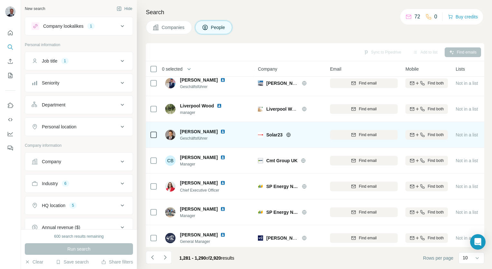
click at [275, 137] on span "Solar23" at bounding box center [274, 134] width 16 height 6
click at [287, 133] on icon at bounding box center [288, 134] width 5 height 5
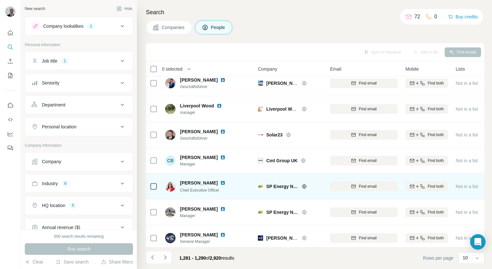
scroll to position [64, 0]
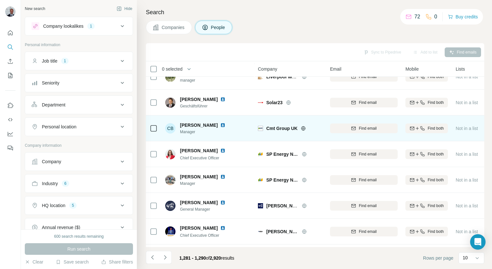
click at [305, 128] on icon at bounding box center [304, 128] width 4 height 4
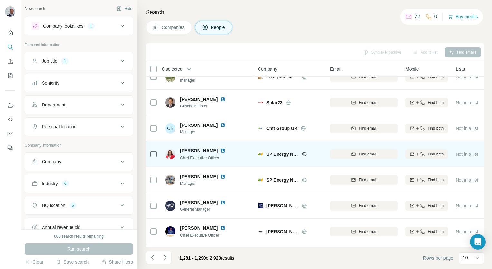
click at [305, 151] on icon at bounding box center [304, 153] width 5 height 5
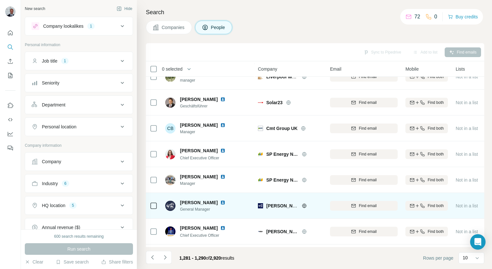
click at [307, 206] on icon at bounding box center [304, 205] width 5 height 5
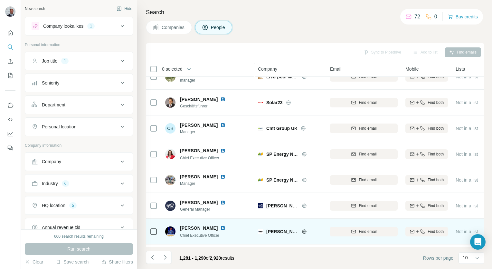
click at [305, 231] on icon at bounding box center [304, 231] width 5 height 5
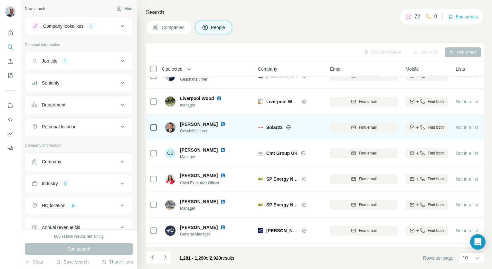
scroll to position [0, 0]
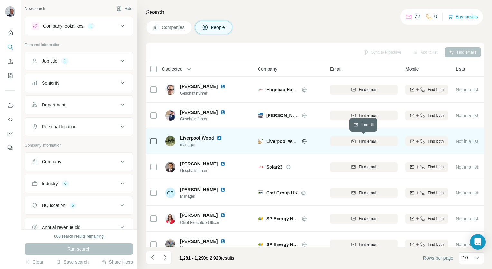
click at [352, 144] on div "Find email" at bounding box center [364, 141] width 68 height 6
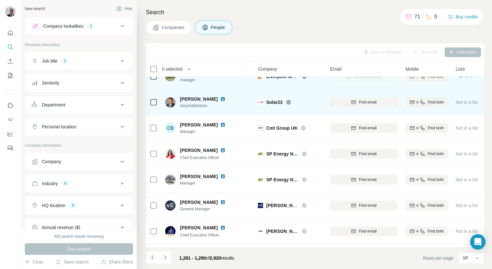
scroll to position [91, 0]
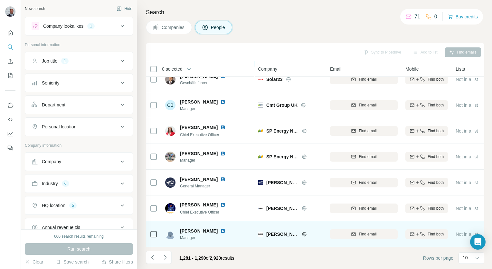
click at [308, 231] on div at bounding box center [312, 233] width 21 height 5
click at [306, 231] on icon at bounding box center [304, 233] width 5 height 5
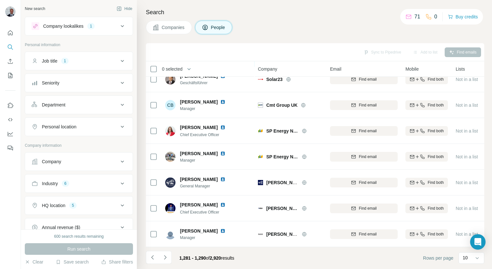
click at [168, 257] on icon "Navigate to next page" at bounding box center [165, 257] width 6 height 6
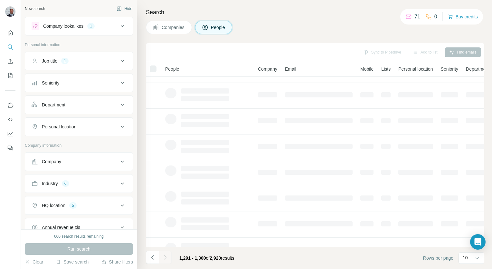
scroll to position [0, 0]
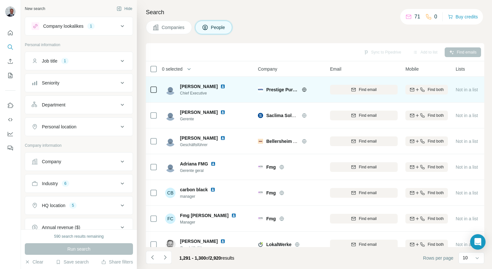
click at [304, 91] on icon at bounding box center [304, 89] width 2 height 4
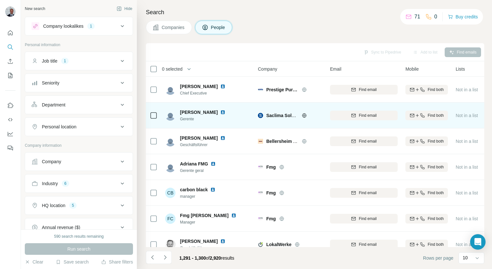
click at [301, 115] on div "Saclima Solar Fotovoltaica" at bounding box center [294, 115] width 56 height 6
click at [303, 115] on icon at bounding box center [304, 115] width 5 height 5
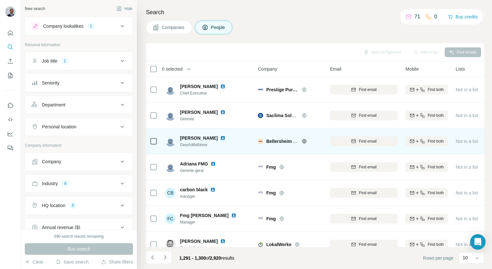
click at [303, 140] on icon at bounding box center [304, 141] width 5 height 5
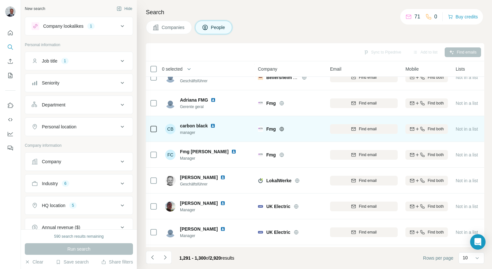
scroll to position [64, 0]
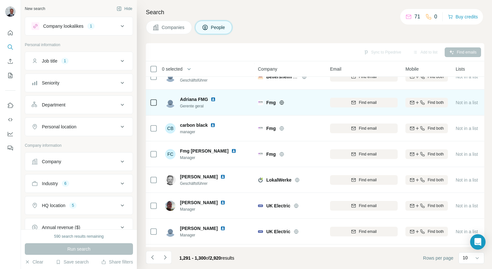
click at [280, 101] on icon at bounding box center [282, 102] width 4 height 4
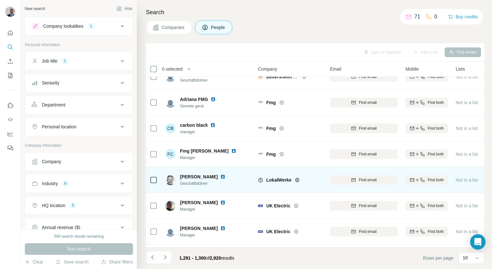
click at [299, 179] on icon at bounding box center [297, 179] width 5 height 5
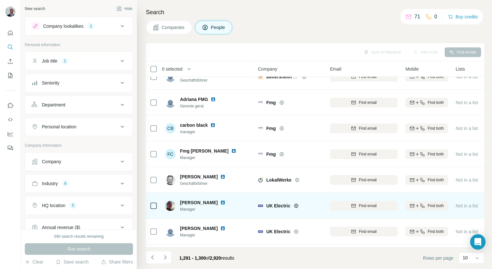
click at [299, 205] on div at bounding box center [304, 205] width 21 height 5
click at [296, 206] on icon at bounding box center [296, 205] width 5 height 5
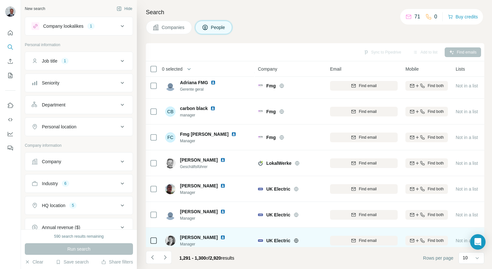
scroll to position [91, 0]
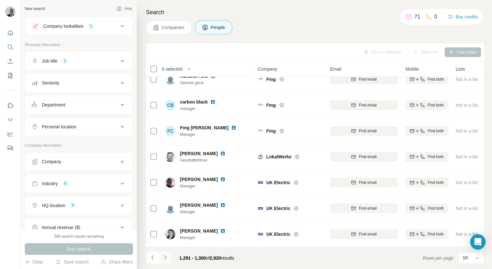
click at [167, 259] on icon "Navigate to next page" at bounding box center [165, 257] width 6 height 6
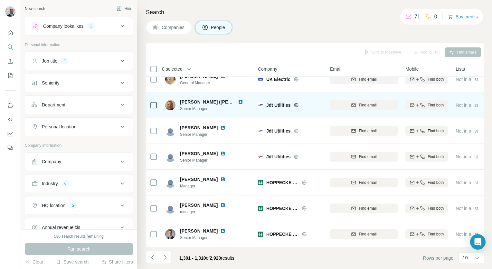
click at [295, 102] on icon at bounding box center [296, 104] width 5 height 5
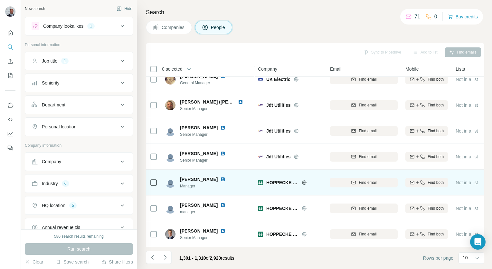
click at [304, 180] on icon at bounding box center [304, 182] width 5 height 5
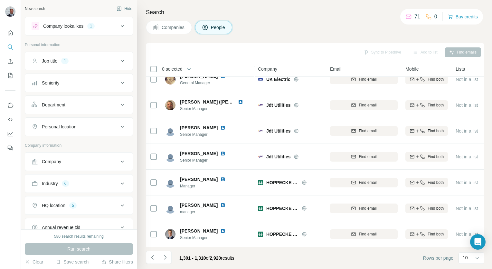
click at [167, 261] on button "Navigate to next page" at bounding box center [165, 257] width 13 height 13
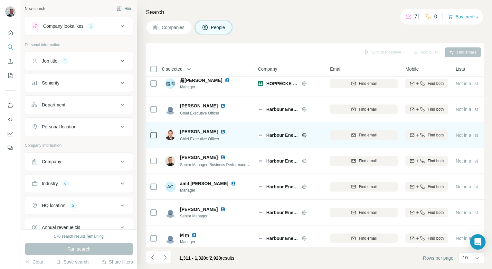
scroll to position [0, 0]
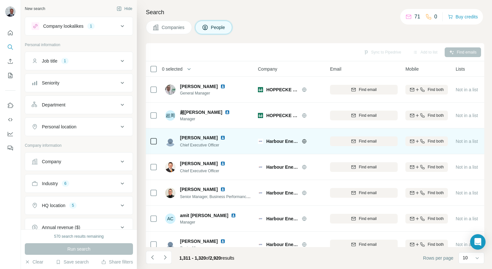
click at [303, 139] on icon at bounding box center [304, 141] width 5 height 5
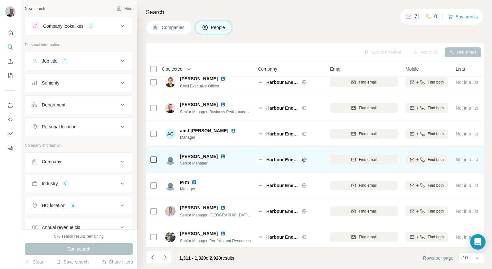
scroll to position [91, 0]
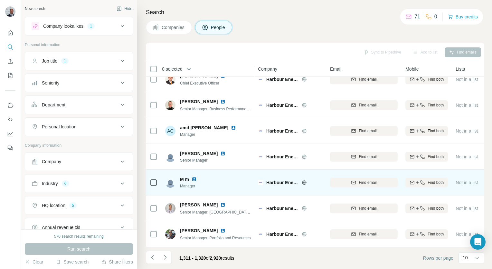
click at [304, 180] on icon at bounding box center [304, 182] width 5 height 5
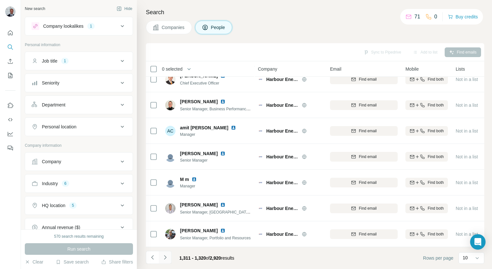
click at [169, 255] on button "Navigate to next page" at bounding box center [165, 257] width 13 height 13
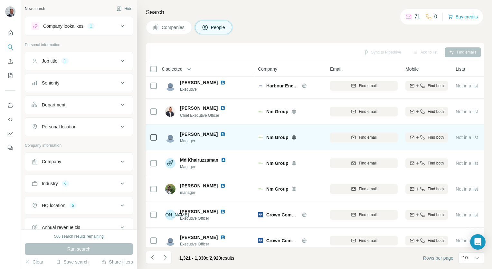
scroll to position [0, 0]
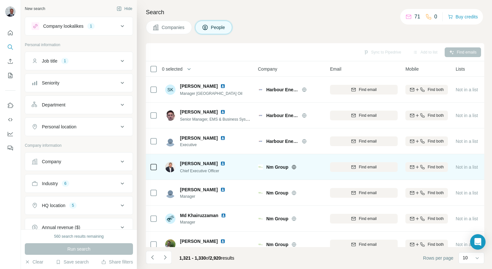
click at [296, 167] on icon at bounding box center [294, 167] width 4 height 4
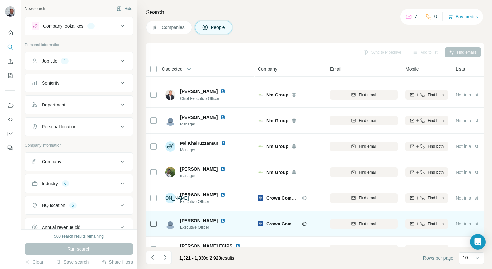
scroll to position [91, 0]
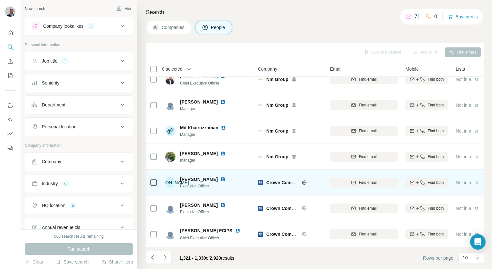
click at [305, 175] on div "Crown Commercial Service" at bounding box center [290, 182] width 64 height 18
click at [304, 175] on div "Crown Commercial Service" at bounding box center [290, 182] width 64 height 18
drag, startPoint x: 304, startPoint y: 176, endPoint x: 304, endPoint y: 179, distance: 3.5
click at [304, 179] on div "Crown Commercial Service" at bounding box center [294, 182] width 56 height 6
click at [304, 180] on icon at bounding box center [304, 182] width 2 height 4
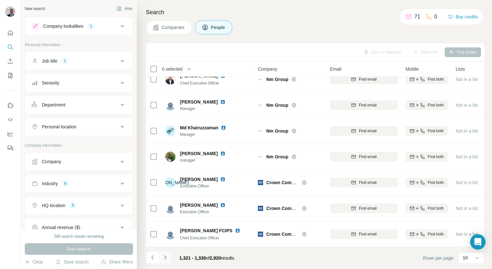
click at [165, 259] on icon "Navigate to next page" at bounding box center [165, 257] width 2 height 4
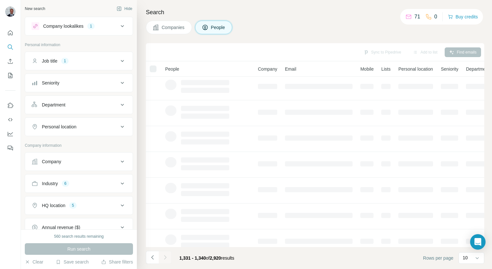
scroll to position [0, 0]
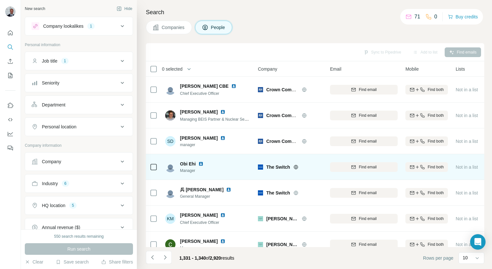
click at [294, 162] on div "The Switch" at bounding box center [290, 167] width 64 height 18
click at [296, 168] on icon at bounding box center [295, 166] width 5 height 5
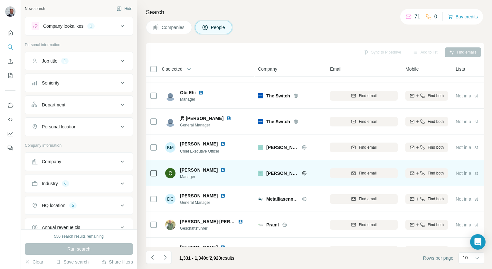
scroll to position [91, 0]
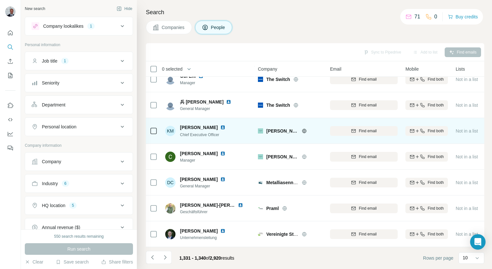
click at [304, 129] on icon at bounding box center [304, 130] width 5 height 5
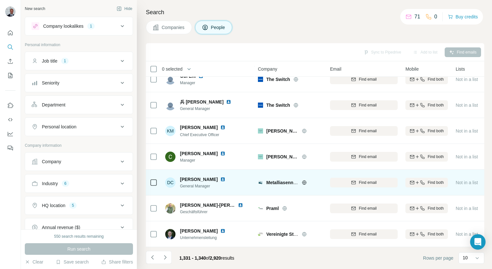
click at [302, 180] on icon at bounding box center [304, 182] width 5 height 5
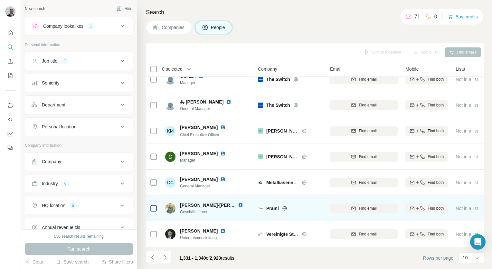
click at [284, 206] on icon at bounding box center [284, 208] width 5 height 5
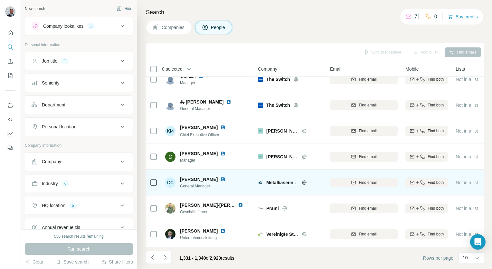
click at [304, 175] on div "Metalliasennus Huuhka Oy" at bounding box center [290, 182] width 64 height 18
click at [304, 180] on icon at bounding box center [304, 182] width 5 height 5
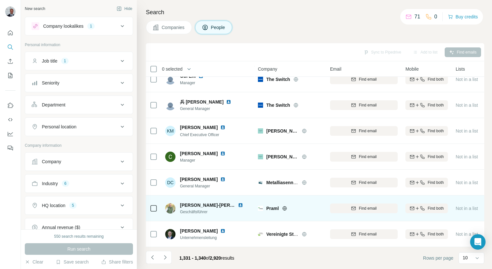
click at [283, 206] on icon at bounding box center [284, 208] width 5 height 5
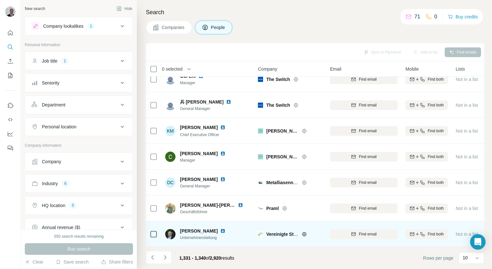
click at [300, 231] on div "Vereinigte Stadtwerke GmbH" at bounding box center [294, 234] width 56 height 6
click at [304, 231] on icon at bounding box center [304, 233] width 5 height 5
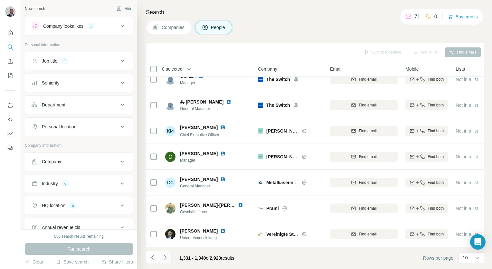
click at [165, 259] on icon "Navigate to next page" at bounding box center [165, 257] width 6 height 6
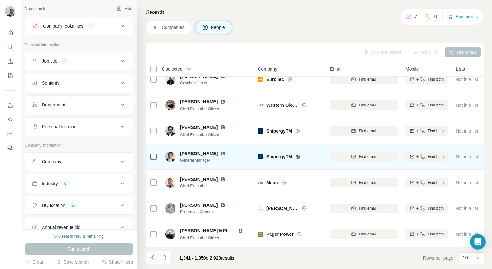
scroll to position [0, 0]
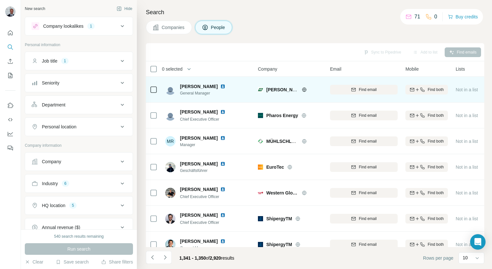
click at [305, 92] on div "[PERSON_NAME] Development Company" at bounding box center [294, 89] width 56 height 6
click at [305, 88] on icon at bounding box center [304, 89] width 2 height 4
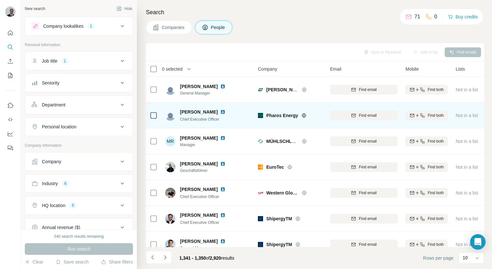
click at [304, 112] on div "Pharos Energy" at bounding box center [294, 115] width 56 height 6
click at [305, 115] on icon at bounding box center [304, 115] width 4 height 4
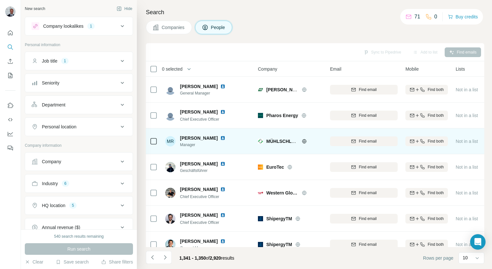
click at [302, 140] on icon at bounding box center [304, 141] width 4 height 4
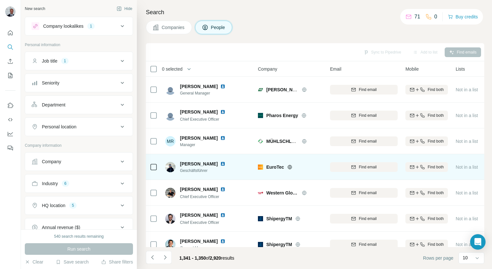
click at [287, 165] on icon at bounding box center [289, 166] width 5 height 5
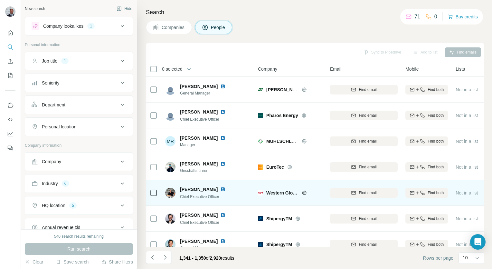
click at [306, 194] on icon at bounding box center [304, 192] width 5 height 5
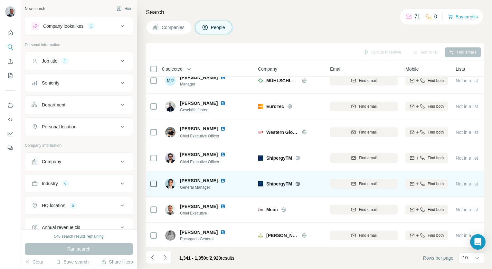
scroll to position [64, 0]
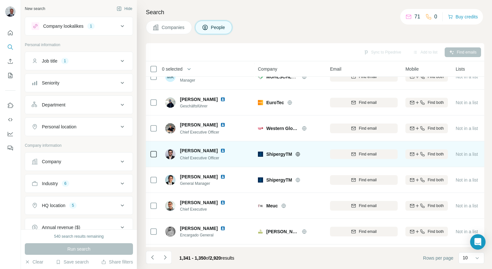
click at [298, 152] on icon at bounding box center [298, 154] width 4 height 4
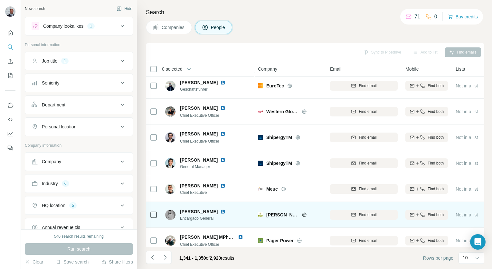
scroll to position [91, 0]
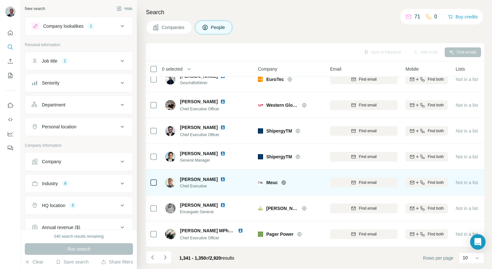
click at [281, 179] on div "Meuc" at bounding box center [294, 182] width 56 height 6
click at [284, 180] on icon at bounding box center [283, 182] width 5 height 5
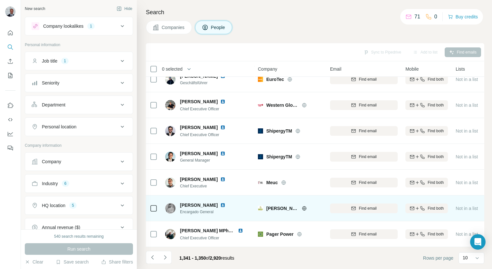
click at [304, 206] on icon at bounding box center [304, 208] width 5 height 5
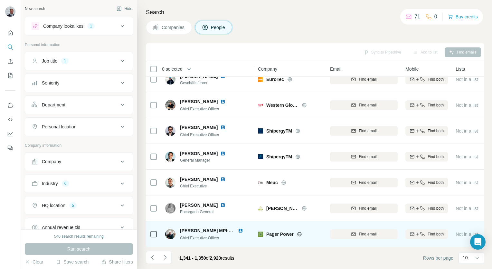
click at [301, 232] on icon at bounding box center [299, 234] width 4 height 4
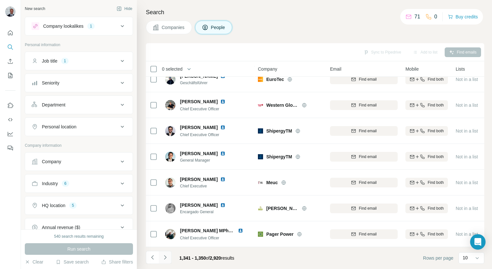
click at [169, 260] on button "Navigate to next page" at bounding box center [165, 257] width 13 height 13
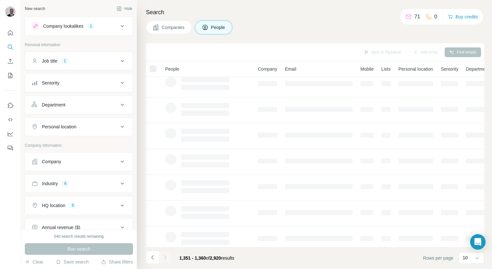
scroll to position [0, 0]
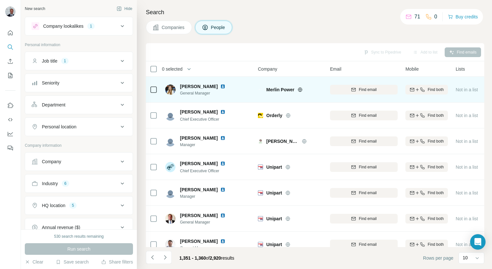
click at [301, 87] on icon at bounding box center [300, 89] width 5 height 5
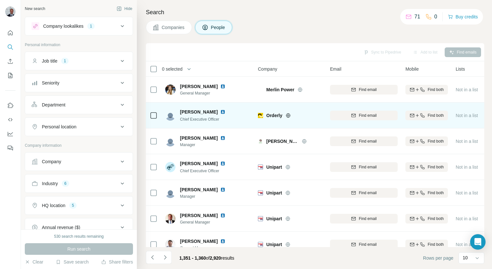
click at [286, 117] on icon at bounding box center [288, 115] width 5 height 5
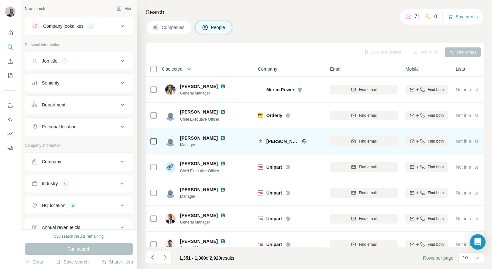
click at [303, 141] on icon at bounding box center [304, 141] width 4 height 0
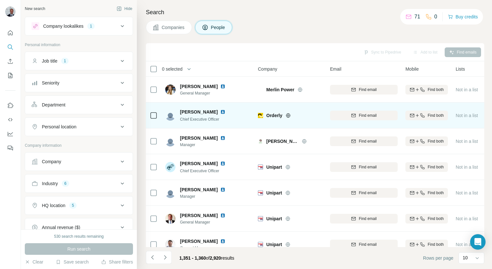
click at [290, 114] on icon at bounding box center [288, 115] width 5 height 5
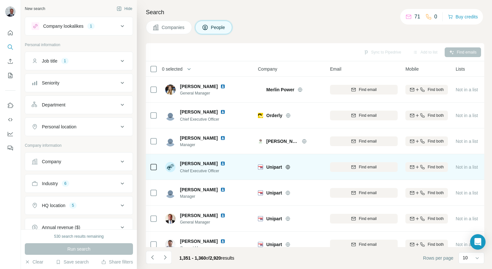
click at [288, 167] on icon at bounding box center [287, 166] width 5 height 5
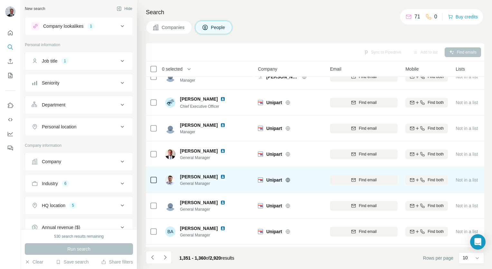
scroll to position [91, 0]
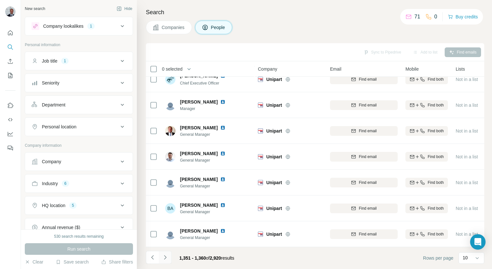
click at [168, 256] on icon "Navigate to next page" at bounding box center [165, 257] width 6 height 6
click at [166, 259] on icon "Navigate to next page" at bounding box center [165, 257] width 6 height 6
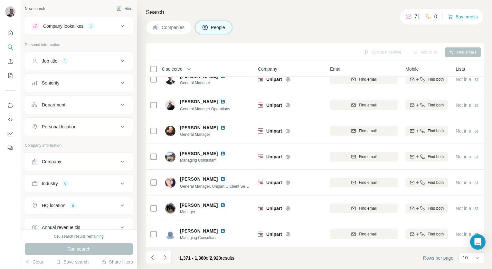
click at [169, 256] on button "Navigate to next page" at bounding box center [165, 257] width 13 height 13
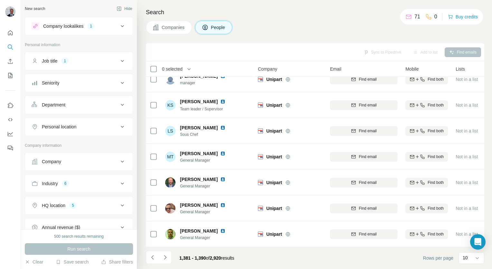
click at [165, 258] on icon "Navigate to next page" at bounding box center [165, 257] width 6 height 6
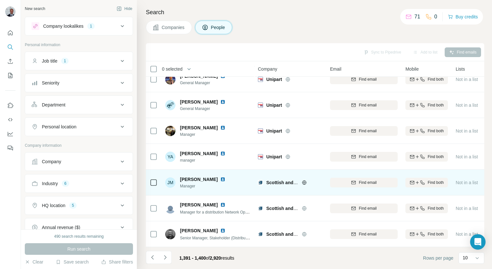
click at [300, 179] on div "Scottish and Southern Electricity Networks" at bounding box center [294, 182] width 56 height 6
click at [304, 180] on icon at bounding box center [304, 182] width 2 height 4
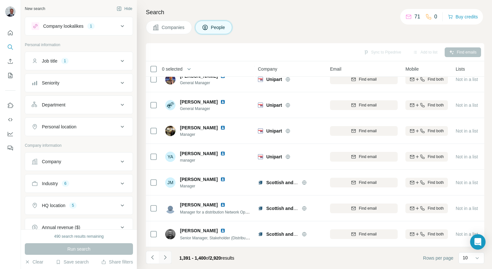
click at [168, 258] on icon "Navigate to next page" at bounding box center [165, 257] width 6 height 6
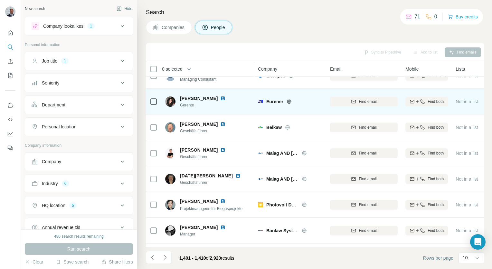
scroll to position [0, 0]
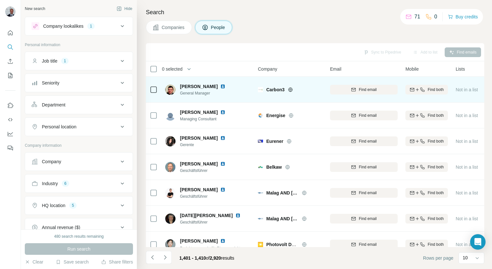
click at [291, 89] on icon at bounding box center [290, 89] width 4 height 0
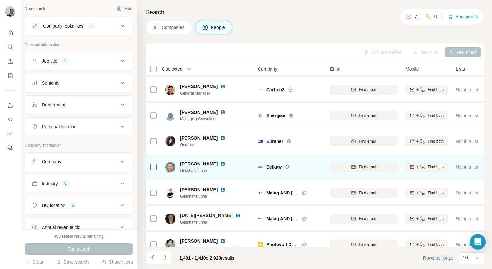
scroll to position [32, 0]
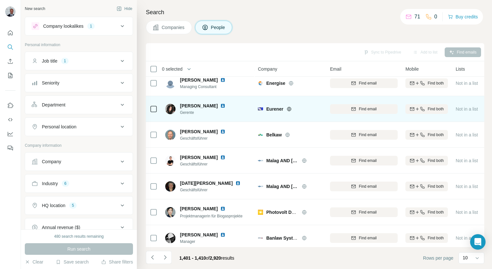
click at [286, 109] on div "Eurener" at bounding box center [294, 109] width 56 height 6
click at [287, 110] on icon at bounding box center [289, 109] width 4 height 4
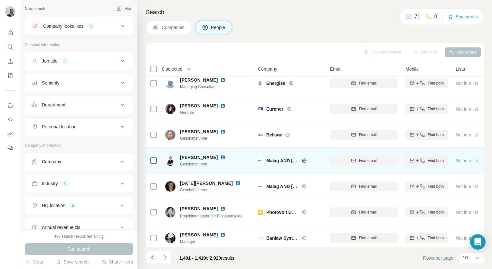
click at [304, 160] on icon at bounding box center [304, 160] width 2 height 4
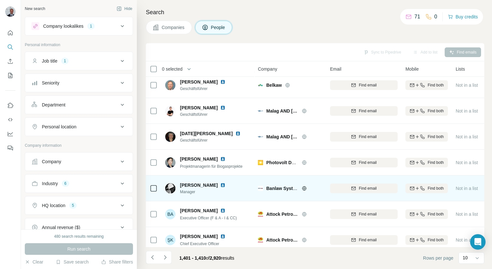
scroll to position [91, 0]
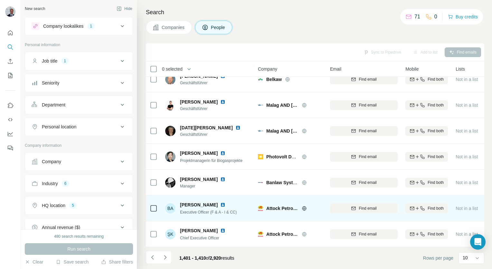
click at [303, 206] on icon at bounding box center [304, 208] width 4 height 4
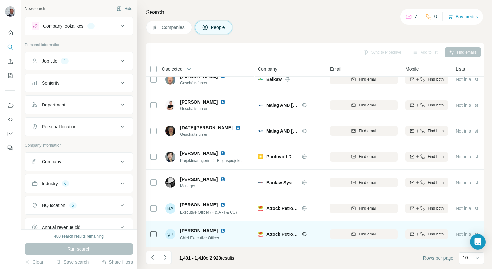
click at [304, 231] on icon at bounding box center [304, 233] width 5 height 5
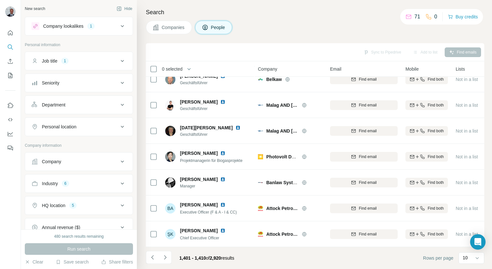
click at [169, 256] on button "Navigate to next page" at bounding box center [165, 257] width 13 height 13
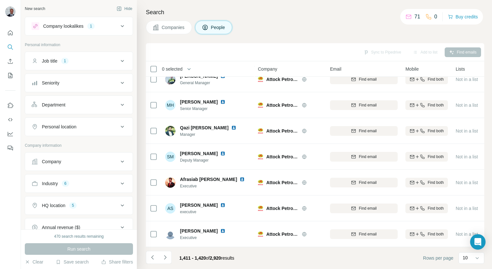
click at [168, 259] on icon "Navigate to next page" at bounding box center [165, 257] width 6 height 6
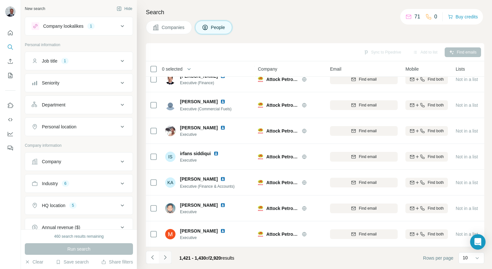
click at [169, 257] on button "Navigate to next page" at bounding box center [165, 257] width 13 height 13
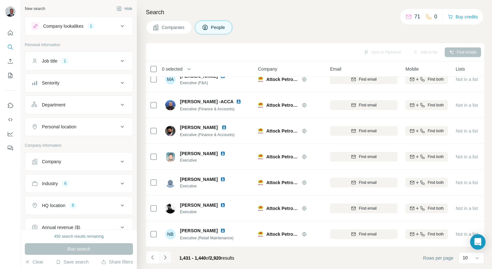
click at [162, 258] on icon "Navigate to next page" at bounding box center [165, 257] width 6 height 6
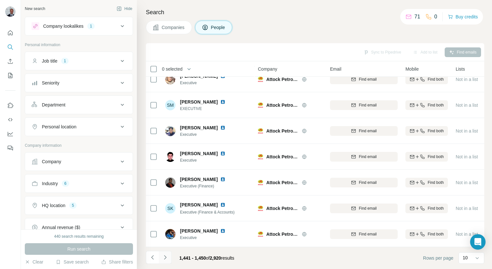
click at [168, 259] on button "Navigate to next page" at bounding box center [165, 257] width 13 height 13
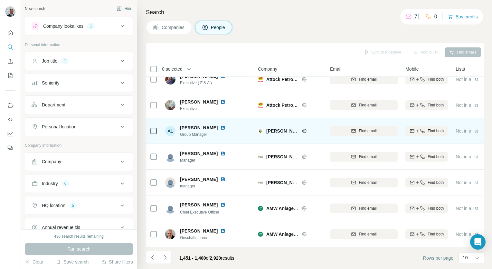
click at [304, 128] on icon at bounding box center [304, 130] width 5 height 5
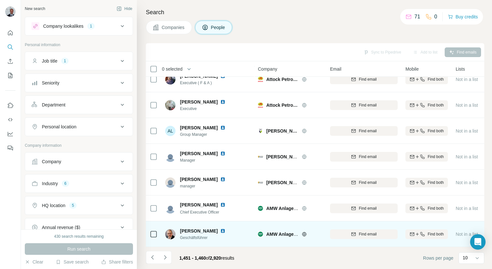
click at [302, 231] on icon at bounding box center [304, 233] width 5 height 5
